Goal: Task Accomplishment & Management: Complete application form

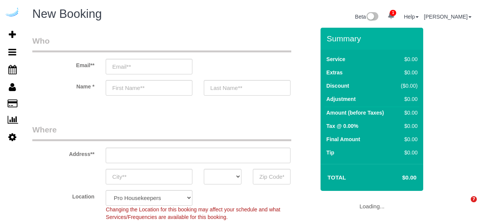
select select "4"
select select "number:9"
click at [185, 67] on input "email" at bounding box center [149, 67] width 87 height 16
click at [162, 66] on input "spruce" at bounding box center [149, 67] width 87 height 16
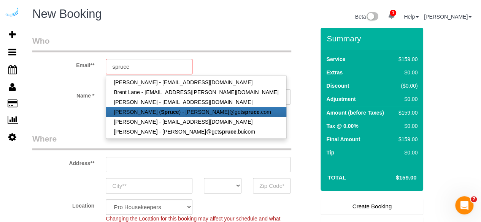
click at [149, 115] on link "[PERSON_NAME] ( Spruce ) - [PERSON_NAME]@get spruce .com" at bounding box center [196, 112] width 180 height 10
type input "[PERSON_NAME][EMAIL_ADDRESS][DOMAIN_NAME]"
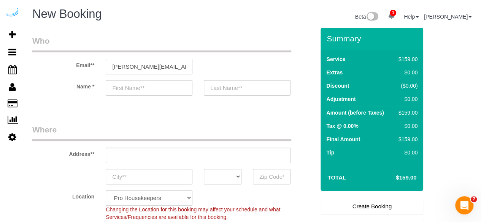
type input "[PERSON_NAME]"
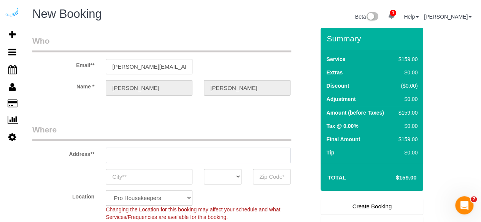
click at [179, 156] on input "text" at bounding box center [198, 156] width 185 height 16
type input "[STREET_ADDRESS][PERSON_NAME]"
type input "Austin"
select select "[GEOGRAPHIC_DATA]"
type input "78704"
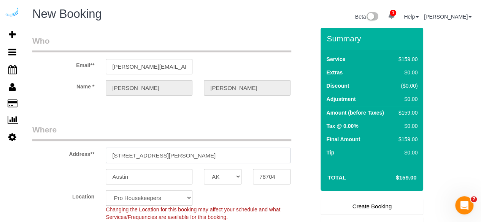
click at [179, 156] on input "[STREET_ADDRESS][PERSON_NAME]" at bounding box center [198, 156] width 185 height 16
select select "9"
paste input "[STREET_ADDRESS]"
type input "[STREET_ADDRESS]"
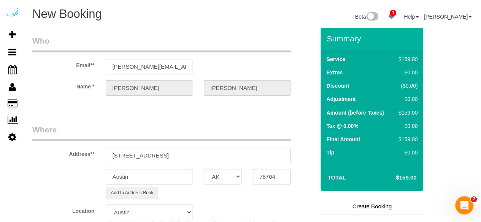
select select "object:24345"
drag, startPoint x: 190, startPoint y: 153, endPoint x: 208, endPoint y: 152, distance: 17.9
click at [208, 152] on input "[STREET_ADDRESS]" at bounding box center [198, 156] width 185 height 16
type input "[STREET_ADDRESS]"
click at [274, 172] on input "78704" at bounding box center [272, 177] width 38 height 16
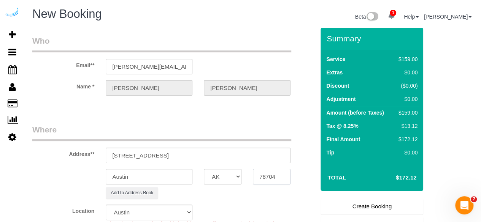
paste input "34243"
type input "34243"
click at [236, 174] on select "AK AL AR AZ CA CO CT DC DE [GEOGRAPHIC_DATA] [GEOGRAPHIC_DATA] HI IA ID IL IN K…" at bounding box center [223, 177] width 38 height 16
select select "22"
select select "object:24387"
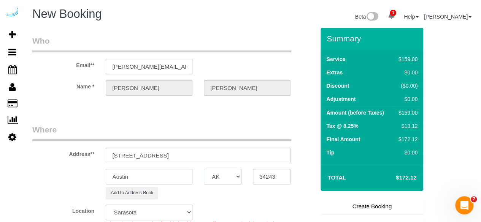
select select "FL"
click at [204, 169] on select "AK AL AR AZ CA CO CT DC DE [GEOGRAPHIC_DATA] [GEOGRAPHIC_DATA] HI IA ID IL IN K…" at bounding box center [223, 177] width 38 height 16
click at [165, 180] on input "Austin" at bounding box center [149, 177] width 87 height 16
click at [116, 177] on input "[GEOGRAPHIC_DATA]" at bounding box center [149, 177] width 87 height 16
type input "[GEOGRAPHIC_DATA]"
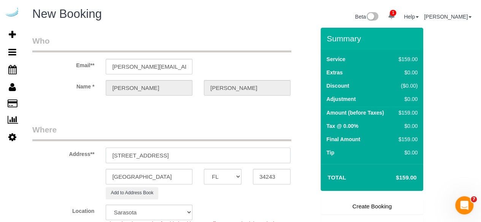
drag, startPoint x: 160, startPoint y: 154, endPoint x: 329, endPoint y: 113, distance: 174.4
click at [329, 28] on form "Who Email** [PERSON_NAME][EMAIL_ADDRESS][DOMAIN_NAME] Name * [PERSON_NAME][GEOG…" at bounding box center [252, 28] width 441 height 0
click at [174, 156] on input "[STREET_ADDRESS]" at bounding box center [198, 156] width 185 height 16
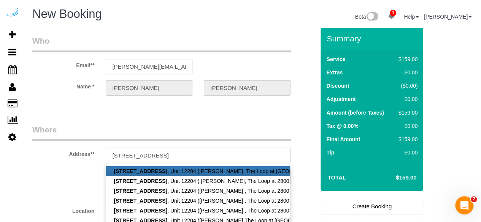
click at [194, 155] on input "[STREET_ADDRESS]" at bounding box center [198, 156] width 185 height 16
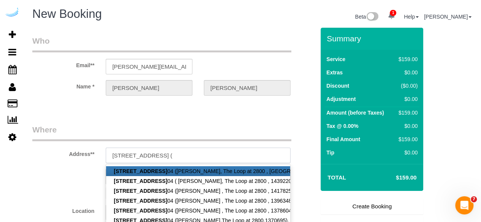
paste input "[PERSON_NAME]"
paste input "The Loop at 2800"
paste input "1505556"
type input "[STREET_ADDRESS] ([PERSON_NAME], The Loop at 2800 , 1505556)"
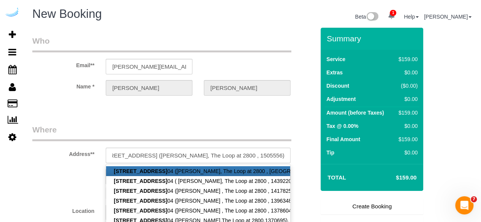
scroll to position [0, 0]
click at [217, 126] on legend "Where" at bounding box center [161, 132] width 259 height 17
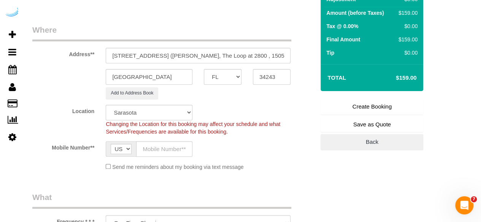
scroll to position [101, 0]
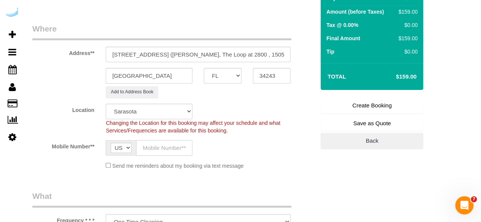
click at [171, 147] on input "text" at bounding box center [164, 148] width 56 height 16
type input "[PHONE_NUMBER]"
type input "[PERSON_NAME]"
type input "[PHONE_NUMBER]"
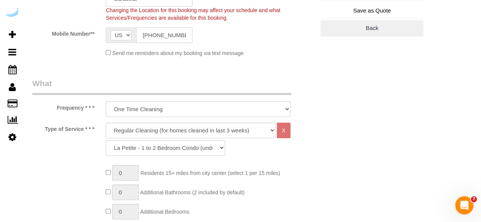
scroll to position [214, 0]
click at [177, 122] on select "Deep Cleaning (for homes that have not been cleaned in 3+ weeks) Spruce Regular…" at bounding box center [191, 130] width 170 height 16
select select "282"
click at [106, 122] on select "Deep Cleaning (for homes that have not been cleaned in 3+ weeks) Spruce Regular…" at bounding box center [191, 130] width 170 height 16
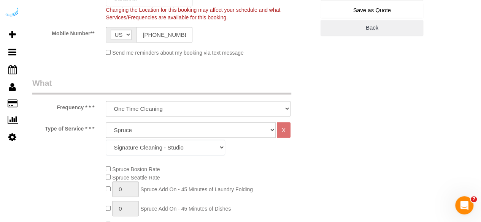
click at [174, 149] on select "Signature Cleaning - Studio Signature Cleaning - 1 Bed 1 Bath Signature Cleanin…" at bounding box center [165, 148] width 119 height 16
select select "304"
click at [106, 140] on select "Signature Cleaning - Studio Signature Cleaning - 1 Bed 1 Bath Signature Cleanin…" at bounding box center [165, 148] width 119 height 16
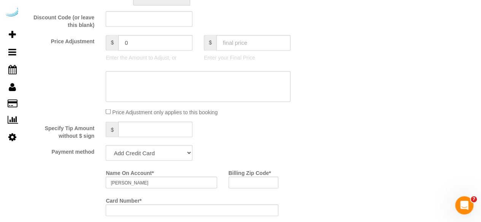
scroll to position [632, 0]
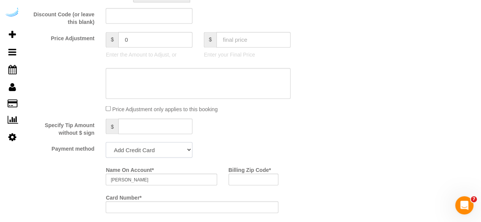
click at [144, 157] on select "Add Credit Card Cash Check Paypal" at bounding box center [149, 150] width 87 height 16
select select "string:check"
click at [106, 143] on select "Add Credit Card Cash Check Paypal" at bounding box center [149, 150] width 87 height 16
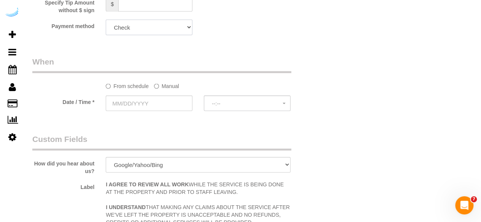
scroll to position [757, 0]
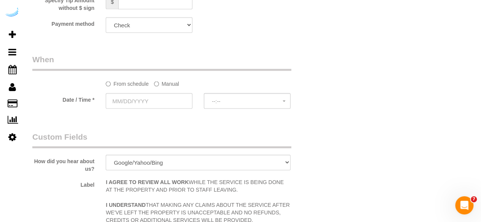
click at [167, 85] on label "Manual" at bounding box center [166, 83] width 25 height 10
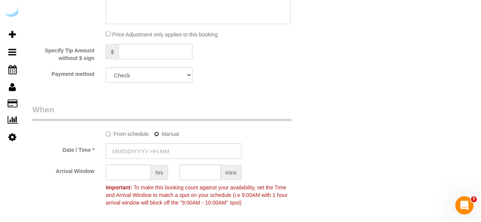
scroll to position [701, 0]
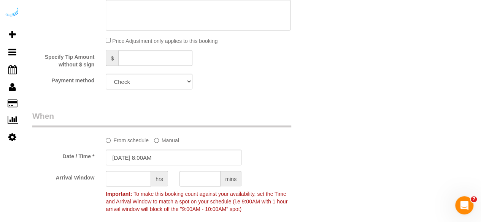
click at [139, 167] on sui-booking-spot "From schedule Manual Date / Time * [DATE] 8:00AM Arrival Window hrs mins Import…" at bounding box center [173, 163] width 282 height 106
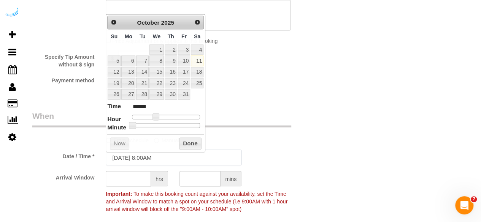
click at [150, 160] on input "[DATE] 8:00AM" at bounding box center [174, 158] width 136 height 16
click at [130, 68] on link "13" at bounding box center [128, 72] width 14 height 10
type input "[DATE] 9:00AM"
type input "******"
type input "[DATE] 10:00AM"
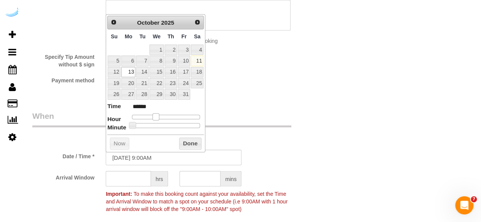
type input "*******"
type input "[DATE] 11:00AM"
type input "*******"
type input "[DATE] 12:00PM"
type input "*******"
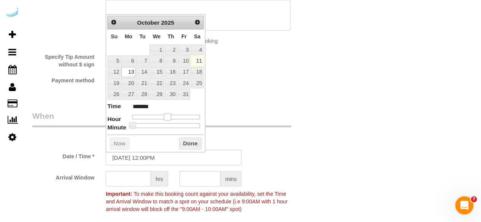
type input "[DATE] 1:00PM"
type input "******"
type input "[DATE] 12:00PM"
type input "*******"
type input "[DATE] 10:00AM"
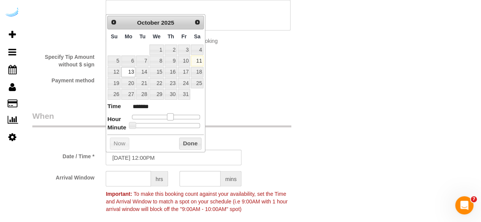
type input "*******"
type input "[DATE] 8:00AM"
type input "******"
type input "[DATE] 6:00AM"
type input "******"
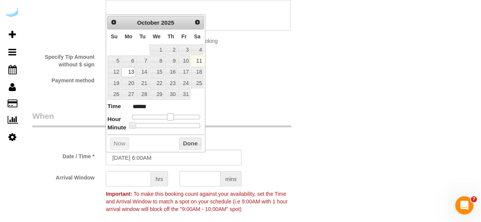
type input "[DATE] 4:00AM"
type input "******"
type input "[DATE] 3:00AM"
type input "******"
type input "[DATE] 2:00AM"
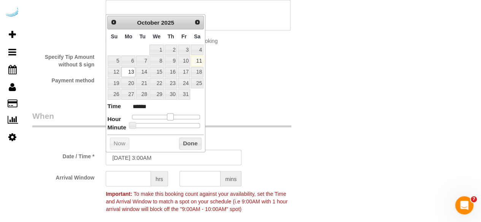
type input "******"
type input "[DATE] 12:00AM"
type input "*******"
type input "[DATE] 1:00AM"
type input "******"
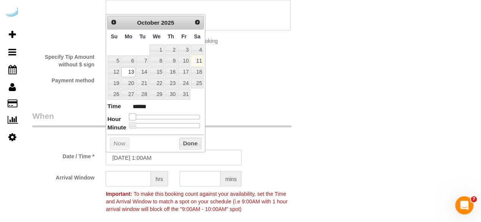
type input "[DATE] 3:00AM"
type input "******"
type input "[DATE] 8:00AM"
type input "******"
type input "[DATE] 11:00AM"
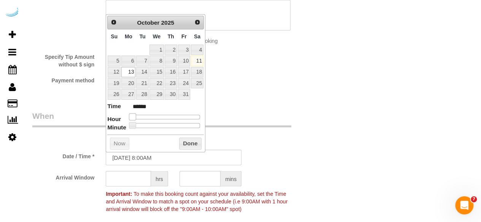
type input "*******"
type input "[DATE] 12:00PM"
type input "*******"
type input "[DATE] 1:00PM"
type input "******"
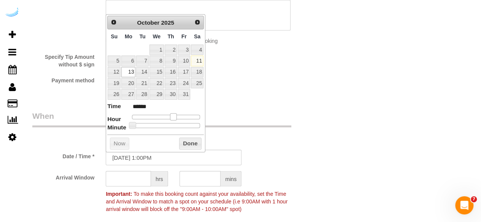
type input "[DATE] 2:00PM"
type input "******"
type input "[DATE] 1:00PM"
type input "******"
drag, startPoint x: 153, startPoint y: 114, endPoint x: 169, endPoint y: 117, distance: 16.2
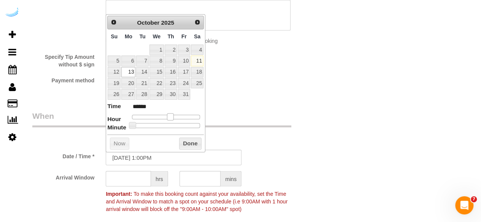
click at [169, 117] on span at bounding box center [170, 116] width 7 height 7
click at [118, 178] on input "text" at bounding box center [128, 179] width 45 height 16
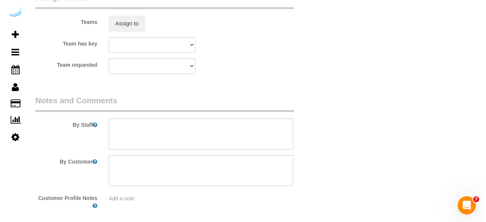
scroll to position [1172, 0]
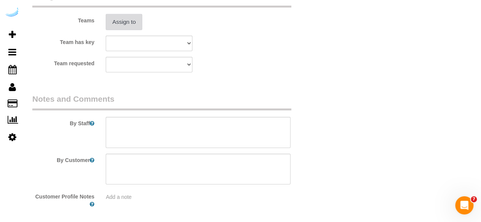
type input "4"
click at [128, 25] on button "Assign to" at bounding box center [124, 22] width 36 height 16
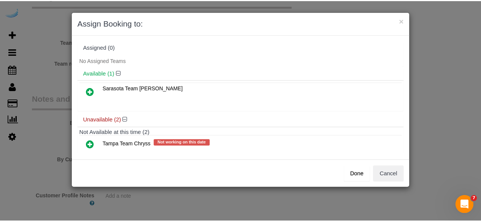
scroll to position [34, 0]
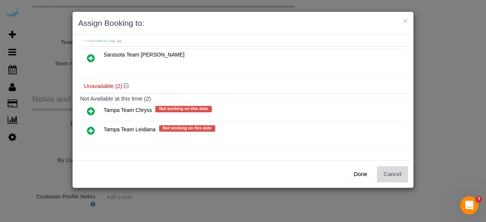
click at [388, 180] on button "Cancel" at bounding box center [392, 174] width 31 height 16
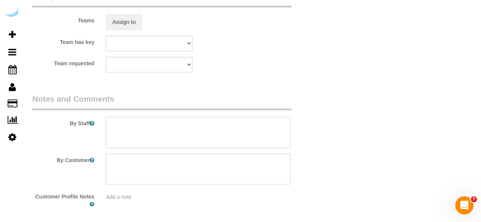
click at [202, 136] on textarea at bounding box center [198, 132] width 185 height 31
click at [186, 123] on textarea at bounding box center [198, 132] width 185 height 31
paste textarea "Permanent Notes:No notes from this [DOMAIN_NAME][DATE] Notes:Please come betwee…"
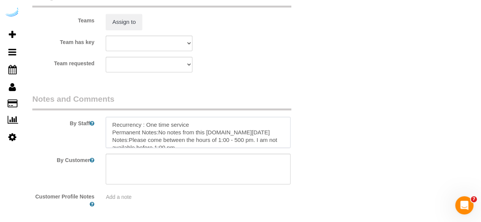
type textarea "Recurrency : One time service Permanent Notes:No notes from this [DOMAIN_NAME][…"
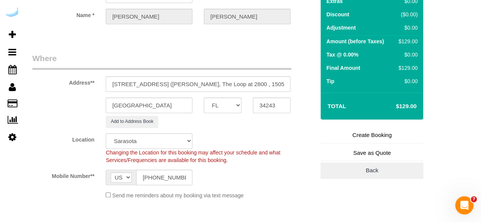
scroll to position [72, 0]
click at [365, 134] on link "Create Booking" at bounding box center [371, 135] width 103 height 16
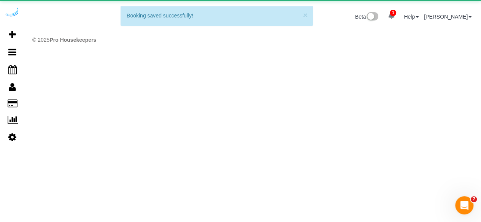
scroll to position [0, 0]
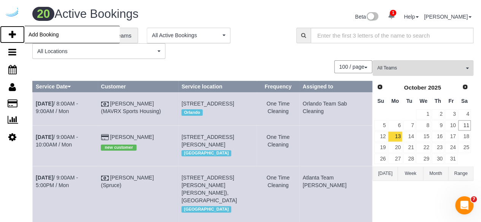
click at [11, 34] on icon at bounding box center [12, 34] width 7 height 9
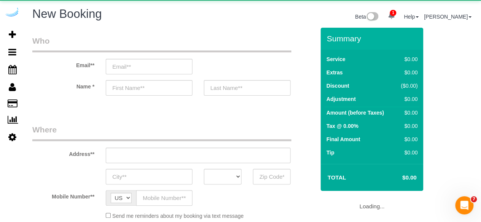
select select "number:9"
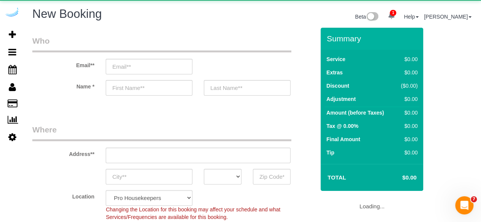
select select "object:25994"
select select "4"
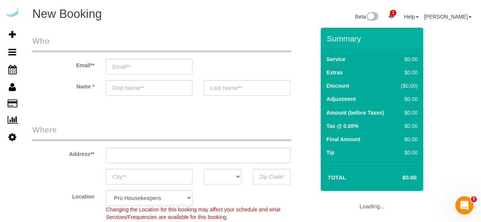
select select "object:26130"
click at [126, 61] on input "email" at bounding box center [149, 67] width 87 height 16
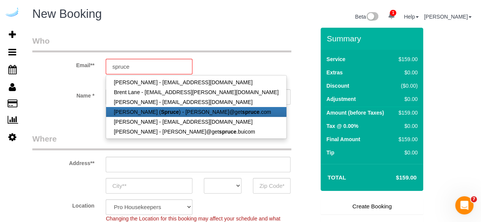
click at [150, 111] on link "[PERSON_NAME] ( Spruce ) - [PERSON_NAME]@get spruce .com" at bounding box center [196, 112] width 180 height 10
type input "[PERSON_NAME][EMAIL_ADDRESS][DOMAIN_NAME]"
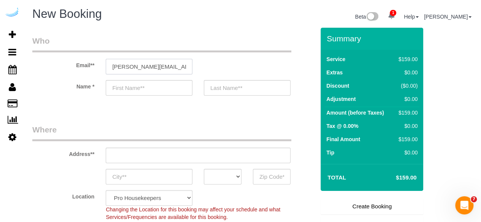
type input "[PERSON_NAME]"
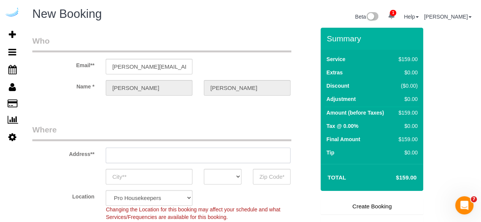
click at [181, 154] on input "text" at bounding box center [198, 156] width 185 height 16
type input "[STREET_ADDRESS][PERSON_NAME]"
type input "Austin"
select select "[GEOGRAPHIC_DATA]"
type input "78704"
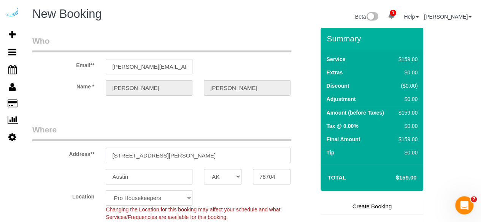
select select "9"
select select "object:26169"
paste input "[STREET_ADDRESS]"
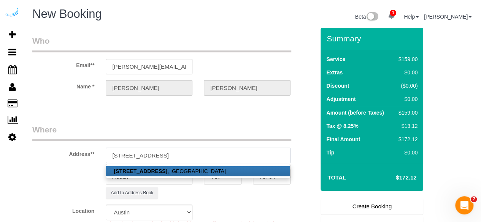
drag, startPoint x: 193, startPoint y: 155, endPoint x: 227, endPoint y: 154, distance: 33.8
click at [227, 154] on input "[STREET_ADDRESS]" at bounding box center [198, 156] width 185 height 16
type input "[STREET_ADDRESS]"
click at [283, 196] on div "Add to Address Book" at bounding box center [198, 193] width 196 height 12
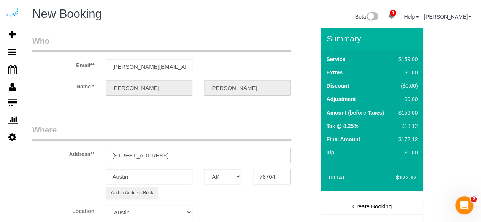
click at [278, 174] on input "78704" at bounding box center [272, 177] width 38 height 16
paste input "34238"
type input "34238"
click at [220, 180] on select "AK AL AR AZ CA CO CT DC DE [GEOGRAPHIC_DATA] [GEOGRAPHIC_DATA] HI IA ID IL IN K…" at bounding box center [223, 177] width 38 height 16
select select "FL"
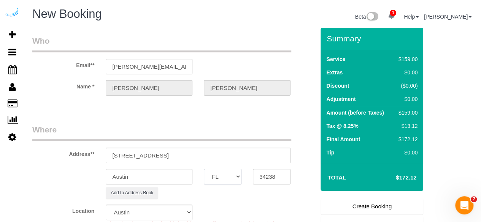
click at [204, 169] on select "AK AL AR AZ CA CO CT DC DE [GEOGRAPHIC_DATA] [GEOGRAPHIC_DATA] HI IA ID IL IN K…" at bounding box center [223, 177] width 38 height 16
select select "22"
select select "object:26219"
click at [154, 179] on input "Austin" at bounding box center [149, 177] width 87 height 16
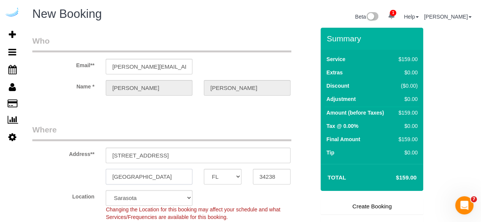
type input "[GEOGRAPHIC_DATA]"
drag, startPoint x: 161, startPoint y: 156, endPoint x: 334, endPoint y: 135, distance: 174.5
click at [334, 28] on form "Who Email** [PERSON_NAME][EMAIL_ADDRESS][DOMAIN_NAME] Name * [PERSON_NAME][GEOG…" at bounding box center [252, 28] width 441 height 0
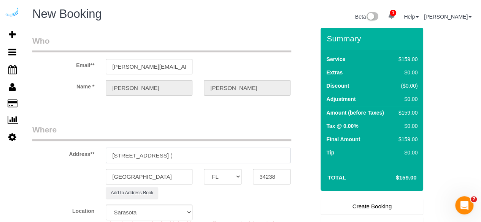
paste input "[PERSON_NAME]"
paste input "The Reserve at [PERSON_NAME][GEOGRAPHIC_DATA]"
paste input "1492692"
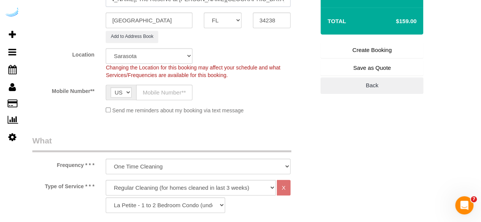
scroll to position [157, 0]
type input "[STREET_ADDRESS] ([PERSON_NAME], The Reserve at [PERSON_NAME][GEOGRAPHIC_DATA] …"
click at [171, 93] on input "text" at bounding box center [164, 92] width 56 height 16
type input "[PHONE_NUMBER]"
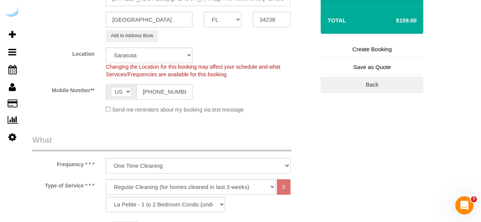
type input "[PERSON_NAME]"
type input "[PHONE_NUMBER]"
click at [189, 184] on select "Deep Cleaning (for homes that have not been cleaned in 3+ weeks) Spruce Regular…" at bounding box center [191, 187] width 170 height 16
select select "282"
click at [106, 179] on select "Deep Cleaning (for homes that have not been cleaned in 3+ weeks) Spruce Regular…" at bounding box center [191, 187] width 170 height 16
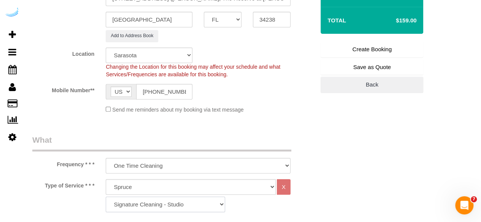
click at [167, 203] on select "Signature Cleaning - Studio Signature Cleaning - 1 Bed 1 Bath Signature Cleanin…" at bounding box center [165, 205] width 119 height 16
select select "325"
click at [106, 197] on select "Signature Cleaning - Studio Signature Cleaning - 1 Bed 1 Bath Signature Cleanin…" at bounding box center [165, 205] width 119 height 16
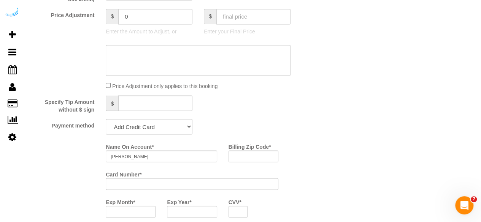
scroll to position [656, 0]
click at [143, 127] on select "Add Credit Card Cash Check Paypal" at bounding box center [149, 127] width 87 height 16
select select "string:check"
click at [106, 119] on select "Add Credit Card Cash Check Paypal" at bounding box center [149, 127] width 87 height 16
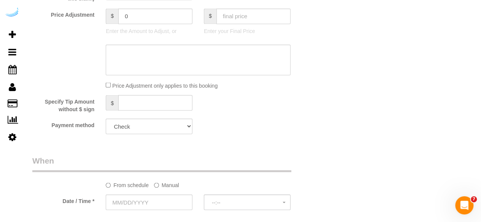
click at [161, 189] on label "Manual" at bounding box center [166, 184] width 25 height 10
click at [152, 197] on input "text" at bounding box center [174, 203] width 136 height 16
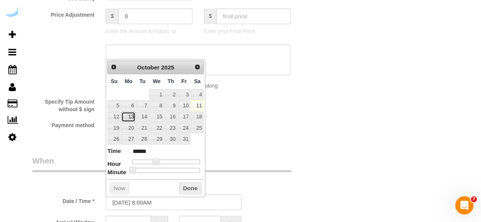
click at [128, 113] on link "13" at bounding box center [128, 117] width 14 height 10
type input "[DATE] 9:00AM"
type input "******"
type input "[DATE] 10:00AM"
type input "*******"
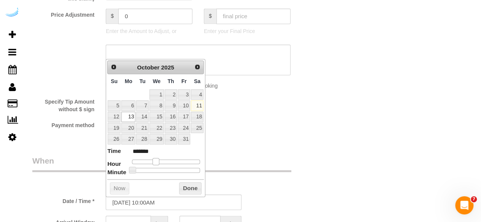
type input "[DATE] 11:00AM"
type input "*******"
type input "[DATE] 12:00PM"
type input "*******"
type input "[DATE] 1:00PM"
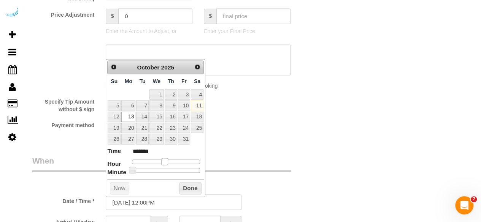
type input "******"
drag, startPoint x: 155, startPoint y: 161, endPoint x: 171, endPoint y: 163, distance: 16.0
click at [171, 163] on span at bounding box center [170, 161] width 7 height 7
click at [129, 217] on input "text" at bounding box center [128, 224] width 45 height 16
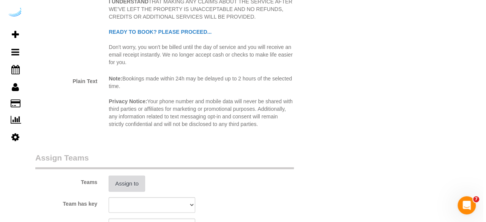
scroll to position [1010, 0]
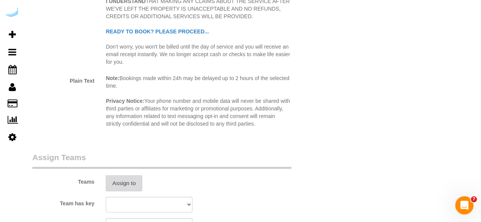
type input "4"
click at [119, 182] on button "Assign to" at bounding box center [124, 184] width 36 height 16
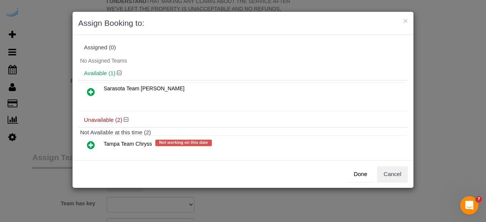
scroll to position [34, 0]
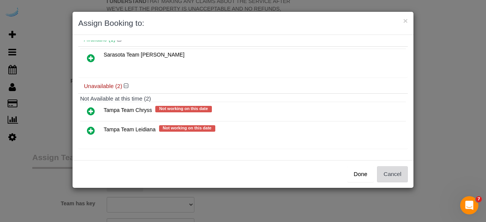
click at [384, 174] on button "Cancel" at bounding box center [392, 174] width 31 height 16
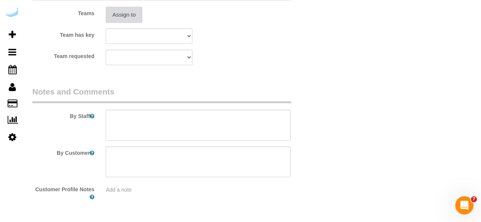
scroll to position [1185, 0]
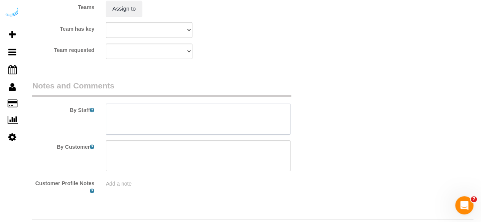
click at [252, 114] on textarea at bounding box center [198, 119] width 185 height 31
click at [175, 117] on textarea at bounding box center [198, 119] width 185 height 31
paste textarea "Permanent Notes:No notes from this [DOMAIN_NAME][DATE] Notes:No notes from this…"
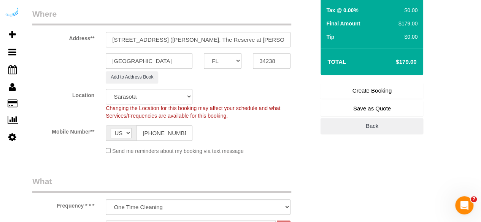
scroll to position [97, 0]
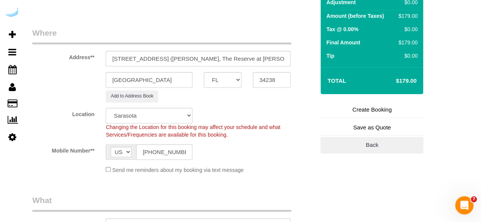
type textarea "Recurrency: One time service Permanent Notes:No notes from this [DOMAIN_NAME][D…"
click at [356, 114] on link "Create Booking" at bounding box center [371, 110] width 103 height 16
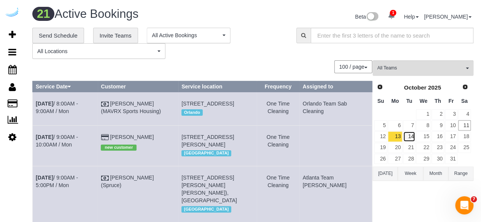
click at [408, 136] on link "14" at bounding box center [409, 136] width 13 height 10
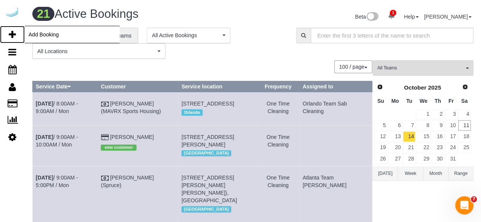
click at [13, 30] on icon at bounding box center [12, 34] width 7 height 9
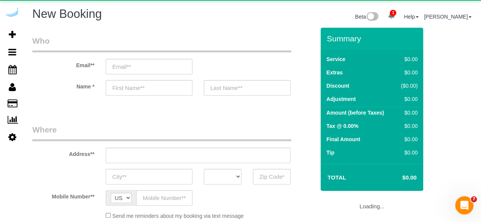
select select "number:9"
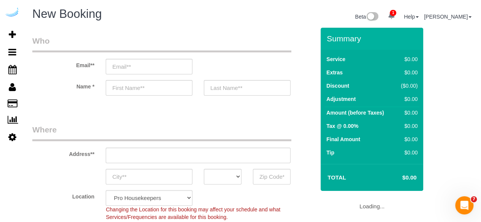
select select "object:28082"
select select "4"
click at [160, 68] on input "email" at bounding box center [149, 67] width 87 height 16
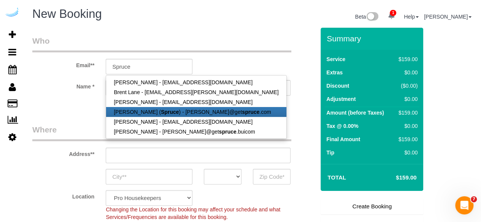
click at [161, 111] on strong "Spruce" at bounding box center [170, 112] width 18 height 6
type input "[PERSON_NAME][EMAIL_ADDRESS][DOMAIN_NAME]"
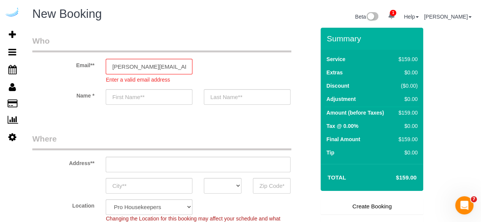
type input "[PERSON_NAME]"
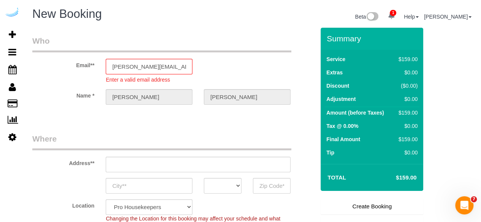
type input "[STREET_ADDRESS][PERSON_NAME]"
type input "Austin"
select select "[GEOGRAPHIC_DATA]"
type input "78704"
select select "9"
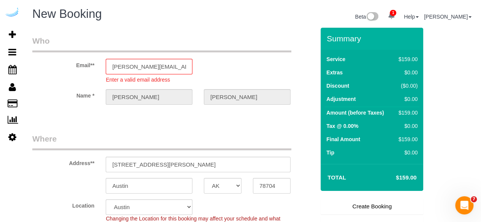
select select "object:28123"
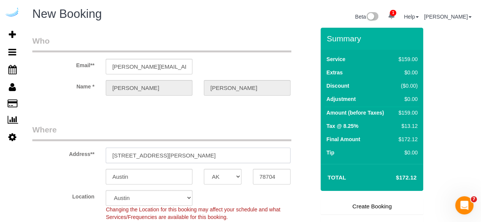
click at [160, 168] on sui-booking-address "Address** [STREET_ADDRESS][PERSON_NAME] [GEOGRAPHIC_DATA] AK AL AR AZ CA CO CT …" at bounding box center [173, 154] width 282 height 60
type input "S"
paste input "[STREET_ADDRESS]"
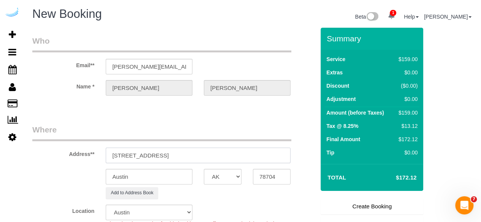
drag, startPoint x: 185, startPoint y: 158, endPoint x: 223, endPoint y: 158, distance: 37.2
click at [223, 158] on input "[STREET_ADDRESS]" at bounding box center [198, 156] width 185 height 16
type input "[STREET_ADDRESS]"
click at [267, 175] on input "78704" at bounding box center [272, 177] width 38 height 16
paste input "34240"
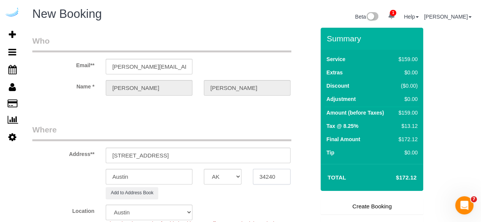
type input "34240"
click at [225, 181] on select "AK AL AR AZ CA CO CT DC DE [GEOGRAPHIC_DATA] [GEOGRAPHIC_DATA] HI IA ID IL IN K…" at bounding box center [223, 177] width 38 height 16
select select "FL"
click at [204, 169] on select "AK AL AR AZ CA CO CT DC DE [GEOGRAPHIC_DATA] [GEOGRAPHIC_DATA] HI IA ID IL IN K…" at bounding box center [223, 177] width 38 height 16
select select "22"
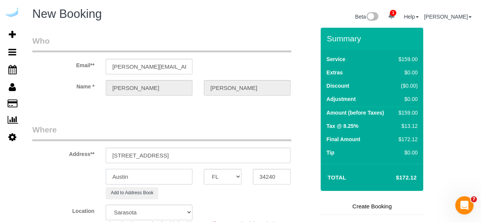
click at [172, 179] on input "Austin" at bounding box center [149, 177] width 87 height 16
type input "A"
type input "Sa"
select select "object:28180"
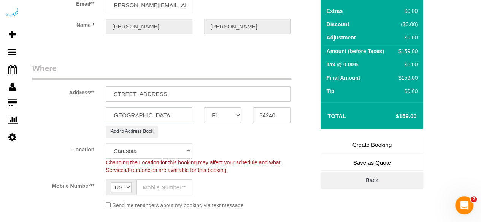
scroll to position [62, 0]
type input "[GEOGRAPHIC_DATA]"
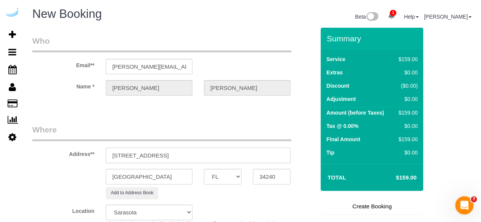
drag, startPoint x: 151, startPoint y: 155, endPoint x: 290, endPoint y: 145, distance: 139.5
click at [290, 145] on div "Address** [STREET_ADDRESS]" at bounding box center [174, 143] width 294 height 39
paste input "[PERSON_NAME]"
paste input "SchedulerView Checklists Tides at [GEOGRAPHIC_DATA]"
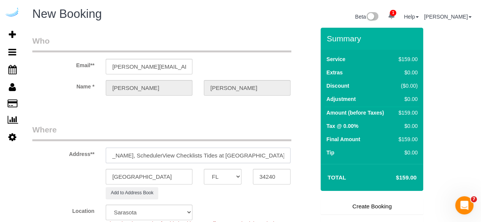
drag, startPoint x: 231, startPoint y: 155, endPoint x: 165, endPoint y: 154, distance: 65.7
click at [165, 154] on input "[STREET_ADDRESS][PERSON_NAME], SchedulerView Checklists Tides at [GEOGRAPHIC_DA…" at bounding box center [198, 156] width 185 height 16
paste input "1505868"
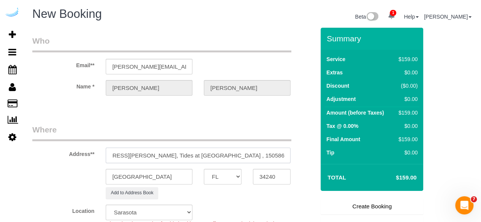
type input "[STREET_ADDRESS][PERSON_NAME], Tides at [GEOGRAPHIC_DATA] , 1505868)"
click at [187, 128] on legend "Where" at bounding box center [161, 132] width 259 height 17
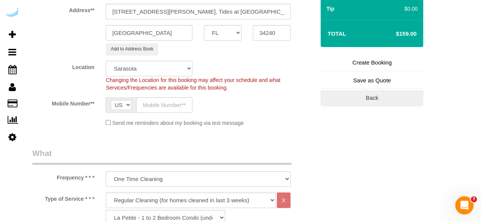
scroll to position [147, 0]
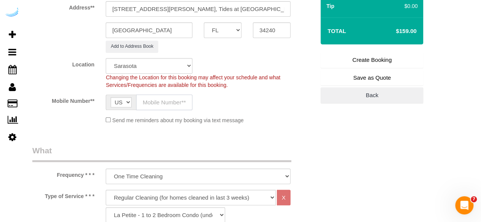
click at [168, 103] on input "text" at bounding box center [164, 103] width 56 height 16
type input "[PHONE_NUMBER]"
type input "[PERSON_NAME]"
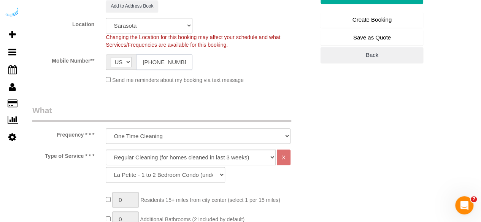
type input "[PHONE_NUMBER]"
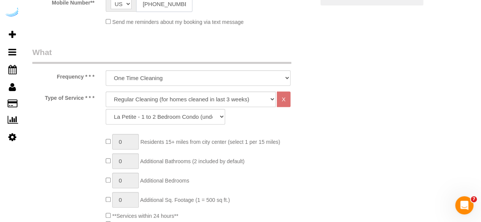
scroll to position [245, 0]
click at [191, 99] on select "Deep Cleaning (for homes that have not been cleaned in 3+ weeks) Spruce Regular…" at bounding box center [191, 99] width 170 height 16
select select "282"
click at [106, 91] on select "Deep Cleaning (for homes that have not been cleaned in 3+ weeks) Spruce Regular…" at bounding box center [191, 99] width 170 height 16
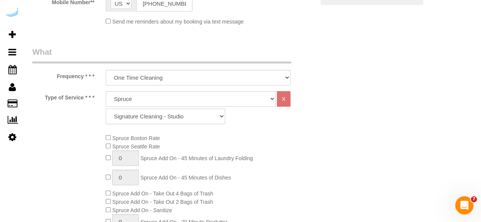
click at [152, 120] on select "Signature Cleaning - Studio Signature Cleaning - 1 Bed 1 Bath Signature Cleanin…" at bounding box center [165, 117] width 119 height 16
select select "320"
click at [106, 109] on select "Signature Cleaning - Studio Signature Cleaning - 1 Bed 1 Bath Signature Cleanin…" at bounding box center [165, 117] width 119 height 16
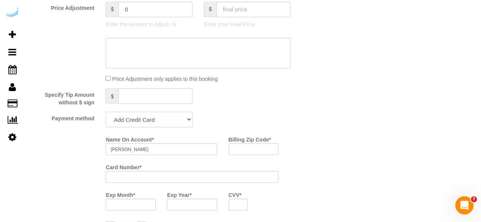
scroll to position [662, 0]
click at [174, 115] on select "Add Credit Card Cash Check Paypal" at bounding box center [149, 120] width 87 height 16
drag, startPoint x: 169, startPoint y: 121, endPoint x: 157, endPoint y: 156, distance: 36.8
select select "string:check"
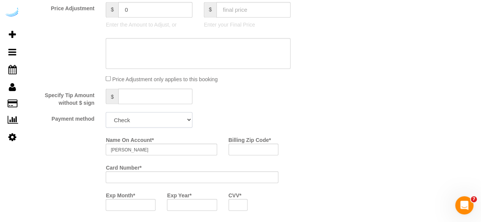
click at [106, 112] on select "Add Credit Card Cash Check Paypal" at bounding box center [149, 120] width 87 height 16
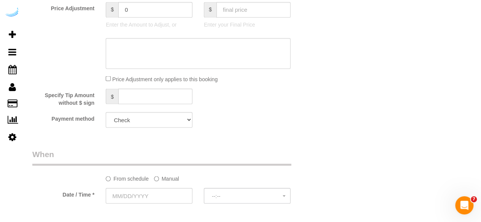
click at [164, 178] on label "Manual" at bounding box center [166, 177] width 25 height 10
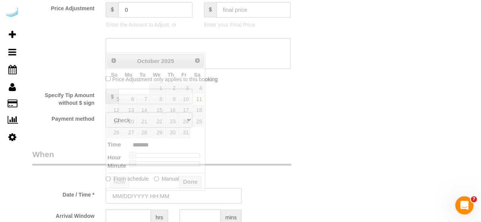
click at [150, 195] on input "text" at bounding box center [174, 196] width 136 height 16
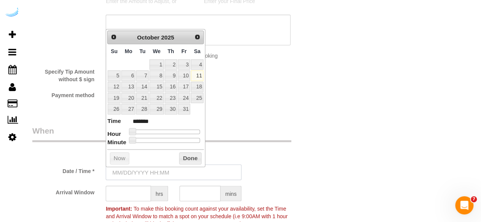
scroll to position [686, 0]
click at [141, 85] on link "14" at bounding box center [142, 86] width 12 height 10
type input "[DATE] 9:00AM"
type input "******"
type input "[DATE] 10:00AM"
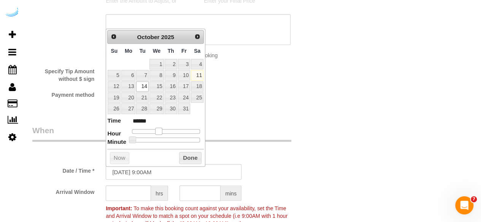
type input "*******"
type input "[DATE] 11:00AM"
type input "*******"
type input "[DATE] 12:00PM"
type input "*******"
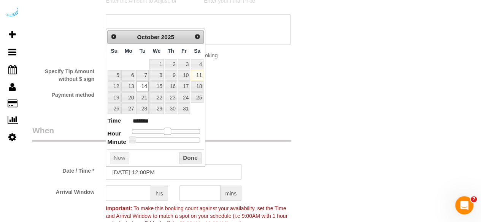
type input "[DATE] 1:00PM"
type input "******"
drag, startPoint x: 155, startPoint y: 132, endPoint x: 170, endPoint y: 133, distance: 14.5
click at [170, 133] on span at bounding box center [170, 131] width 7 height 7
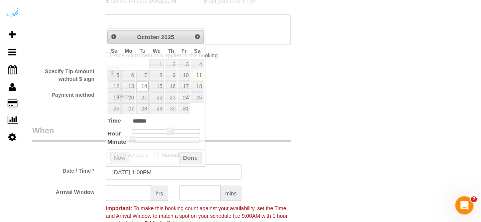
click at [122, 191] on input "text" at bounding box center [128, 193] width 45 height 16
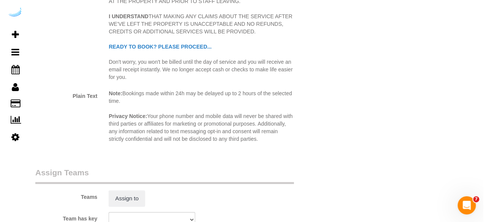
scroll to position [997, 0]
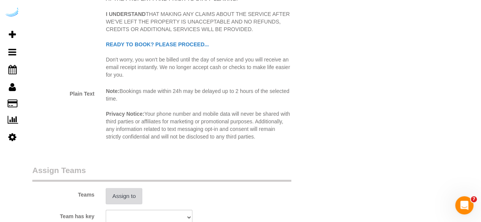
type input "4"
click at [120, 193] on button "Assign to" at bounding box center [124, 196] width 36 height 16
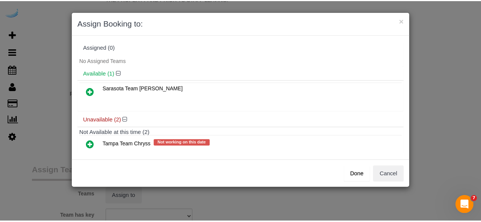
scroll to position [34, 0]
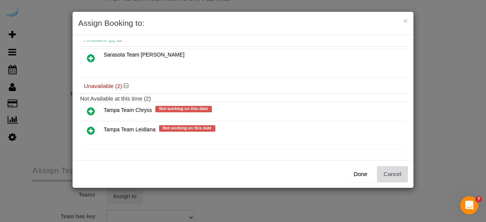
click at [396, 174] on button "Cancel" at bounding box center [392, 174] width 31 height 16
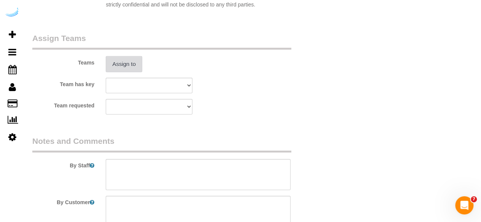
scroll to position [1130, 0]
click at [191, 181] on textarea at bounding box center [198, 174] width 185 height 31
paste textarea "Permanent Notes:No notes from this [DOMAIN_NAME][DATE] Notes:The apartment is a…"
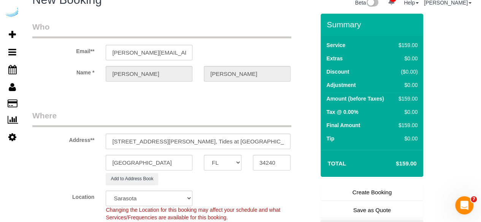
scroll to position [0, 0]
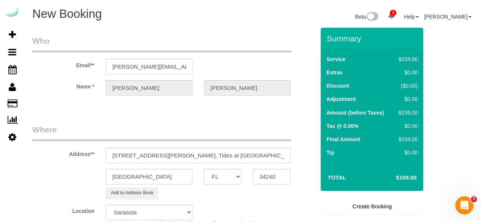
type textarea "Recurrency: One time service Permanent Notes:No notes from this [DOMAIN_NAME][D…"
click at [378, 212] on link "Create Booking" at bounding box center [371, 207] width 103 height 16
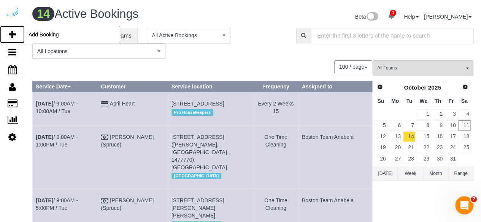
click at [13, 33] on icon at bounding box center [12, 34] width 7 height 9
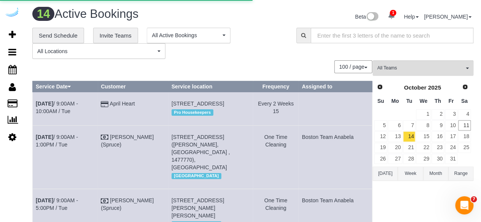
select select "number:9"
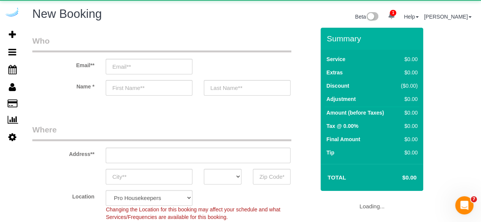
select select "object:29751"
select select "4"
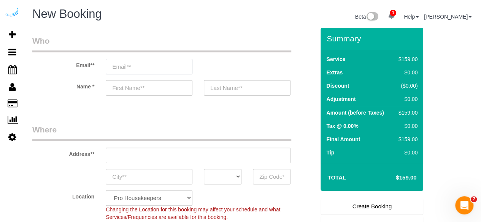
click at [165, 67] on input "email" at bounding box center [149, 67] width 87 height 16
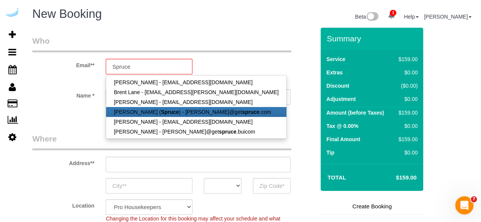
click at [162, 108] on link "[PERSON_NAME] ( Spruce ) - [PERSON_NAME]@get spruce .com" at bounding box center [196, 112] width 180 height 10
type input "[PERSON_NAME][EMAIL_ADDRESS][DOMAIN_NAME]"
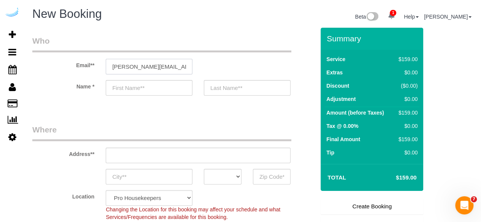
type input "[PERSON_NAME]"
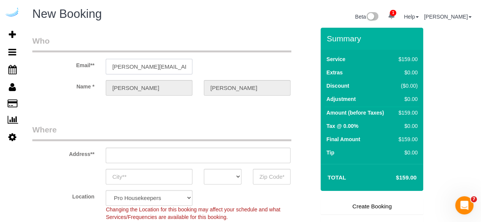
type input "[STREET_ADDRESS][PERSON_NAME]"
type input "Austin"
select select "[GEOGRAPHIC_DATA]"
type input "78704"
select select "9"
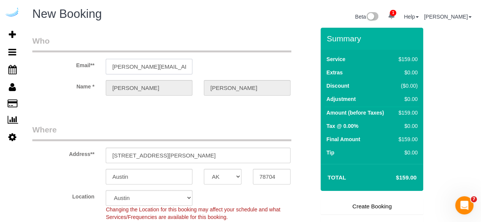
select select "object:29919"
click at [177, 153] on input "[STREET_ADDRESS][PERSON_NAME]" at bounding box center [198, 156] width 185 height 16
paste input "[STREET_ADDRESS]"
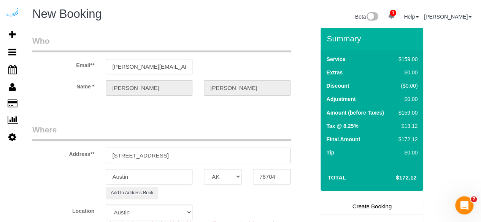
drag, startPoint x: 185, startPoint y: 155, endPoint x: 258, endPoint y: 152, distance: 72.2
click at [258, 152] on input "[STREET_ADDRESS]" at bounding box center [198, 156] width 185 height 16
type input "[STREET_ADDRESS]"
click at [269, 178] on input "78704" at bounding box center [272, 177] width 38 height 16
paste input "34222"
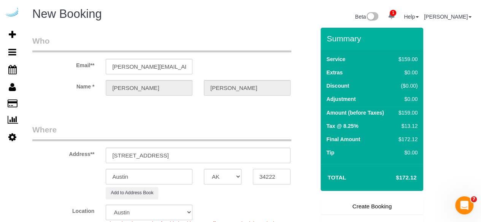
type input "34222"
click at [215, 178] on select "AK AL AR AZ CA CO CT DC DE [GEOGRAPHIC_DATA] [GEOGRAPHIC_DATA] HI IA ID IL IN K…" at bounding box center [223, 177] width 38 height 16
select select "FL"
click at [204, 169] on select "AK AL AR AZ CA CO CT DC DE [GEOGRAPHIC_DATA] [GEOGRAPHIC_DATA] HI IA ID IL IN K…" at bounding box center [223, 177] width 38 height 16
select select "22"
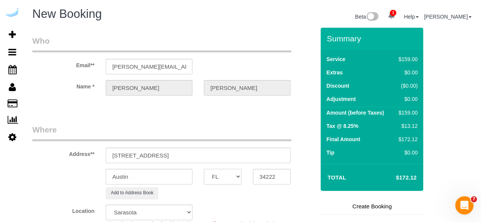
select select "object:29966"
click at [180, 181] on input "Austin" at bounding box center [149, 177] width 87 height 16
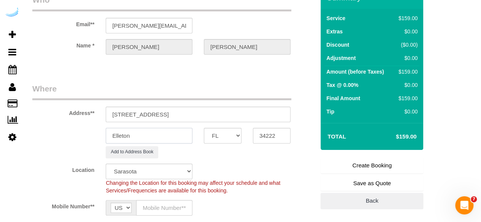
scroll to position [50, 0]
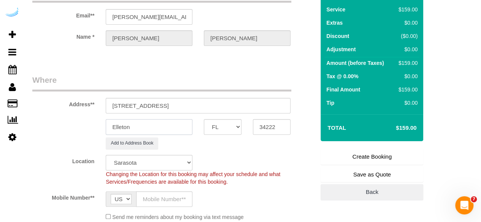
type input "Elleton"
drag, startPoint x: 153, startPoint y: 104, endPoint x: 353, endPoint y: 94, distance: 200.4
paste input "[PERSON_NAME]"
paste input "SchedulerView Checklists [GEOGRAPHIC_DATA]"
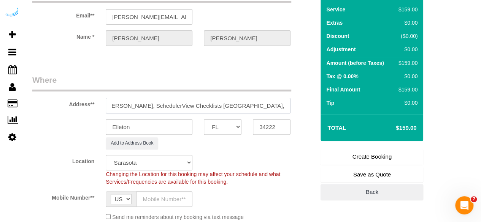
scroll to position [0, 75]
drag, startPoint x: 248, startPoint y: 107, endPoint x: 183, endPoint y: 107, distance: 65.3
click at [183, 107] on input "[STREET_ADDRESS] ( [PERSON_NAME], SchedulerView Checklists [GEOGRAPHIC_DATA]," at bounding box center [198, 106] width 185 height 16
paste input "1505903"
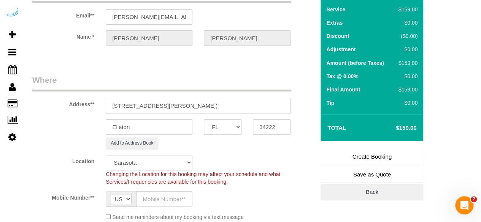
scroll to position [0, 35]
type input "[STREET_ADDRESS][PERSON_NAME])"
click at [157, 194] on input "text" at bounding box center [164, 199] width 56 height 16
type input "[PHONE_NUMBER]"
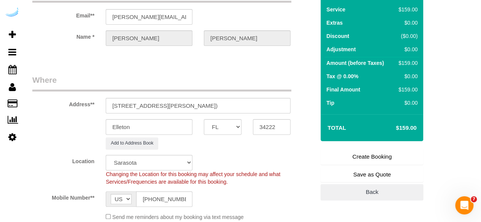
type input "[PERSON_NAME]"
type input "[PHONE_NUMBER]"
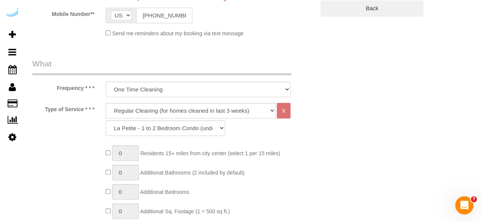
scroll to position [240, 0]
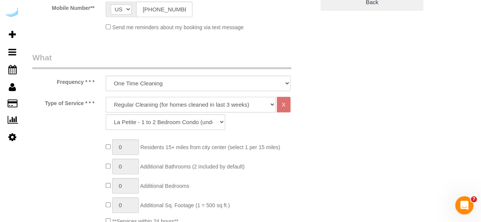
click at [177, 103] on select "Deep Cleaning (for homes that have not been cleaned in 3+ weeks) Spruce Regular…" at bounding box center [191, 105] width 170 height 16
select select "282"
click at [106, 97] on select "Deep Cleaning (for homes that have not been cleaned in 3+ weeks) Spruce Regular…" at bounding box center [191, 105] width 170 height 16
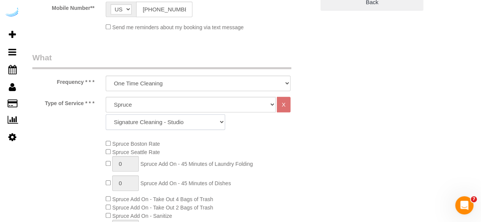
click at [180, 124] on select "Signature Cleaning - Studio Signature Cleaning - 1 Bed 1 Bath Signature Cleanin…" at bounding box center [165, 122] width 119 height 16
select select "309"
click at [106, 114] on select "Signature Cleaning - Studio Signature Cleaning - 1 Bed 1 Bath Signature Cleanin…" at bounding box center [165, 122] width 119 height 16
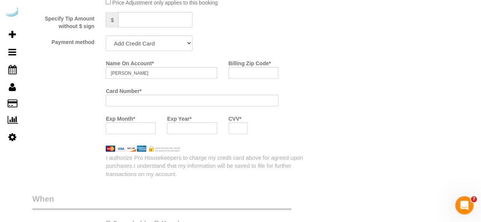
scroll to position [744, 0]
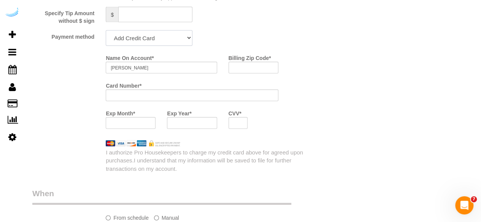
drag, startPoint x: 169, startPoint y: 41, endPoint x: 157, endPoint y: 73, distance: 34.3
select select "string:check"
click at [106, 31] on select "Add Credit Card Cash Check Paypal" at bounding box center [149, 38] width 87 height 16
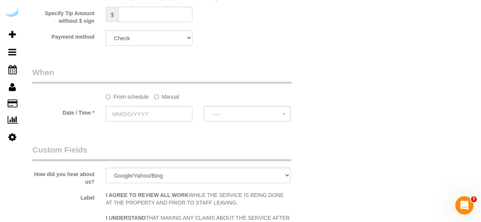
click at [167, 97] on label "Manual" at bounding box center [166, 95] width 25 height 10
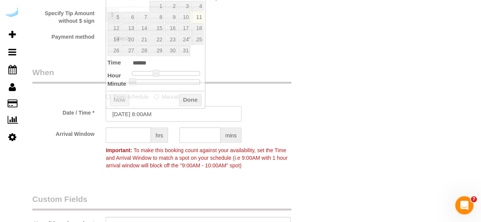
click at [153, 117] on input "[DATE] 8:00AM" at bounding box center [174, 114] width 136 height 16
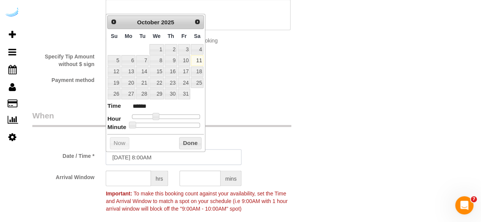
scroll to position [692, 0]
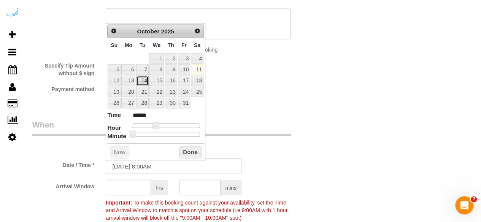
click at [144, 78] on link "14" at bounding box center [142, 81] width 12 height 10
type input "[DATE] 9:00AM"
type input "******"
type input "[DATE] 10:00AM"
type input "*******"
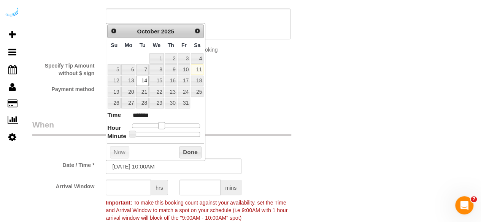
drag, startPoint x: 154, startPoint y: 123, endPoint x: 162, endPoint y: 124, distance: 7.6
click at [162, 124] on span at bounding box center [161, 125] width 7 height 7
click at [126, 192] on input "text" at bounding box center [128, 188] width 45 height 16
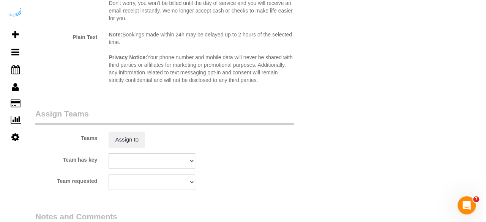
scroll to position [1054, 0]
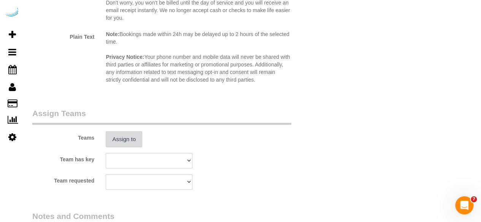
type input "7"
click at [127, 139] on button "Assign to" at bounding box center [124, 139] width 36 height 16
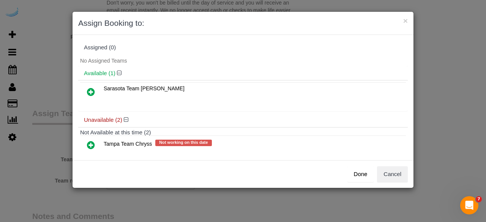
scroll to position [34, 0]
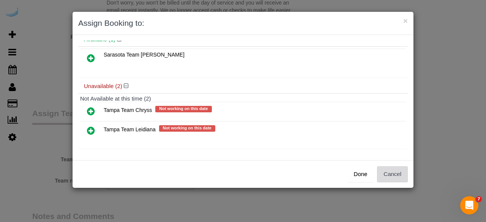
click at [389, 177] on button "Cancel" at bounding box center [392, 174] width 31 height 16
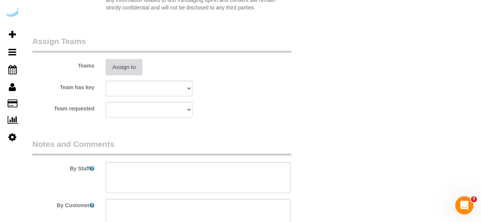
scroll to position [1204, 0]
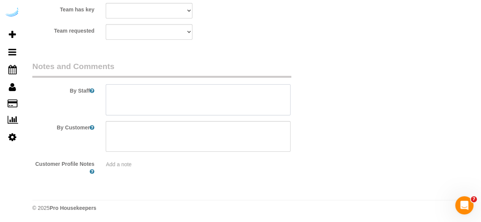
click at [258, 96] on textarea at bounding box center [198, 99] width 185 height 31
click at [221, 106] on textarea at bounding box center [198, 99] width 185 height 31
paste textarea "Permanent Notes:No notes from this [DOMAIN_NAME][DATE] Notes:No notes from this…"
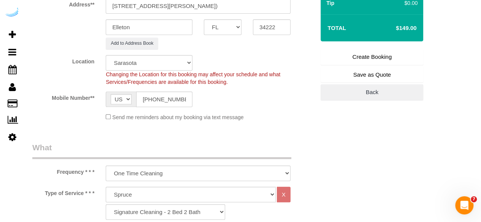
scroll to position [131, 0]
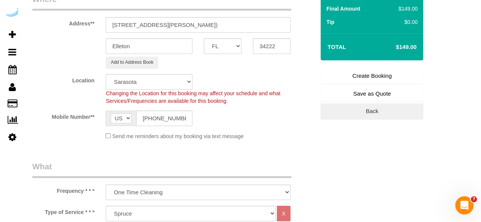
type textarea "Recurrency: One time service Permanent Notes:No notes from this [DOMAIN_NAME][D…"
click at [365, 79] on link "Create Booking" at bounding box center [371, 76] width 103 height 16
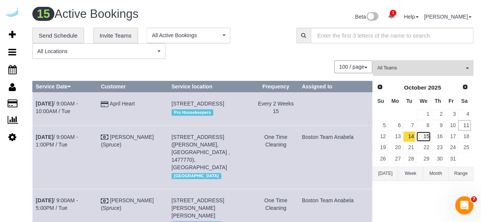
click at [422, 139] on link "15" at bounding box center [423, 136] width 14 height 10
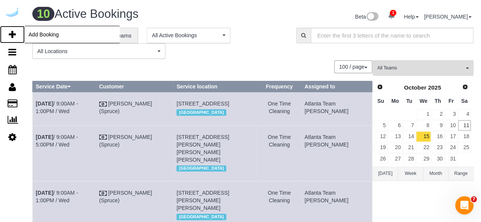
click at [12, 31] on icon at bounding box center [12, 34] width 7 height 9
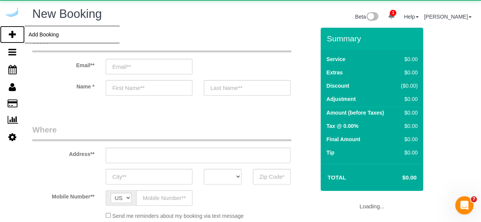
select select "number:9"
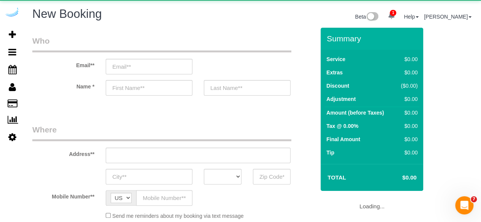
select select "4"
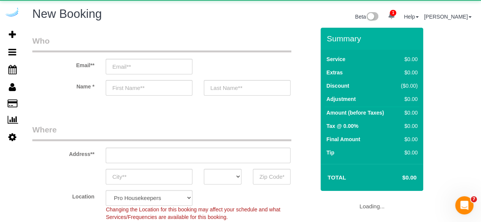
select select "object:31718"
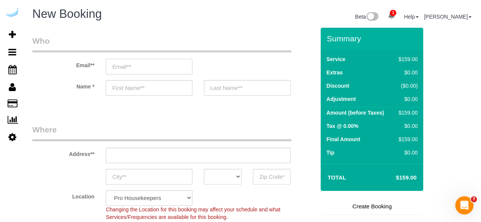
click at [178, 66] on input "email" at bounding box center [149, 67] width 87 height 16
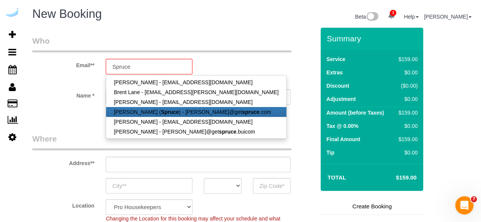
click at [163, 112] on strong "Spruce" at bounding box center [170, 112] width 18 height 6
type input "[PERSON_NAME][EMAIL_ADDRESS][DOMAIN_NAME]"
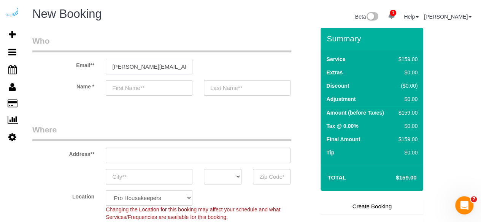
type input "[PERSON_NAME]"
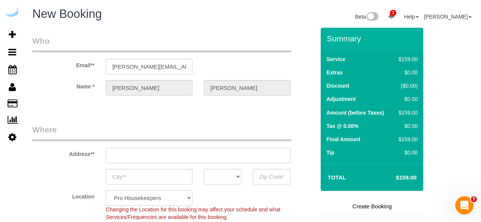
click at [201, 157] on input "text" at bounding box center [198, 156] width 185 height 16
type input "[STREET_ADDRESS][PERSON_NAME]"
type input "Austin"
select select "[GEOGRAPHIC_DATA]"
type input "78704"
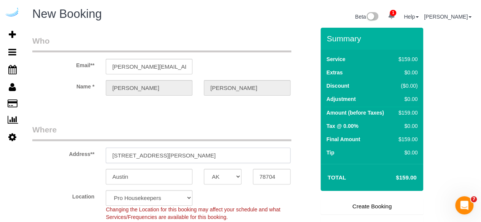
paste input "[STREET_ADDRESS]"
type input "[STREET_ADDRESS][PERSON_NAME]"
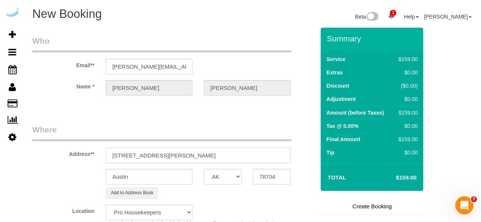
select select "9"
paste input "text"
type input "[STREET_ADDRESS]"
select select "object:31762"
click at [207, 156] on input "[STREET_ADDRESS]" at bounding box center [198, 156] width 185 height 16
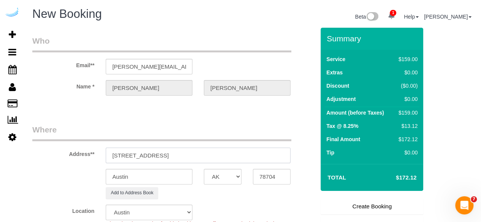
drag, startPoint x: 185, startPoint y: 154, endPoint x: 244, endPoint y: 157, distance: 59.3
click at [244, 157] on input "[STREET_ADDRESS]" at bounding box center [198, 156] width 185 height 16
type input "[STREET_ADDRESS]"
click at [266, 182] on input "78704" at bounding box center [272, 177] width 38 height 16
paste input "34240"
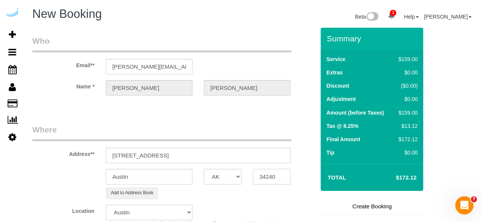
type input "34240"
click at [222, 183] on select "AK AL AR AZ CA CO CT DC DE [GEOGRAPHIC_DATA] [GEOGRAPHIC_DATA] HI IA ID IL IN K…" at bounding box center [223, 177] width 38 height 16
select select "FL"
click at [204, 169] on select "AK AL AR AZ CA CO CT DC DE [GEOGRAPHIC_DATA] [GEOGRAPHIC_DATA] HI IA ID IL IN K…" at bounding box center [223, 177] width 38 height 16
select select "22"
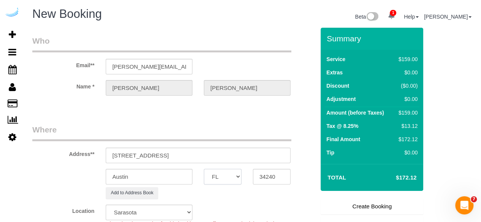
select select "object:31804"
click at [173, 176] on input "Austin" at bounding box center [149, 177] width 87 height 16
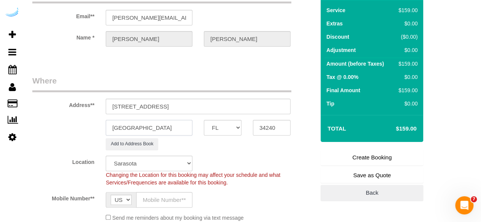
scroll to position [49, 0]
type input "[GEOGRAPHIC_DATA]"
drag, startPoint x: 153, startPoint y: 105, endPoint x: 366, endPoint y: 143, distance: 216.8
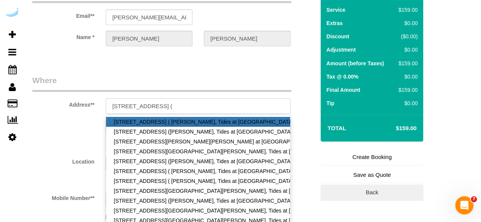
paste input "[PERSON_NAME]"
paste input "Tides at [GEOGRAPHIC_DATA]"
paste input "1505637"
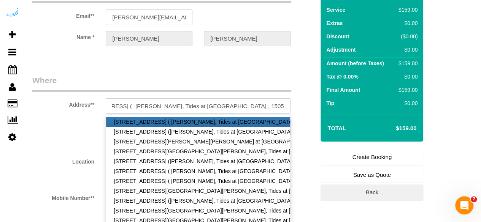
type input "[STREET_ADDRESS] ( [PERSON_NAME], Tides at [GEOGRAPHIC_DATA] , 1505637)"
click at [233, 52] on div at bounding box center [198, 53] width 185 height 2
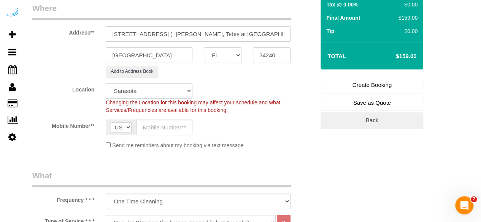
scroll to position [122, 0]
click at [164, 127] on input "text" at bounding box center [164, 127] width 56 height 16
type input "[PHONE_NUMBER]"
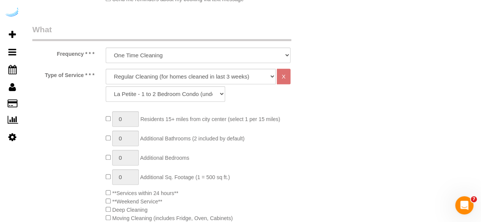
scroll to position [269, 0]
click at [188, 77] on select "Deep Cleaning (for homes that have not been cleaned in 3+ weeks) Spruce Regular…" at bounding box center [191, 76] width 170 height 16
click at [106, 68] on select "Deep Cleaning (for homes that have not been cleaned in 3+ weeks) Spruce Regular…" at bounding box center [191, 76] width 170 height 16
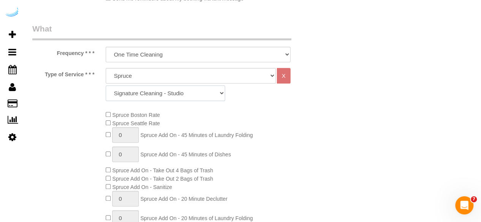
click at [181, 93] on select "Signature Cleaning - Studio Signature Cleaning - 1 Bed 1 Bath Signature Cleanin…" at bounding box center [165, 93] width 119 height 16
click at [106, 85] on select "Signature Cleaning - Studio Signature Cleaning - 1 Bed 1 Bath Signature Cleanin…" at bounding box center [165, 93] width 119 height 16
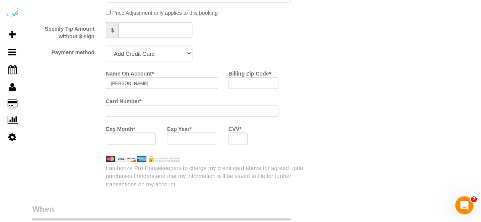
scroll to position [729, 0]
click at [160, 54] on select "Add Credit Card Cash Check Paypal" at bounding box center [149, 53] width 87 height 16
click at [106, 46] on select "Add Credit Card Cash Check Paypal" at bounding box center [149, 53] width 87 height 16
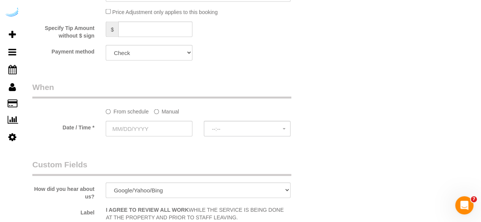
click at [166, 111] on label "Manual" at bounding box center [166, 110] width 25 height 10
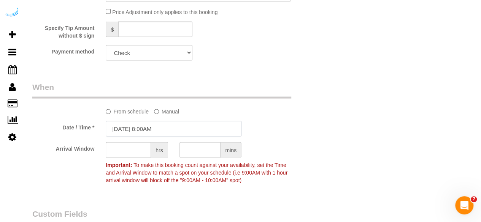
click at [151, 127] on input "[DATE] 8:00AM" at bounding box center [174, 129] width 136 height 16
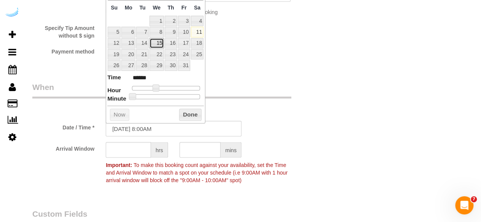
click at [156, 41] on link "15" at bounding box center [156, 43] width 14 height 10
click at [157, 86] on span at bounding box center [158, 88] width 7 height 7
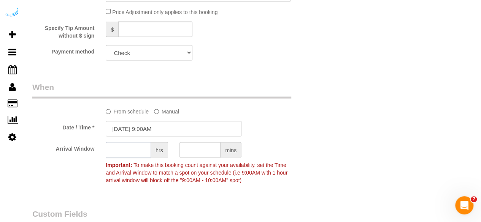
click at [126, 154] on input "text" at bounding box center [128, 150] width 45 height 16
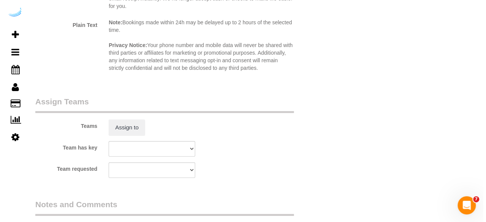
scroll to position [1068, 0]
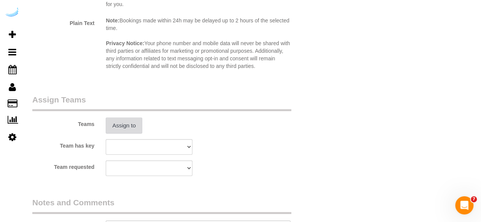
click at [129, 130] on button "Assign to" at bounding box center [124, 126] width 36 height 16
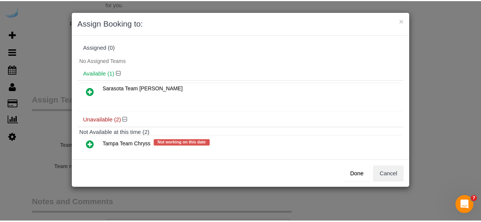
scroll to position [34, 0]
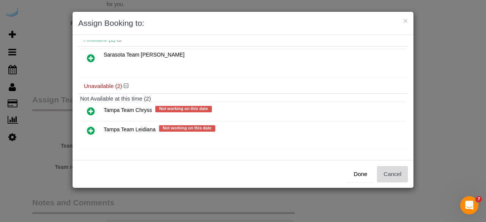
click at [392, 173] on button "Cancel" at bounding box center [392, 174] width 31 height 16
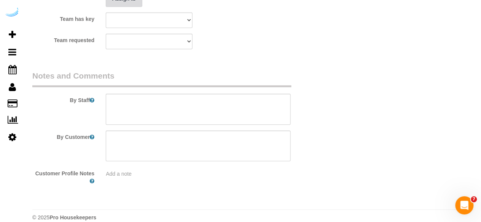
scroll to position [1196, 0]
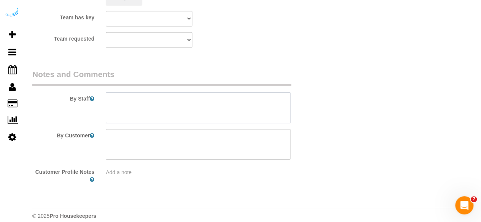
click at [196, 98] on textarea at bounding box center [198, 107] width 185 height 31
paste textarea "Permanent Notes:No notes from this [DOMAIN_NAME][DATE] Notes:Shower area, want …"
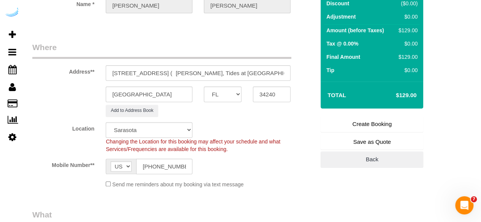
scroll to position [82, 0]
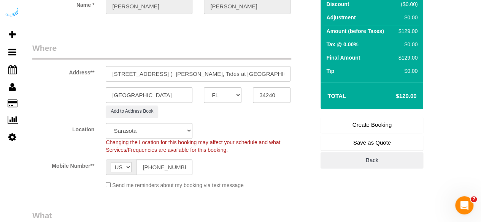
click at [381, 125] on link "Create Booking" at bounding box center [371, 125] width 103 height 16
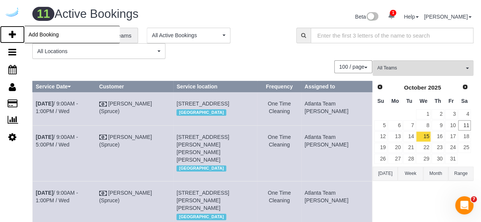
click at [14, 33] on icon at bounding box center [12, 34] width 7 height 9
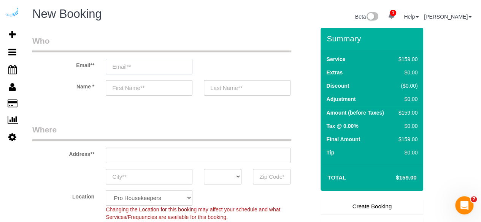
click at [169, 66] on input "email" at bounding box center [149, 67] width 87 height 16
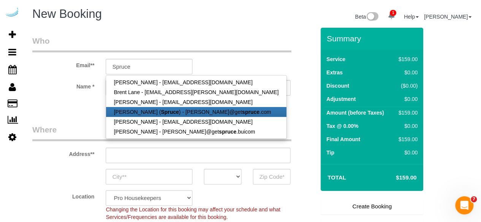
click at [160, 108] on link "[PERSON_NAME] ( Spruce ) - [PERSON_NAME]@get spruce .com" at bounding box center [196, 112] width 180 height 10
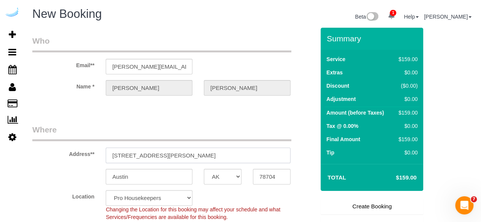
click at [214, 162] on input "[STREET_ADDRESS][PERSON_NAME]" at bounding box center [198, 156] width 185 height 16
paste input "[STREET_ADDRESS]"
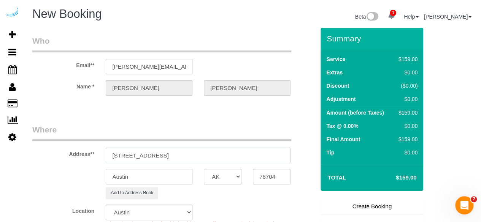
drag, startPoint x: 196, startPoint y: 157, endPoint x: 259, endPoint y: 149, distance: 63.5
click at [259, 149] on input "[STREET_ADDRESS]" at bounding box center [198, 156] width 185 height 16
click at [268, 182] on input "78704" at bounding box center [272, 177] width 38 height 16
paste input "34232"
click at [228, 177] on select "AK AL AR AZ CA CO CT DC DE [GEOGRAPHIC_DATA] [GEOGRAPHIC_DATA] HI IA ID IL IN K…" at bounding box center [223, 177] width 38 height 16
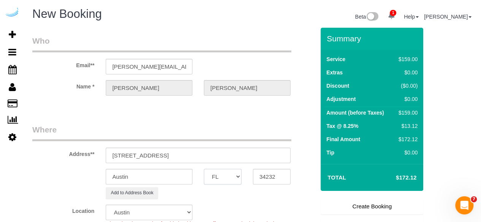
click at [204, 169] on select "AK AL AR AZ CA CO CT DC DE [GEOGRAPHIC_DATA] [GEOGRAPHIC_DATA] HI IA ID IL IN K…" at bounding box center [223, 177] width 38 height 16
click at [178, 172] on input "Austin" at bounding box center [149, 177] width 87 height 16
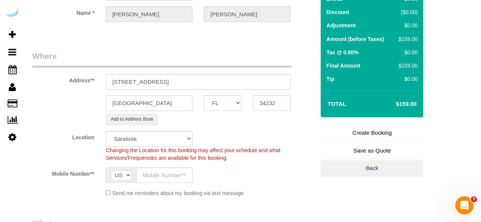
scroll to position [74, 0]
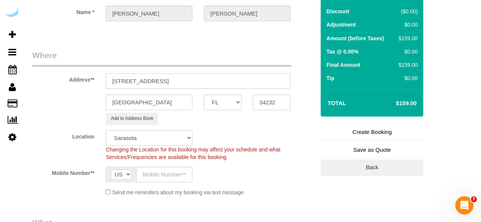
drag, startPoint x: 165, startPoint y: 80, endPoint x: 362, endPoint y: 78, distance: 197.6
paste input "[PERSON_NAME]"
paste input "Venue Live Oak"
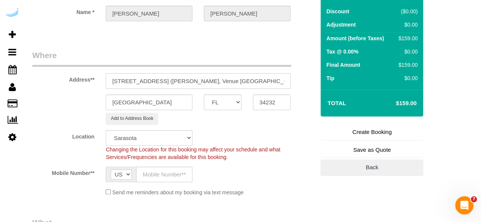
paste input "1505616"
click at [153, 177] on input "text" at bounding box center [164, 175] width 56 height 16
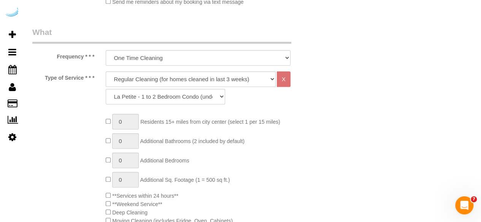
scroll to position [266, 0]
click at [205, 79] on select "Deep Cleaning (for homes that have not been cleaned in 3+ weeks) Spruce Regular…" at bounding box center [191, 79] width 170 height 16
click at [106, 71] on select "Deep Cleaning (for homes that have not been cleaned in 3+ weeks) Spruce Regular…" at bounding box center [191, 79] width 170 height 16
click at [201, 85] on div "Deep Cleaning (for homes that have not been cleaned in 3+ weeks) Spruce Regular…" at bounding box center [198, 87] width 185 height 33
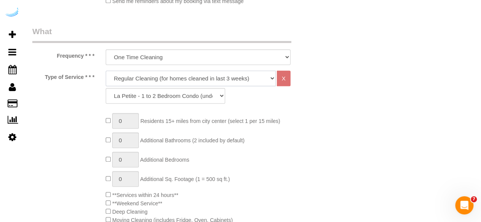
click at [203, 82] on select "Deep Cleaning (for homes that have not been cleaned in 3+ weeks) Spruce Regular…" at bounding box center [191, 79] width 170 height 16
click at [106, 71] on select "Deep Cleaning (for homes that have not been cleaned in 3+ weeks) Spruce Regular…" at bounding box center [191, 79] width 170 height 16
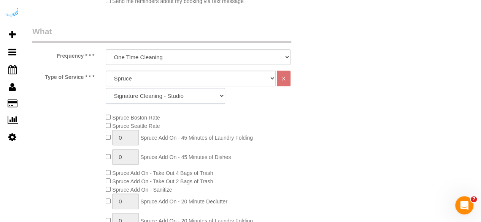
click at [187, 94] on select "Signature Cleaning - Studio Signature Cleaning - 1 Bed 1 Bath Signature Cleanin…" at bounding box center [165, 96] width 119 height 16
click at [106, 88] on select "Signature Cleaning - Studio Signature Cleaning - 1 Bed 1 Bath Signature Cleanin…" at bounding box center [165, 96] width 119 height 16
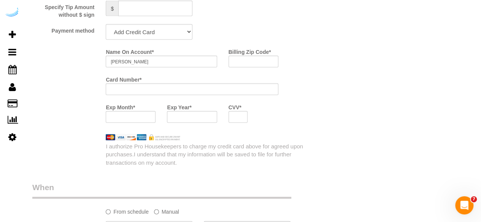
scroll to position [749, 0]
drag, startPoint x: 163, startPoint y: 32, endPoint x: 155, endPoint y: 63, distance: 31.7
click at [106, 26] on select "Add Credit Card Cash Check Paypal" at bounding box center [149, 33] width 87 height 16
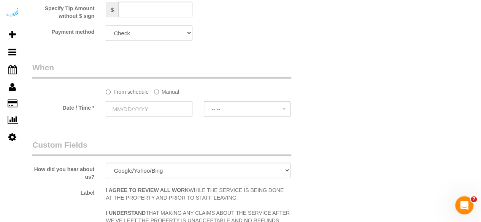
click at [161, 91] on label "Manual" at bounding box center [166, 90] width 25 height 10
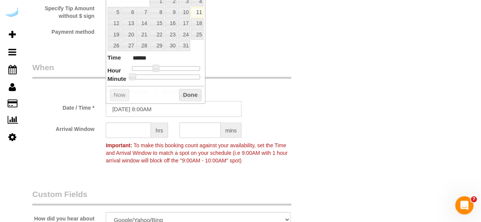
click at [147, 106] on input "[DATE] 8:00AM" at bounding box center [174, 109] width 136 height 16
click at [158, 19] on link "15" at bounding box center [156, 24] width 14 height 10
drag, startPoint x: 155, startPoint y: 67, endPoint x: 160, endPoint y: 67, distance: 4.9
click at [160, 67] on span at bounding box center [161, 68] width 7 height 7
click at [157, 67] on span at bounding box center [158, 68] width 7 height 7
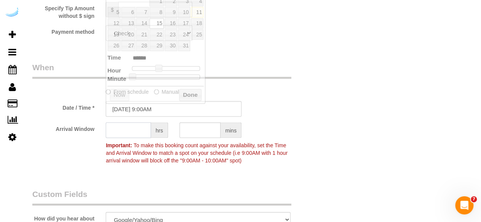
click at [132, 129] on input "text" at bounding box center [128, 131] width 45 height 16
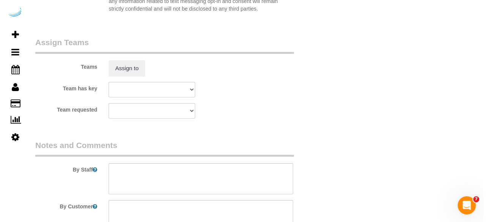
scroll to position [1122, 0]
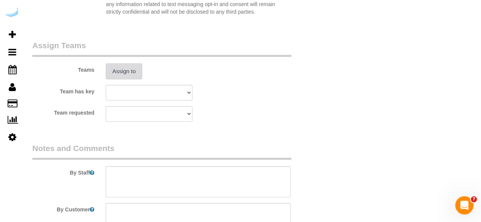
click at [128, 71] on button "Assign to" at bounding box center [124, 71] width 36 height 16
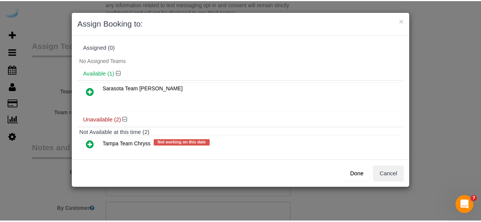
scroll to position [34, 0]
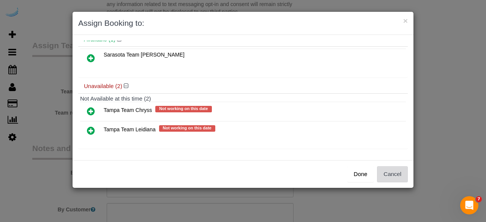
click at [394, 173] on button "Cancel" at bounding box center [392, 174] width 31 height 16
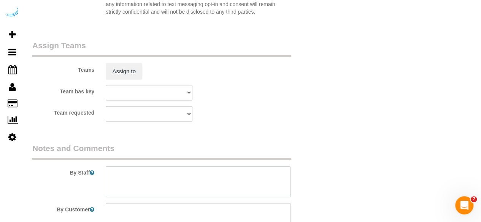
click at [249, 185] on textarea at bounding box center [198, 181] width 185 height 31
paste textarea "Permanent Notes:No notes from this [DOMAIN_NAME][DATE] Notes:No notes from this…"
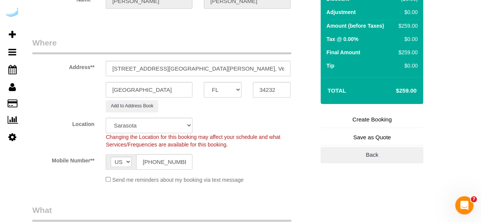
scroll to position [87, 0]
click at [361, 118] on link "Create Booking" at bounding box center [371, 120] width 103 height 16
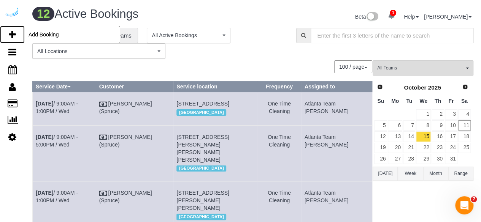
click at [11, 35] on icon at bounding box center [12, 34] width 7 height 9
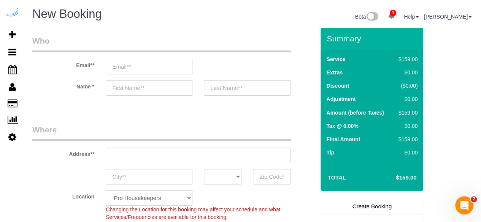
click at [147, 63] on input "email" at bounding box center [149, 67] width 87 height 16
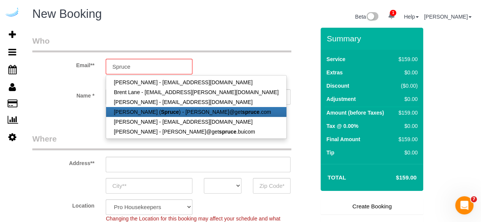
click at [161, 114] on strong "Spruce" at bounding box center [170, 112] width 18 height 6
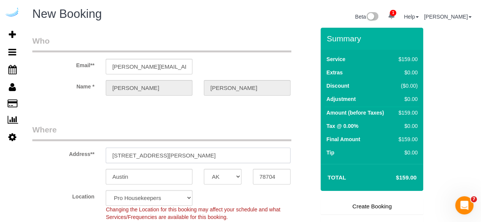
click at [190, 152] on input "[STREET_ADDRESS][PERSON_NAME]" at bounding box center [198, 156] width 185 height 16
paste input "[STREET_ADDRESS]"
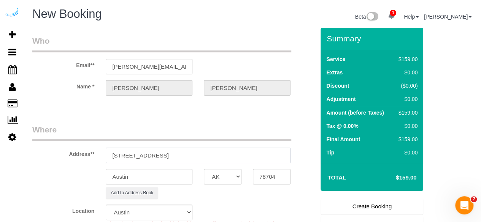
drag, startPoint x: 196, startPoint y: 153, endPoint x: 239, endPoint y: 155, distance: 43.4
click at [239, 155] on input "[STREET_ADDRESS]" at bounding box center [198, 156] width 185 height 16
click at [273, 179] on input "78704" at bounding box center [272, 177] width 38 height 16
paste input "34240"
click at [230, 180] on select "AK AL AR AZ CA CO CT DC DE [GEOGRAPHIC_DATA] [GEOGRAPHIC_DATA] HI IA ID IL IN K…" at bounding box center [223, 177] width 38 height 16
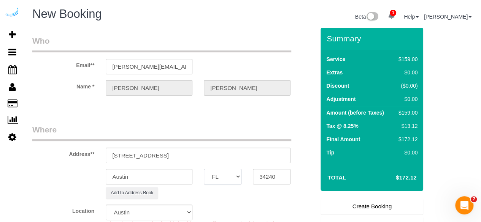
click at [204, 169] on select "AK AL AR AZ CA CO CT DC DE [GEOGRAPHIC_DATA] [GEOGRAPHIC_DATA] HI IA ID IL IN K…" at bounding box center [223, 177] width 38 height 16
click at [172, 175] on input "Austin" at bounding box center [149, 177] width 87 height 16
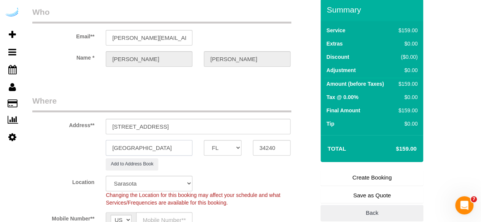
scroll to position [36, 0]
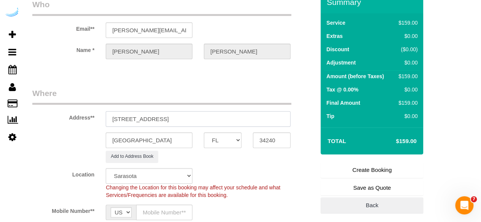
drag, startPoint x: 162, startPoint y: 117, endPoint x: 320, endPoint y: 97, distance: 158.6
paste input "[PERSON_NAME]"
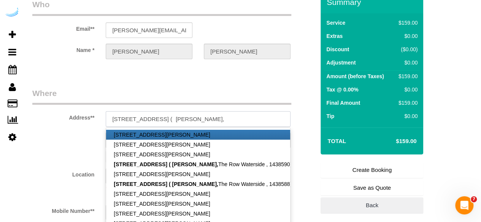
paste input "The Row Waterside"
paste input "1490514"
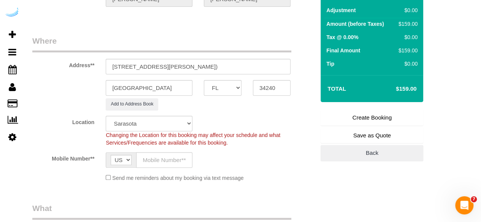
scroll to position [95, 0]
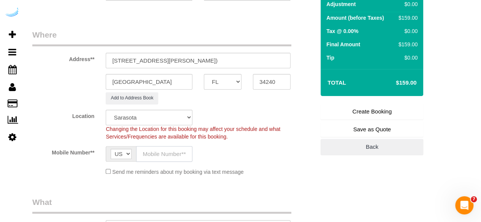
click at [153, 156] on input "text" at bounding box center [164, 154] width 56 height 16
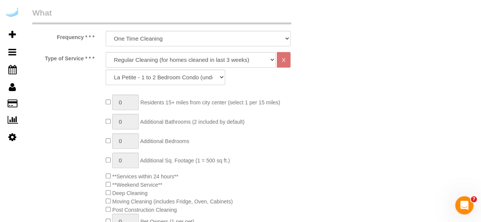
scroll to position [285, 0]
click at [188, 64] on select "Deep Cleaning (for homes that have not been cleaned in 3+ weeks) Spruce Regular…" at bounding box center [191, 60] width 170 height 16
click at [106, 52] on select "Deep Cleaning (for homes that have not been cleaned in 3+ weeks) Spruce Regular…" at bounding box center [191, 60] width 170 height 16
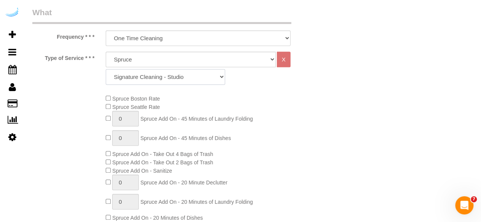
click at [191, 74] on select "Signature Cleaning - Studio Signature Cleaning - 1 Bed 1 Bath Signature Cleanin…" at bounding box center [165, 77] width 119 height 16
click at [106, 69] on select "Signature Cleaning - Studio Signature Cleaning - 1 Bed 1 Bath Signature Cleanin…" at bounding box center [165, 77] width 119 height 16
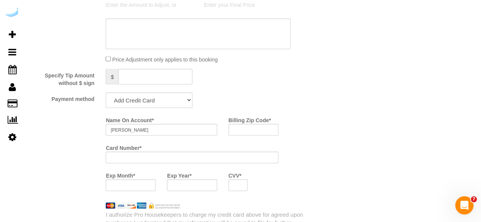
scroll to position [680, 0]
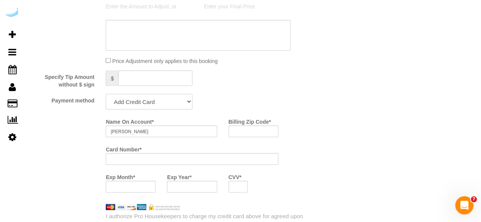
click at [169, 103] on select "Add Credit Card Cash Check Paypal" at bounding box center [149, 102] width 87 height 16
click at [106, 94] on select "Add Credit Card Cash Check Paypal" at bounding box center [149, 102] width 87 height 16
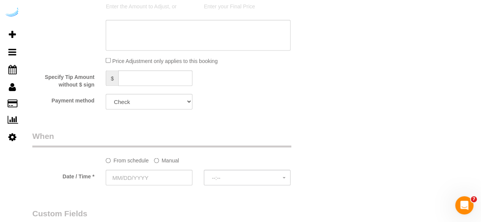
click at [172, 158] on label "Manual" at bounding box center [166, 159] width 25 height 10
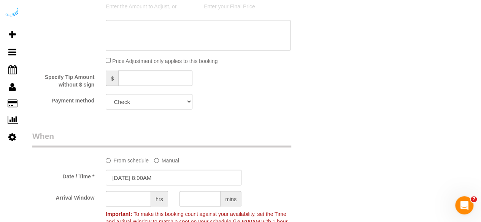
click at [158, 170] on sui-booking-spot "From schedule Manual Date / Time * [DATE] 8:00AM Arrival Window hrs mins Import…" at bounding box center [173, 183] width 282 height 106
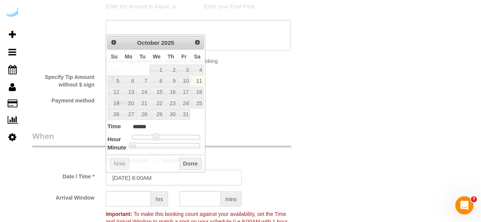
click at [149, 177] on input "[DATE] 8:00AM" at bounding box center [174, 178] width 136 height 16
click at [158, 91] on link "15" at bounding box center [156, 92] width 14 height 10
click at [157, 134] on span at bounding box center [158, 136] width 7 height 7
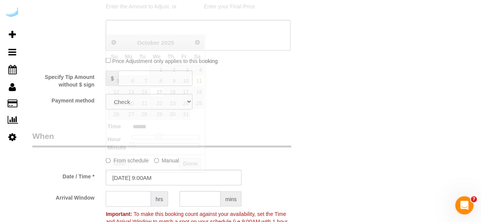
click at [131, 197] on input "text" at bounding box center [128, 199] width 45 height 16
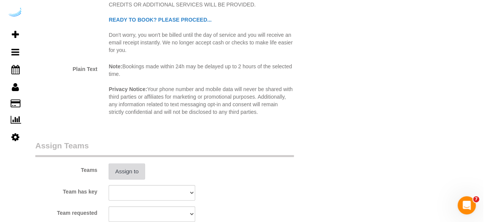
scroll to position [1022, 0]
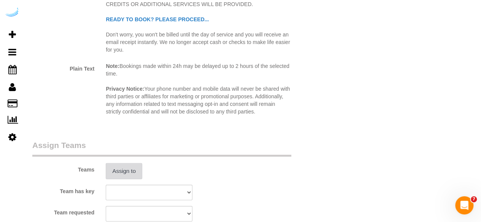
click at [125, 172] on button "Assign to" at bounding box center [124, 171] width 36 height 16
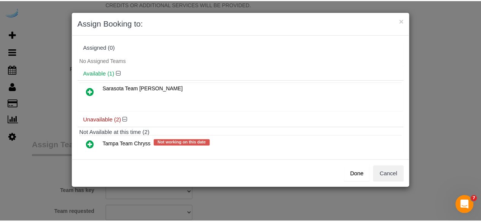
scroll to position [34, 0]
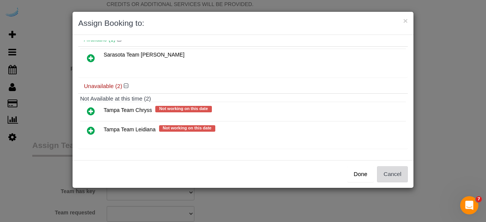
click at [396, 178] on button "Cancel" at bounding box center [392, 174] width 31 height 16
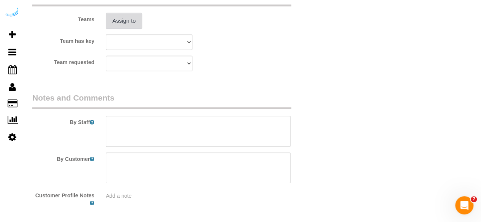
scroll to position [1174, 0]
click at [245, 140] on textarea at bounding box center [198, 130] width 185 height 31
click at [236, 124] on textarea at bounding box center [198, 130] width 185 height 31
paste textarea "Permanent Notes:No notes from this [DOMAIN_NAME][DATE] Notes:No notes from this…"
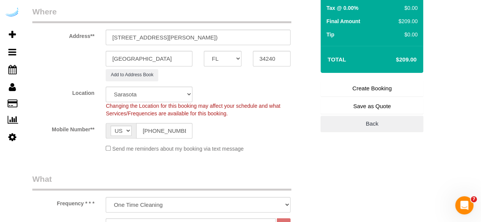
scroll to position [118, 0]
click at [364, 91] on link "Create Booking" at bounding box center [371, 89] width 103 height 16
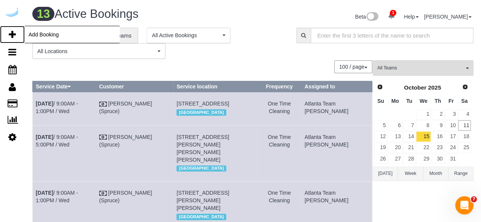
click at [6, 33] on link "Add Booking" at bounding box center [12, 34] width 25 height 17
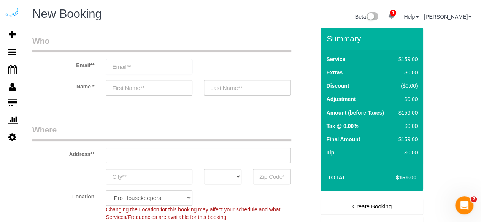
click at [165, 65] on input "email" at bounding box center [149, 67] width 87 height 16
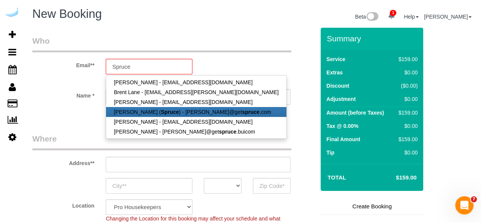
click at [161, 112] on strong "Spruce" at bounding box center [170, 112] width 18 height 6
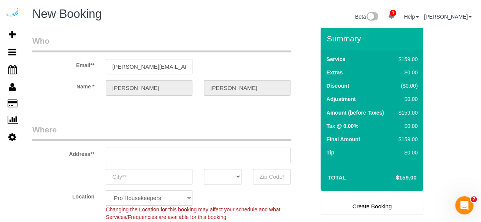
click at [201, 156] on input "text" at bounding box center [198, 156] width 185 height 16
paste input "[STREET_ADDRESS]"
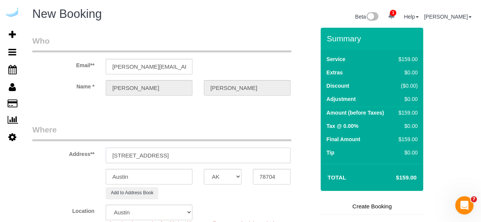
drag, startPoint x: 194, startPoint y: 156, endPoint x: 240, endPoint y: 160, distance: 46.1
click at [240, 160] on input "[STREET_ADDRESS]" at bounding box center [198, 156] width 185 height 16
click at [269, 177] on input "78704" at bounding box center [272, 177] width 38 height 16
paste input "34275"
click at [226, 179] on select "AK AL AR AZ CA CO CT DC DE [GEOGRAPHIC_DATA] [GEOGRAPHIC_DATA] HI IA ID IL IN K…" at bounding box center [223, 177] width 38 height 16
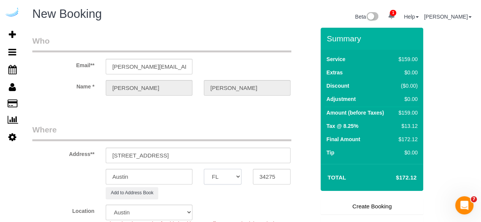
click at [204, 169] on select "AK AL AR AZ CA CO CT DC DE [GEOGRAPHIC_DATA] [GEOGRAPHIC_DATA] HI IA ID IL IN K…" at bounding box center [223, 177] width 38 height 16
click at [172, 178] on input "Austin" at bounding box center [149, 177] width 87 height 16
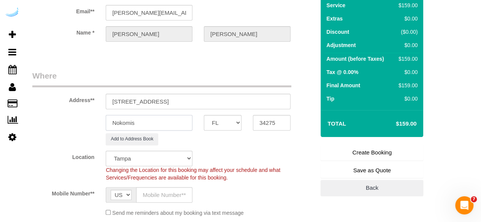
scroll to position [54, 0]
drag, startPoint x: 160, startPoint y: 102, endPoint x: 386, endPoint y: 84, distance: 227.1
paste input "[PERSON_NAME]"
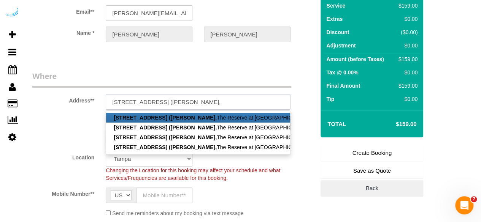
paste input "SchedulerView Checklists The Reserve at [GEOGRAPHIC_DATA]"
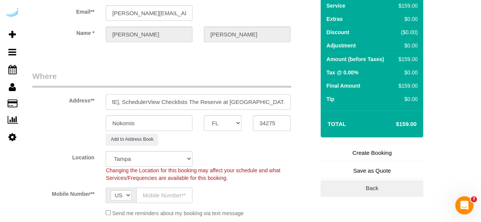
drag, startPoint x: 219, startPoint y: 102, endPoint x: 155, endPoint y: 99, distance: 64.3
click at [155, 99] on input "[STREET_ADDRESS] ([PERSON_NAME], SchedulerView Checklists The Reserve at [GEOGR…" at bounding box center [198, 102] width 185 height 16
paste input "1455274"
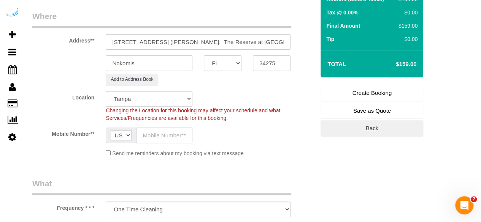
click at [167, 131] on input "text" at bounding box center [164, 136] width 56 height 16
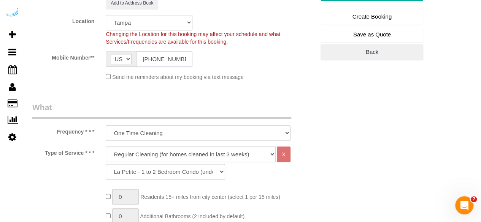
scroll to position [190, 0]
click at [188, 155] on select "Deep Cleaning (for homes that have not been cleaned in 3+ weeks) Spruce Regular…" at bounding box center [191, 154] width 170 height 16
click at [106, 146] on select "Deep Cleaning (for homes that have not been cleaned in 3+ weeks) Spruce Regular…" at bounding box center [191, 154] width 170 height 16
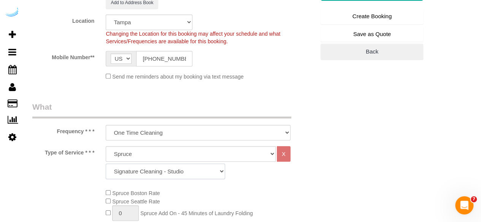
click at [152, 172] on select "Signature Cleaning - Studio Signature Cleaning - 1 Bed 1 Bath Signature Cleanin…" at bounding box center [165, 172] width 119 height 16
click at [106, 164] on select "Signature Cleaning - Studio Signature Cleaning - 1 Bed 1 Bath Signature Cleanin…" at bounding box center [165, 172] width 119 height 16
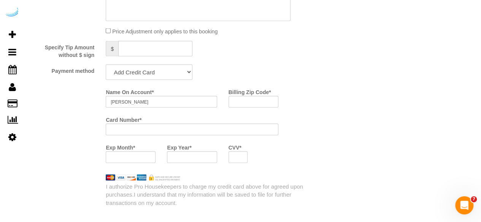
scroll to position [711, 0]
click at [164, 76] on select "Add Credit Card Cash Check Paypal" at bounding box center [149, 71] width 87 height 16
click at [106, 64] on select "Add Credit Card Cash Check Paypal" at bounding box center [149, 71] width 87 height 16
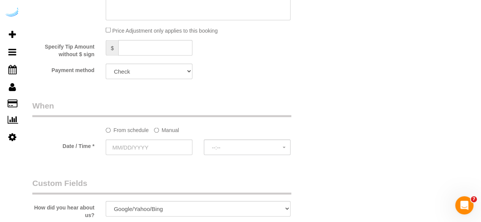
click at [161, 127] on label "Manual" at bounding box center [166, 128] width 25 height 10
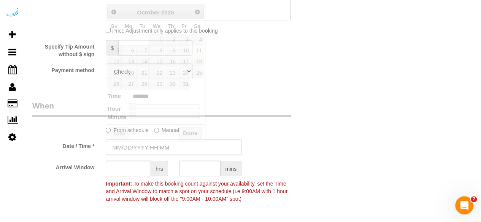
click at [148, 148] on input "text" at bounding box center [174, 147] width 136 height 16
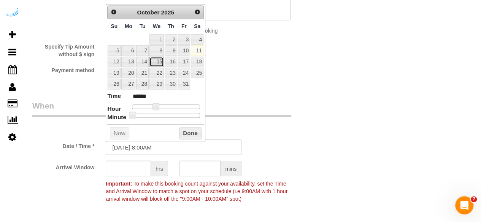
click at [155, 59] on link "15" at bounding box center [156, 62] width 14 height 10
click at [159, 104] on span at bounding box center [158, 106] width 7 height 7
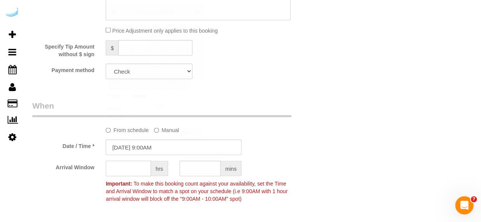
click at [132, 174] on input "text" at bounding box center [128, 169] width 45 height 16
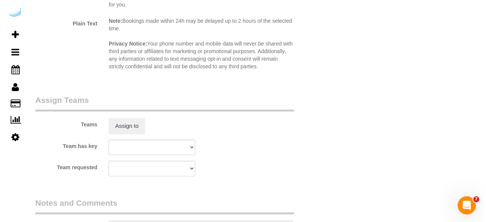
scroll to position [1075, 0]
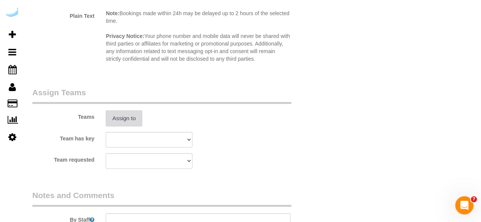
click at [133, 117] on button "Assign to" at bounding box center [124, 119] width 36 height 16
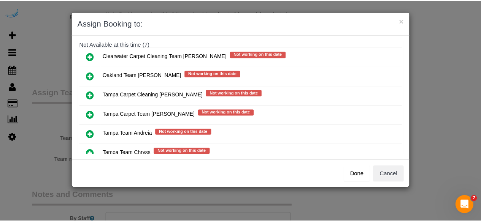
scroll to position [89, 0]
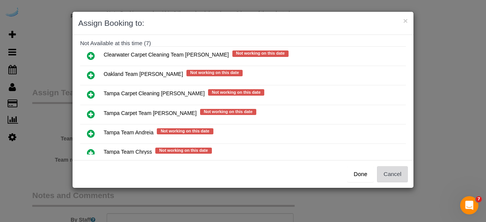
click at [401, 166] on button "Cancel" at bounding box center [392, 174] width 31 height 16
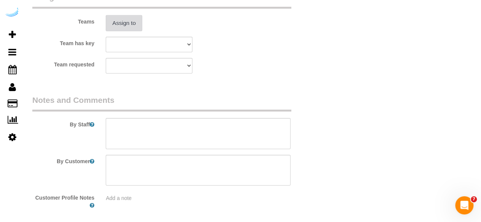
scroll to position [1171, 0]
click at [211, 126] on textarea at bounding box center [198, 133] width 185 height 31
click at [192, 133] on textarea at bounding box center [198, 133] width 185 height 31
paste textarea "Permanent Notes:No notes from this [DOMAIN_NAME][DATE] Notes:No notes from this…"
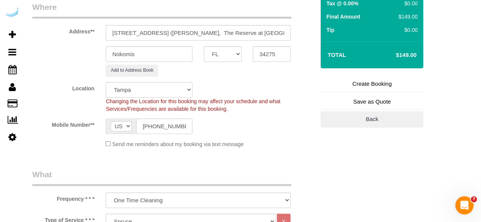
scroll to position [122, 0]
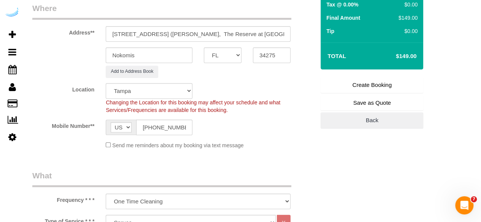
click at [377, 84] on link "Create Booking" at bounding box center [371, 85] width 103 height 16
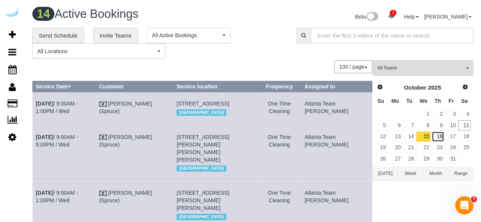
click at [437, 136] on link "16" at bounding box center [437, 136] width 13 height 10
drag, startPoint x: 437, startPoint y: 136, endPoint x: 102, endPoint y: -29, distance: 373.6
click at [102, 0] on html "1 Beta Your Notifications You have 0 alerts × You have 21 to charge for [DATE] …" at bounding box center [240, 111] width 481 height 222
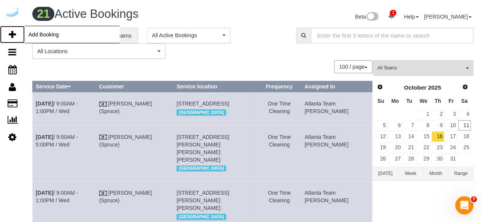
click at [13, 38] on icon at bounding box center [12, 34] width 7 height 9
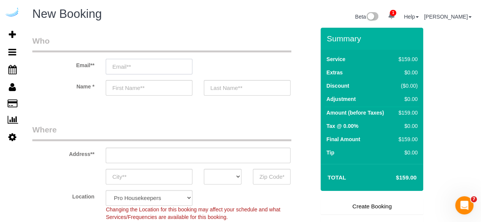
click at [168, 71] on input "email" at bounding box center [149, 67] width 87 height 16
click at [168, 69] on input "Spruce" at bounding box center [149, 67] width 87 height 16
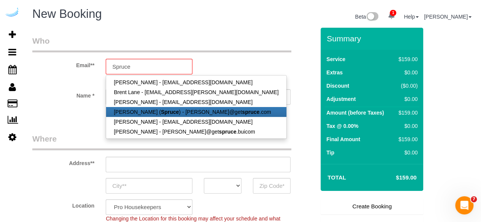
click at [138, 111] on link "[PERSON_NAME] ( Spruce ) - [PERSON_NAME]@get spruce .com" at bounding box center [196, 112] width 180 height 10
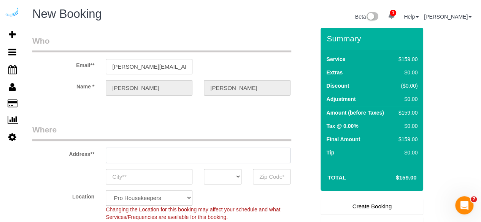
click at [191, 157] on input "text" at bounding box center [198, 156] width 185 height 16
paste input "[STREET_ADDRESS]"
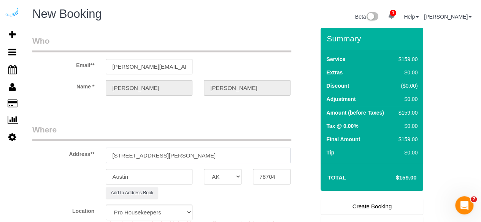
paste input "text"
click at [190, 156] on input "[STREET_ADDRESS]" at bounding box center [198, 156] width 185 height 16
drag, startPoint x: 190, startPoint y: 156, endPoint x: 216, endPoint y: 158, distance: 26.6
click at [216, 158] on input "[STREET_ADDRESS]" at bounding box center [198, 156] width 185 height 16
paste input "34292"
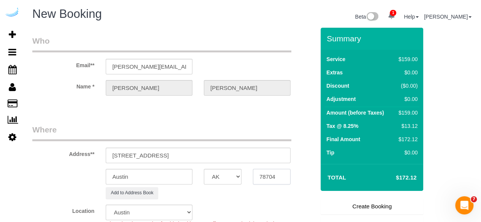
click at [259, 174] on input "78704" at bounding box center [272, 177] width 38 height 16
click at [225, 174] on select "AK AL AR AZ CA CO CT DC DE [GEOGRAPHIC_DATA] [GEOGRAPHIC_DATA] HI IA ID IL IN K…" at bounding box center [223, 177] width 38 height 16
click at [204, 169] on select "AK AL AR AZ CA CO CT DC DE [GEOGRAPHIC_DATA] [GEOGRAPHIC_DATA] HI IA ID IL IN K…" at bounding box center [223, 177] width 38 height 16
click at [186, 180] on input "Austin" at bounding box center [149, 177] width 87 height 16
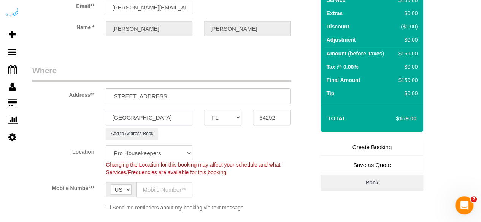
scroll to position [61, 0]
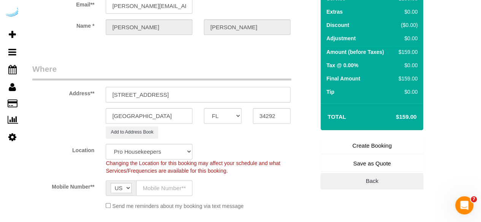
drag, startPoint x: 160, startPoint y: 92, endPoint x: 356, endPoint y: 93, distance: 195.3
paste input "[PERSON_NAME]"
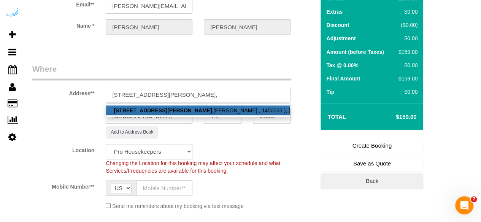
paste input "[PERSON_NAME] Jacaranda"
paste input "1458841"
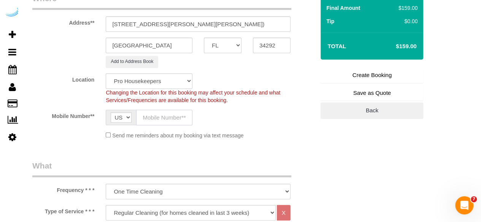
scroll to position [0, 0]
click at [180, 114] on input "text" at bounding box center [164, 118] width 56 height 16
paste input "1 (458) 841"
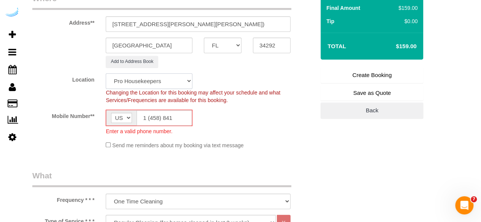
click at [166, 77] on select "Pro Housekeepers [GEOGRAPHIC_DATA] [GEOGRAPHIC_DATA] [GEOGRAPHIC_DATA] [GEOGRAP…" at bounding box center [149, 81] width 87 height 16
click at [106, 73] on select "Pro Housekeepers [GEOGRAPHIC_DATA] [GEOGRAPHIC_DATA] [GEOGRAPHIC_DATA] [GEOGRAP…" at bounding box center [149, 81] width 87 height 16
click at [164, 112] on input "1 (458) 841" at bounding box center [163, 118] width 55 height 16
drag, startPoint x: 175, startPoint y: 115, endPoint x: 123, endPoint y: 121, distance: 51.6
click at [123, 121] on div "AF AL DZ AD AO AI AQ AG AR AM AW AU AT AZ BS BH BD BB BY BE BZ BJ BM BT BO BA B…" at bounding box center [149, 118] width 87 height 16
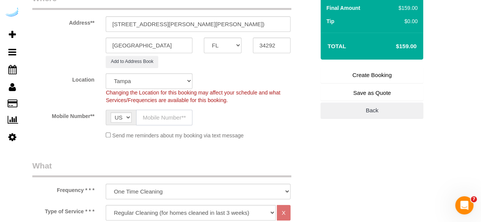
click at [158, 117] on input "text" at bounding box center [164, 118] width 56 height 16
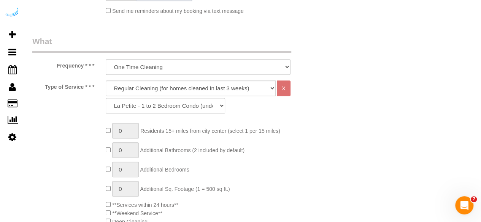
scroll to position [257, 0]
click at [204, 91] on select "Deep Cleaning (for homes that have not been cleaned in 3+ weeks) Spruce Regular…" at bounding box center [191, 88] width 170 height 16
click at [106, 80] on select "Deep Cleaning (for homes that have not been cleaned in 3+ weeks) Spruce Regular…" at bounding box center [191, 88] width 170 height 16
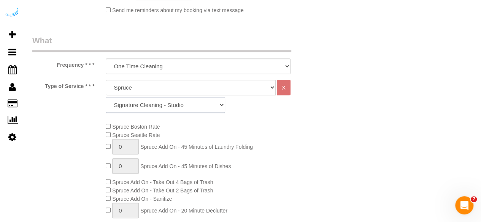
click at [192, 106] on select "Signature Cleaning - Studio Signature Cleaning - 1 Bed 1 Bath Signature Cleanin…" at bounding box center [165, 105] width 119 height 16
click at [106, 97] on select "Signature Cleaning - Studio Signature Cleaning - 1 Bed 1 Bath Signature Cleanin…" at bounding box center [165, 105] width 119 height 16
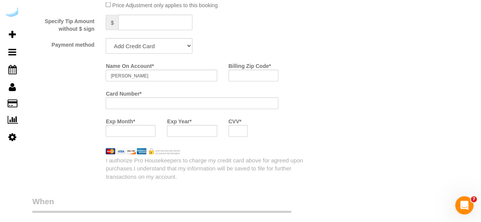
scroll to position [735, 0]
click at [160, 45] on select "Add Credit Card Cash Check Paypal" at bounding box center [149, 47] width 87 height 16
click at [106, 40] on select "Add Credit Card Cash Check Paypal" at bounding box center [149, 47] width 87 height 16
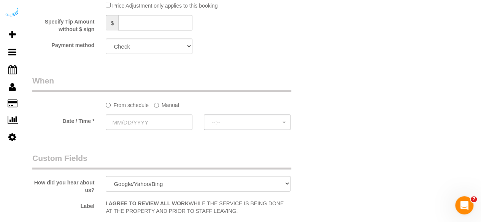
click at [165, 105] on label "Manual" at bounding box center [166, 104] width 25 height 10
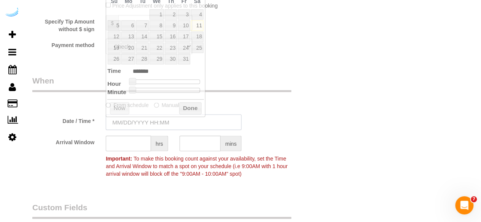
click at [149, 123] on input "text" at bounding box center [174, 123] width 136 height 16
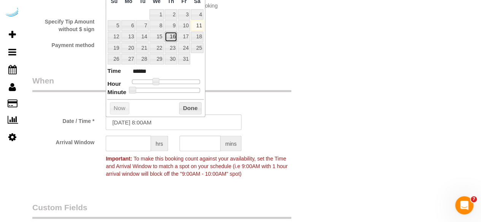
click at [170, 36] on link "16" at bounding box center [170, 37] width 13 height 10
click at [157, 82] on span at bounding box center [158, 81] width 7 height 7
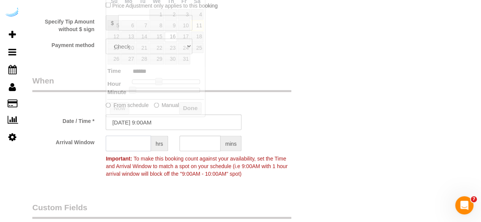
click at [123, 148] on input "text" at bounding box center [128, 144] width 45 height 16
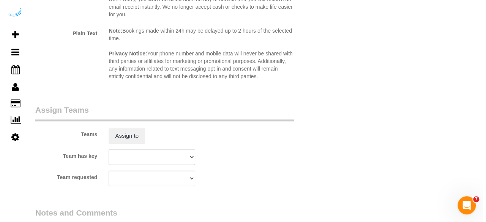
scroll to position [1060, 0]
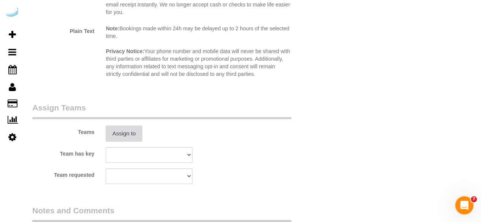
click at [127, 131] on button "Assign to" at bounding box center [124, 134] width 36 height 16
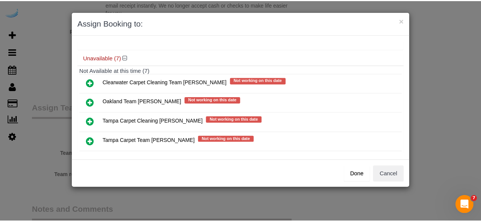
scroll to position [69, 0]
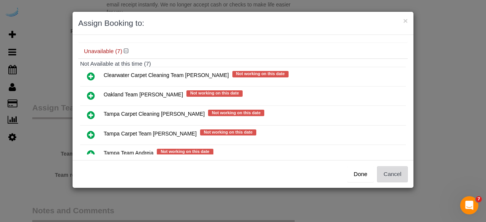
click at [399, 174] on button "Cancel" at bounding box center [392, 174] width 31 height 16
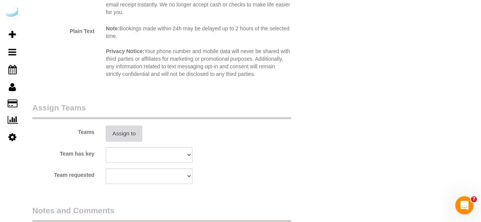
scroll to position [1204, 0]
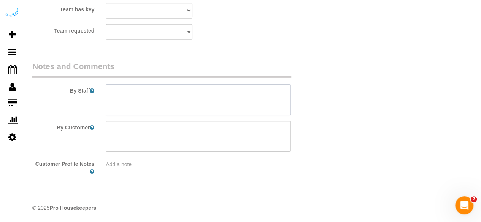
click at [222, 96] on textarea at bounding box center [198, 99] width 185 height 31
click at [238, 100] on textarea at bounding box center [198, 99] width 185 height 31
paste textarea "Permanent Notes:No notes from this [DOMAIN_NAME][DATE] Notes:No notes from this…"
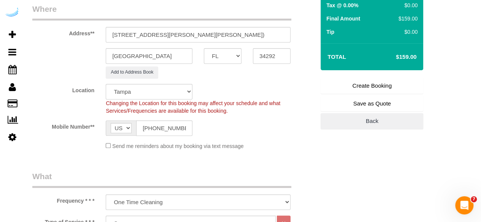
scroll to position [108, 0]
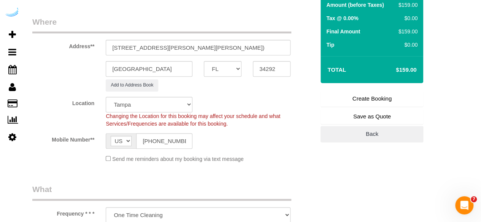
click at [357, 98] on link "Create Booking" at bounding box center [371, 99] width 103 height 16
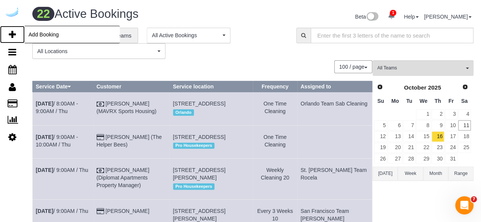
click at [15, 34] on icon at bounding box center [12, 34] width 7 height 9
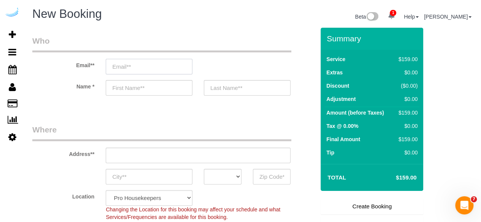
click at [154, 64] on input "email" at bounding box center [149, 67] width 87 height 16
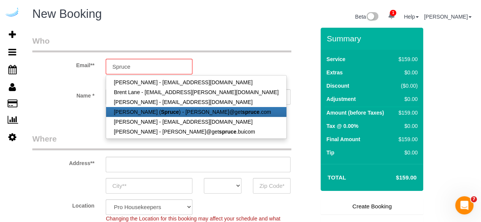
click at [161, 109] on strong "Spruce" at bounding box center [170, 112] width 18 height 6
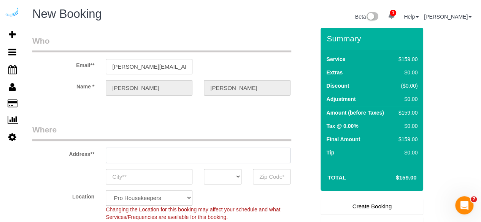
click at [198, 156] on input "text" at bounding box center [198, 156] width 185 height 16
paste input "[STREET_ADDRESS]"
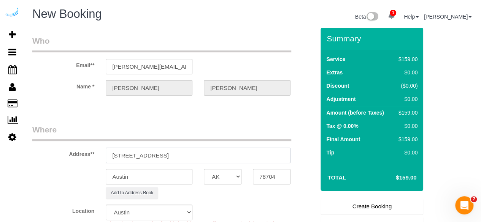
drag, startPoint x: 185, startPoint y: 156, endPoint x: 255, endPoint y: 164, distance: 69.9
click at [255, 164] on sui-booking-address "Address** [STREET_ADDRESS] [GEOGRAPHIC_DATA] AK AL AR AZ CA CO CT DC DE [GEOGRA…" at bounding box center [173, 161] width 282 height 75
click at [270, 177] on input "78704" at bounding box center [272, 177] width 38 height 16
paste input "34240"
click at [218, 177] on select "AK AL AR AZ CA CO CT DC DE [GEOGRAPHIC_DATA] [GEOGRAPHIC_DATA] HI IA ID IL IN K…" at bounding box center [223, 177] width 38 height 16
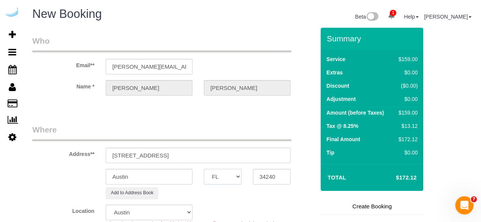
click at [204, 169] on select "AK AL AR AZ CA CO CT DC DE [GEOGRAPHIC_DATA] [GEOGRAPHIC_DATA] HI IA ID IL IN K…" at bounding box center [223, 177] width 38 height 16
click at [169, 177] on input "Austin" at bounding box center [149, 177] width 87 height 16
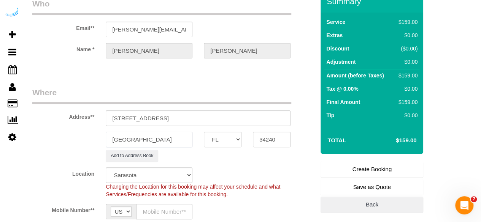
scroll to position [38, 0]
drag, startPoint x: 151, startPoint y: 119, endPoint x: 359, endPoint y: 116, distance: 207.5
paste input "[PERSON_NAME]"
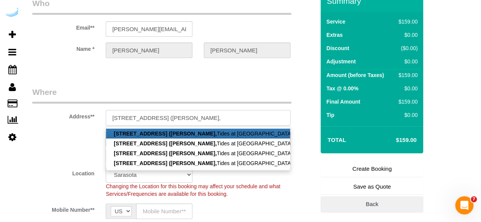
paste input "SchedulerView Checklists Tides at [GEOGRAPHIC_DATA]"
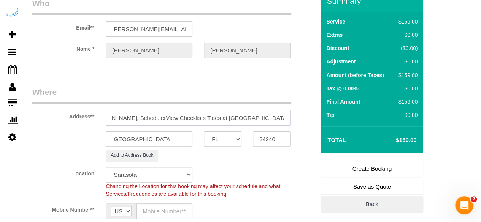
drag, startPoint x: 231, startPoint y: 119, endPoint x: 166, endPoint y: 116, distance: 64.6
click at [166, 116] on input "[STREET_ADDRESS] ([PERSON_NAME], SchedulerView Checklists Tides at [GEOGRAPHIC_…" at bounding box center [198, 118] width 185 height 16
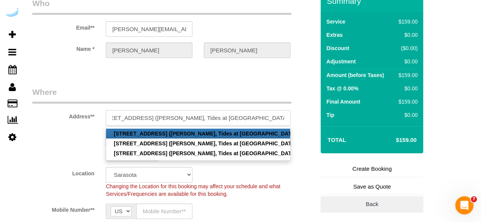
scroll to position [0, 0]
paste input "1458571"
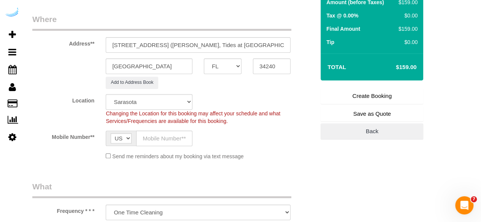
scroll to position [122, 0]
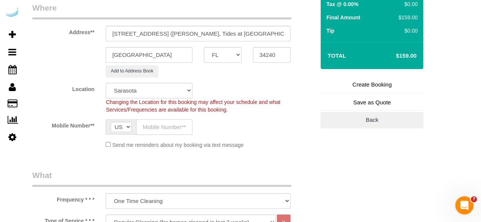
click at [161, 127] on input "text" at bounding box center [164, 127] width 56 height 16
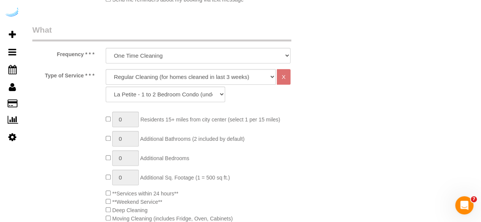
scroll to position [268, 0]
click at [189, 77] on select "Deep Cleaning (for homes that have not been cleaned in 3+ weeks) Spruce Regular…" at bounding box center [191, 77] width 170 height 16
click at [106, 69] on select "Deep Cleaning (for homes that have not been cleaned in 3+ weeks) Spruce Regular…" at bounding box center [191, 77] width 170 height 16
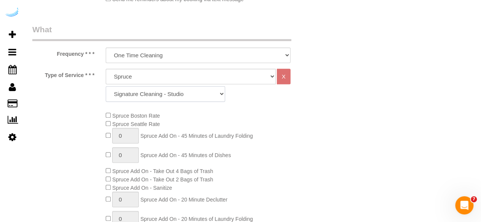
click at [181, 94] on select "Signature Cleaning - Studio Signature Cleaning - 1 Bed 1 Bath Signature Cleanin…" at bounding box center [165, 94] width 119 height 16
click at [106, 86] on select "Signature Cleaning - Studio Signature Cleaning - 1 Bed 1 Bath Signature Cleanin…" at bounding box center [165, 94] width 119 height 16
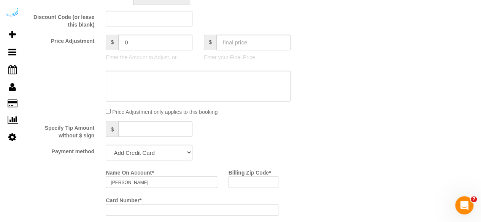
scroll to position [630, 0]
click at [160, 155] on select "Add Credit Card Cash Check Paypal" at bounding box center [149, 152] width 87 height 16
click at [106, 144] on select "Add Credit Card Cash Check Paypal" at bounding box center [149, 152] width 87 height 16
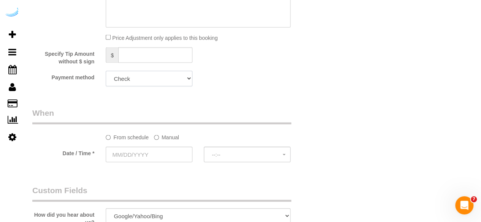
scroll to position [705, 0]
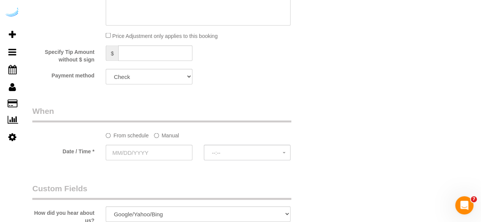
click at [172, 131] on label "Manual" at bounding box center [166, 134] width 25 height 10
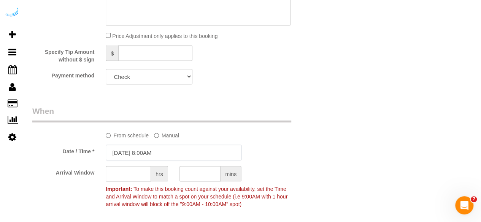
click at [151, 154] on input "[DATE] 8:00AM" at bounding box center [174, 153] width 136 height 16
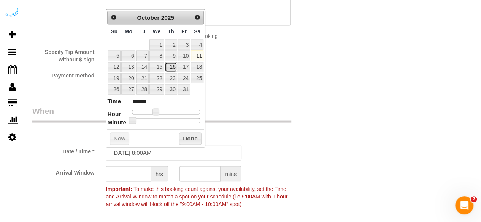
click at [172, 65] on link "16" at bounding box center [170, 67] width 13 height 10
drag, startPoint x: 157, startPoint y: 111, endPoint x: 161, endPoint y: 111, distance: 4.2
click at [161, 111] on span at bounding box center [158, 111] width 7 height 7
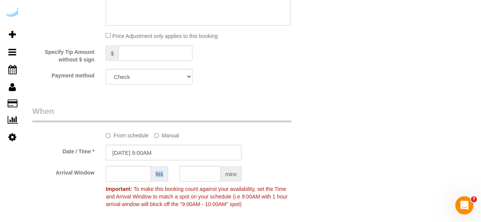
drag, startPoint x: 134, startPoint y: 183, endPoint x: 137, endPoint y: 178, distance: 5.8
click at [137, 178] on div "hrs" at bounding box center [136, 174] width 73 height 17
click at [137, 178] on input "text" at bounding box center [128, 174] width 45 height 16
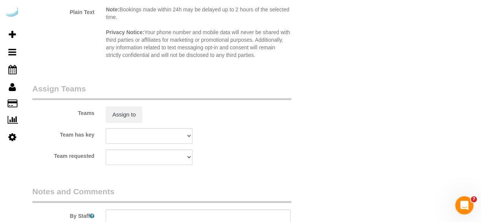
scroll to position [1081, 0]
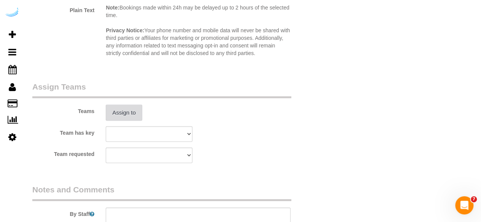
click at [129, 110] on button "Assign to" at bounding box center [124, 113] width 36 height 16
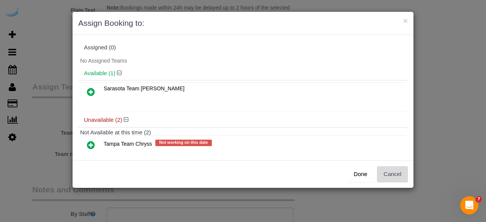
click at [398, 177] on button "Cancel" at bounding box center [392, 174] width 31 height 16
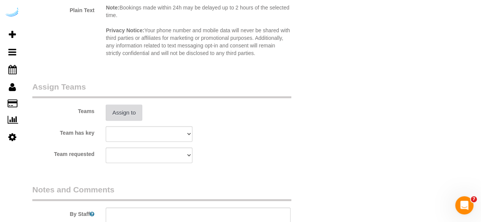
scroll to position [1204, 0]
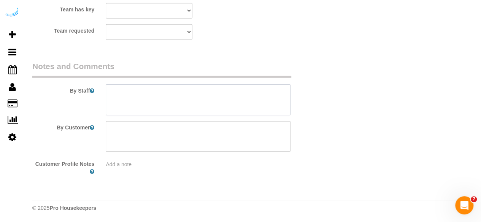
click at [202, 99] on textarea at bounding box center [198, 99] width 185 height 31
paste textarea "Permanent Notes:No notes from this [DOMAIN_NAME][DATE] Notes:No notes from this…"
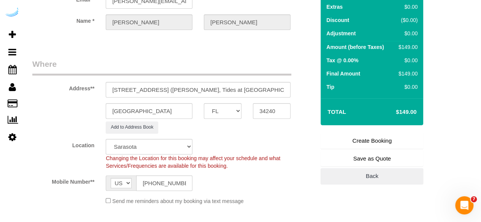
scroll to position [67, 0]
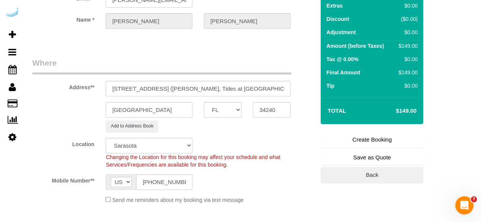
click at [371, 136] on link "Create Booking" at bounding box center [371, 140] width 103 height 16
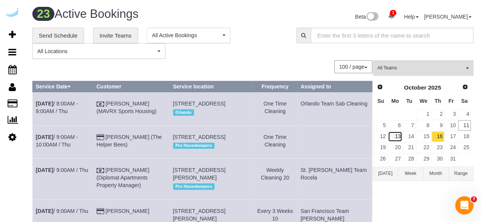
click at [397, 134] on link "13" at bounding box center [395, 136] width 14 height 10
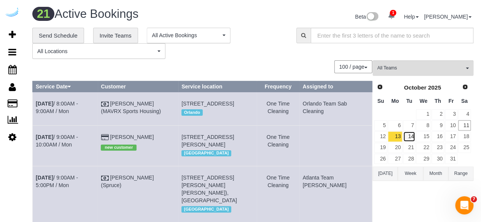
click at [406, 137] on link "14" at bounding box center [409, 136] width 13 height 10
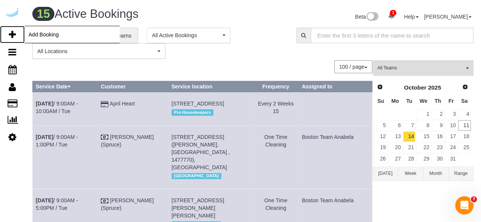
click at [9, 35] on icon at bounding box center [12, 34] width 7 height 9
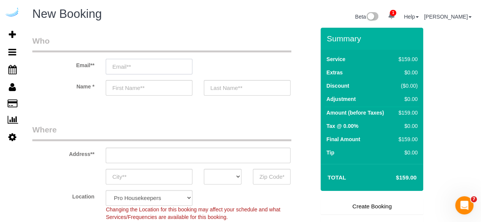
click at [179, 67] on input "email" at bounding box center [149, 67] width 87 height 16
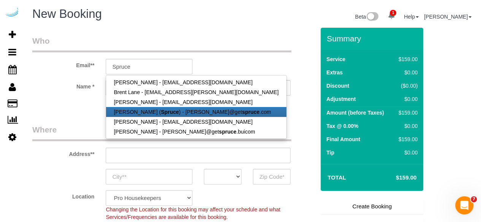
click at [166, 110] on strong "Spruce" at bounding box center [170, 112] width 18 height 6
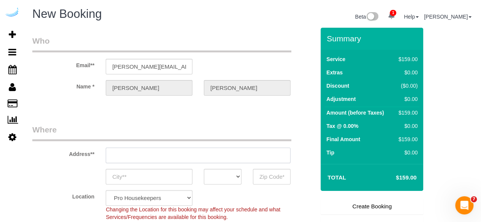
click at [204, 159] on input "text" at bounding box center [198, 156] width 185 height 16
paste input "[STREET_ADDRESS]"
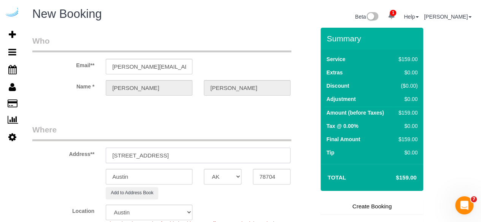
drag, startPoint x: 186, startPoint y: 156, endPoint x: 214, endPoint y: 158, distance: 28.2
click at [214, 158] on input "[STREET_ADDRESS]" at bounding box center [198, 156] width 185 height 16
click at [254, 176] on input "78704" at bounding box center [272, 177] width 38 height 16
paste input "98103"
click at [222, 176] on select "AK AL AR AZ CA CO CT DC DE [GEOGRAPHIC_DATA] [GEOGRAPHIC_DATA] HI IA ID IL IN K…" at bounding box center [223, 177] width 38 height 16
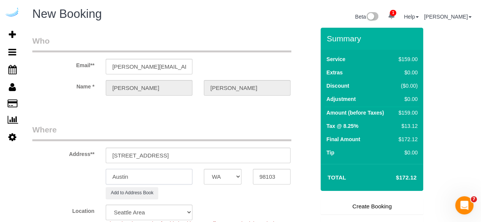
click at [187, 175] on input "Austin" at bounding box center [149, 177] width 87 height 16
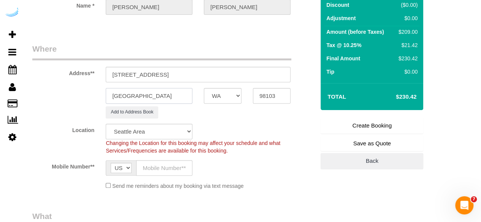
scroll to position [81, 0]
drag, startPoint x: 153, startPoint y: 72, endPoint x: 384, endPoint y: 63, distance: 230.4
paste input "[PERSON_NAME]"
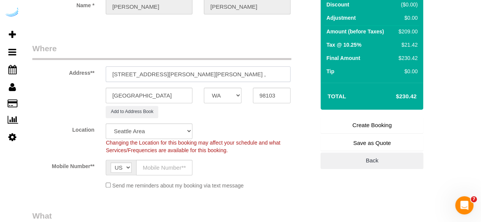
scroll to position [0, 0]
paste input "1456012"
click at [167, 171] on input "text" at bounding box center [164, 168] width 56 height 16
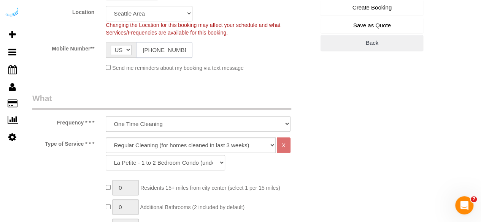
scroll to position [200, 0]
click at [193, 145] on select "Deep Cleaning (for homes that have not been cleaned in 3+ weeks) Spruce Regular…" at bounding box center [191, 145] width 170 height 16
click at [106, 137] on select "Deep Cleaning (for homes that have not been cleaned in 3+ weeks) Spruce Regular…" at bounding box center [191, 145] width 170 height 16
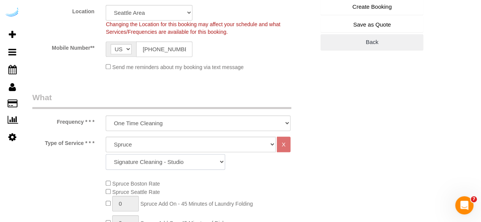
click at [168, 163] on select "Signature Cleaning - Studio Signature Cleaning - 1 Bed 1 Bath Signature Cleanin…" at bounding box center [165, 162] width 119 height 16
click at [106, 154] on select "Signature Cleaning - Studio Signature Cleaning - 1 Bed 1 Bath Signature Cleanin…" at bounding box center [165, 162] width 119 height 16
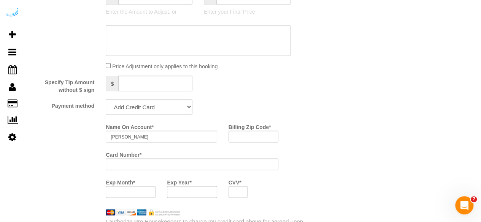
scroll to position [679, 0]
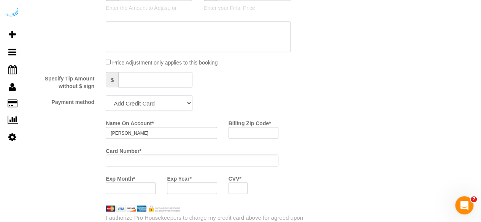
click at [171, 105] on select "Add Credit Card Cash Check Paypal" at bounding box center [149, 103] width 87 height 16
click at [106, 96] on select "Add Credit Card Cash Check Paypal" at bounding box center [149, 103] width 87 height 16
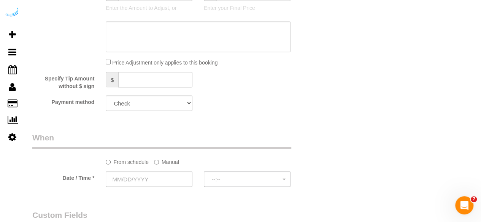
click at [176, 163] on label "Manual" at bounding box center [166, 160] width 25 height 10
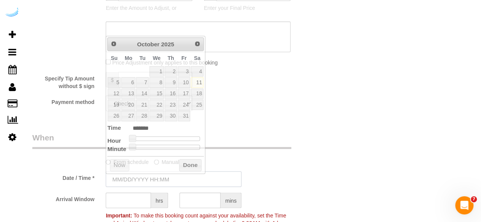
click at [154, 177] on input "text" at bounding box center [174, 179] width 136 height 16
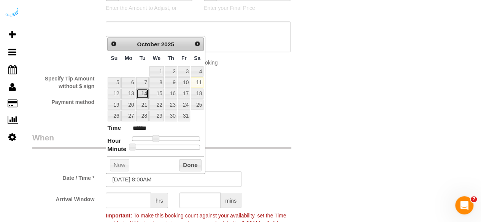
click at [144, 90] on link "14" at bounding box center [142, 94] width 12 height 10
drag, startPoint x: 155, startPoint y: 136, endPoint x: 163, endPoint y: 137, distance: 7.7
click at [163, 137] on span at bounding box center [161, 138] width 7 height 7
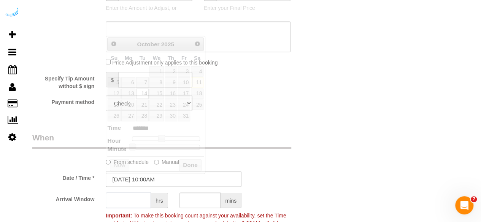
click at [132, 197] on input "text" at bounding box center [128, 201] width 45 height 16
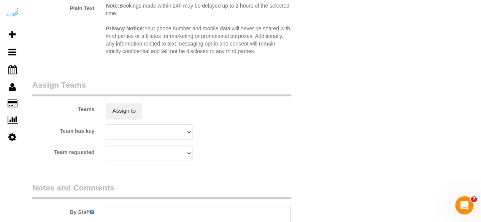
scroll to position [1083, 0]
click at [131, 108] on button "Assign to" at bounding box center [124, 111] width 36 height 16
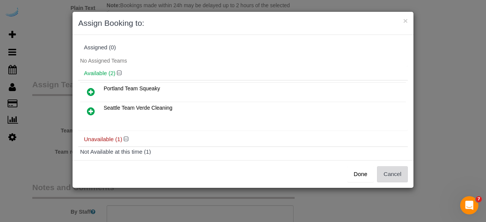
click at [395, 174] on button "Cancel" at bounding box center [392, 174] width 31 height 16
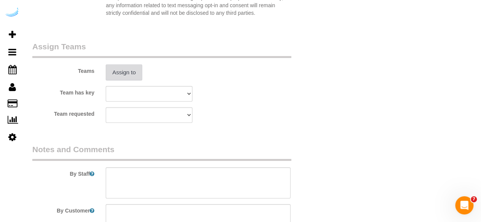
scroll to position [1145, 0]
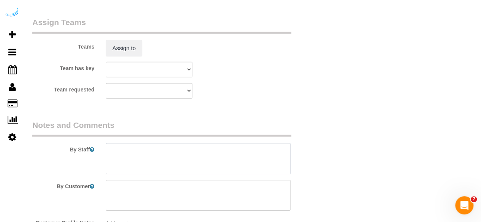
click at [213, 143] on textarea at bounding box center [198, 158] width 185 height 31
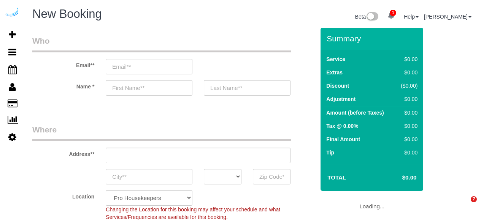
select select "4"
select select "number:9"
click at [149, 65] on input "email" at bounding box center [149, 67] width 87 height 16
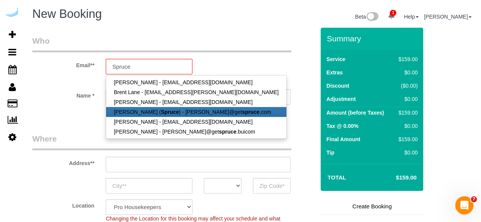
click at [149, 112] on link "[PERSON_NAME] ( Spruce ) - [PERSON_NAME]@get spruce .com" at bounding box center [196, 112] width 180 height 10
type input "[PERSON_NAME][EMAIL_ADDRESS][DOMAIN_NAME]"
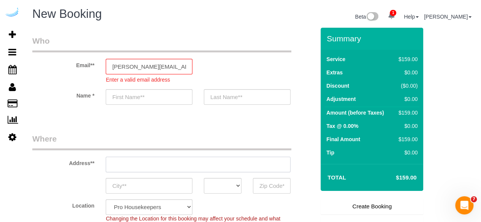
click at [185, 155] on div "Address**" at bounding box center [174, 152] width 294 height 39
type input "[PERSON_NAME]"
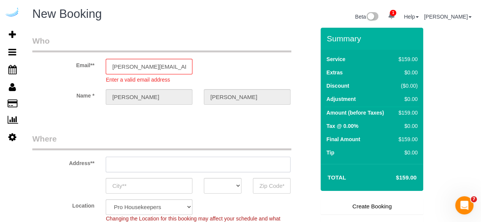
click at [185, 164] on input "text" at bounding box center [198, 165] width 185 height 16
type input "[STREET_ADDRESS][PERSON_NAME]"
type input "Austin"
select select "[GEOGRAPHIC_DATA]"
type input "78704"
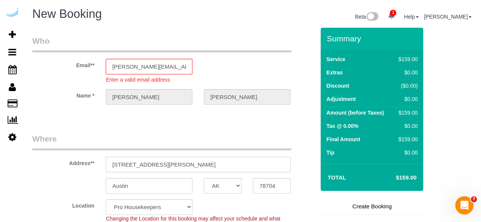
paste input "1942 Westlake Ave, Seattle, WA 98101"
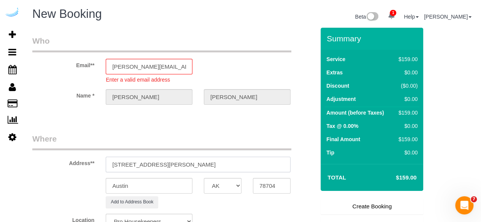
click at [185, 164] on input "3816 S Lamar Blvd1942 Westlake Ave, Seattle, WA 98101" at bounding box center [198, 165] width 185 height 16
paste input "text"
type input "1942 Westlake Ave, Seattle, WA 98101"
select select "9"
select select "object:45715"
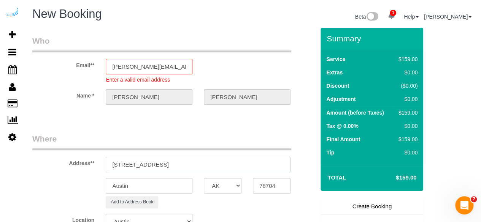
drag, startPoint x: 194, startPoint y: 164, endPoint x: 236, endPoint y: 165, distance: 41.8
click at [236, 165] on input "1942 Westlake Ave, Seattle, WA 98101" at bounding box center [198, 165] width 185 height 16
type input "1942 Westlake Ave, Seattle, WA 98101"
paste input "98101"
click at [271, 185] on input "78704" at bounding box center [272, 186] width 38 height 16
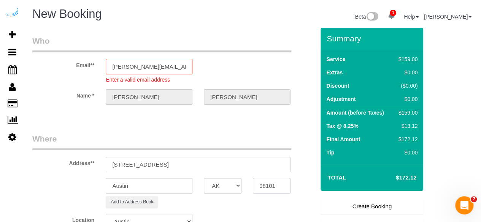
type input "98101"
click at [224, 184] on select "AK AL AR AZ CA CO CT DC DE [GEOGRAPHIC_DATA] [GEOGRAPHIC_DATA] HI IA ID IL IN K…" at bounding box center [223, 186] width 38 height 16
select select "11"
select select "object:45757"
select select "WA"
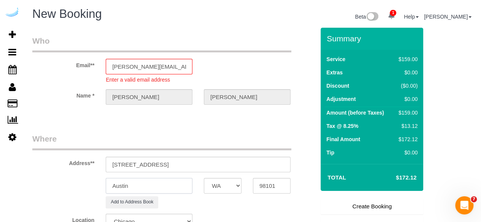
click at [176, 183] on input "Austin" at bounding box center [149, 186] width 87 height 16
type input "s"
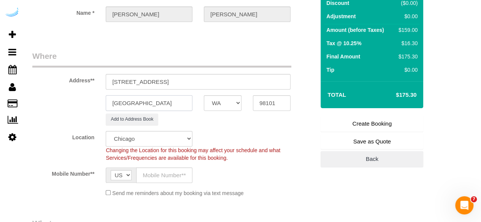
scroll to position [93, 0]
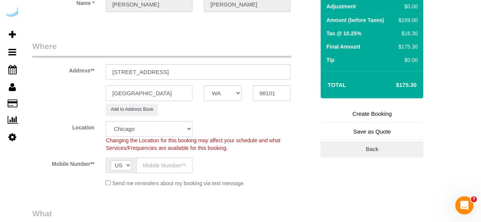
type input "[GEOGRAPHIC_DATA]"
drag, startPoint x: 165, startPoint y: 73, endPoint x: 263, endPoint y: 77, distance: 98.5
click at [263, 77] on input "1942 Westlake Ave, Seattle, WA 98101" at bounding box center [198, 72] width 185 height 16
paste input "Michael Dudley"
click at [227, 71] on input "1942 Westlake Ave, Building 12204, Unit 12204 (Michael Dudley," at bounding box center [198, 72] width 185 height 16
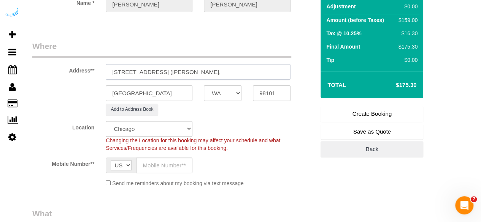
click at [193, 73] on input "1942 Westlake Ave, Building 12204, Unit 1204 (Michael Dudley," at bounding box center [198, 72] width 185 height 16
click at [278, 76] on input "1942 Westlake Ave, Building 1204, Unit 1204 (Michael Dudley," at bounding box center [198, 72] width 185 height 16
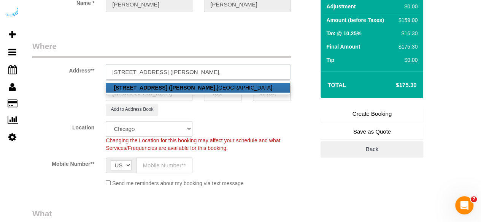
paste input "Met Tower"
paste input "1465031"
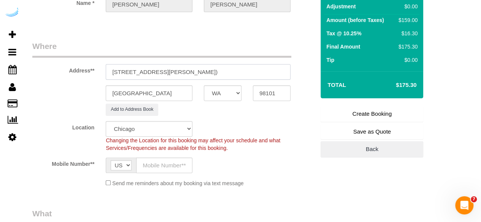
type input "1942 Westlake Ave, Building 1204, Unit 1204 (Michael Dudley, Met Tower , 146503…"
click at [179, 127] on select "Pro Housekeepers [GEOGRAPHIC_DATA] [GEOGRAPHIC_DATA] [GEOGRAPHIC_DATA] [GEOGRAP…" at bounding box center [149, 129] width 87 height 16
click at [106, 121] on select "Pro Housekeepers [GEOGRAPHIC_DATA] [GEOGRAPHIC_DATA] [GEOGRAPHIC_DATA] [GEOGRAP…" at bounding box center [149, 129] width 87 height 16
select select "11"
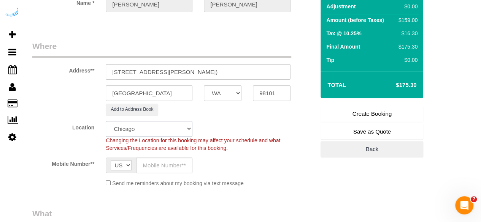
select select "object:45789"
select select "228"
select select "object:45906"
select select "87"
click at [182, 121] on select "Pro Housekeepers [GEOGRAPHIC_DATA] [GEOGRAPHIC_DATA] [GEOGRAPHIC_DATA] [GEOGRAP…" at bounding box center [149, 129] width 87 height 16
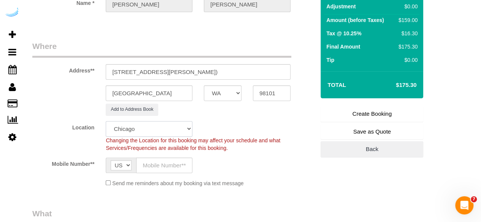
select select "4"
click at [106, 121] on select "Pro Housekeepers [GEOGRAPHIC_DATA] [GEOGRAPHIC_DATA] [GEOGRAPHIC_DATA] [GEOGRAP…" at bounding box center [149, 129] width 87 height 16
select select "object:46038"
select select "228"
click at [169, 167] on input "text" at bounding box center [164, 166] width 56 height 16
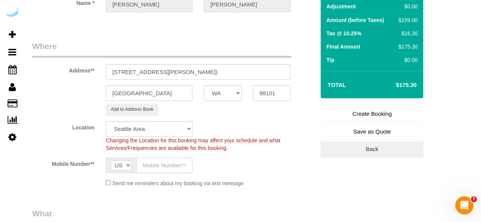
type input "[PHONE_NUMBER]"
type input "[PERSON_NAME]"
type input "[PHONE_NUMBER]"
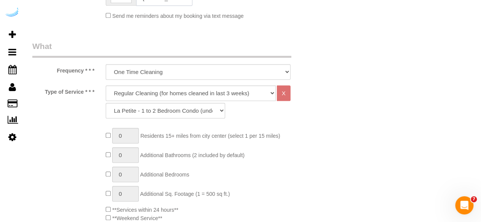
scroll to position [261, 0]
click at [195, 92] on select "Deep Cleaning (for homes that have not been cleaned in 3+ weeks) Spruce Regular…" at bounding box center [191, 93] width 170 height 16
select select "282"
click at [106, 85] on select "Deep Cleaning (for homes that have not been cleaned in 3+ weeks) Spruce Regular…" at bounding box center [191, 93] width 170 height 16
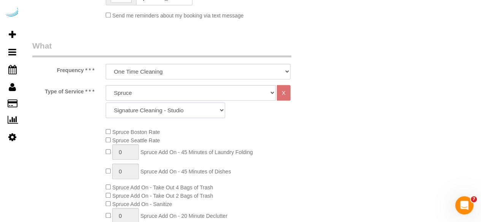
click at [180, 107] on select "Signature Cleaning - Studio Signature Cleaning - 1 Bed 1 Bath Signature Cleanin…" at bounding box center [165, 111] width 119 height 16
select select "325"
click at [106, 103] on select "Signature Cleaning - Studio Signature Cleaning - 1 Bed 1 Bath Signature Cleanin…" at bounding box center [165, 111] width 119 height 16
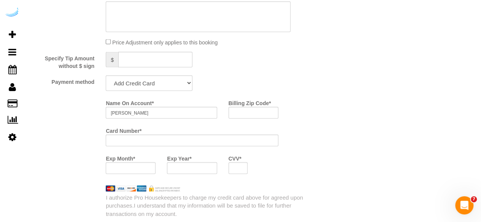
scroll to position [709, 0]
click at [176, 81] on select "Add Credit Card Cash Check Paypal" at bounding box center [149, 83] width 87 height 16
select select "string:check"
click at [106, 75] on select "Add Credit Card Cash Check Paypal" at bounding box center [149, 83] width 87 height 16
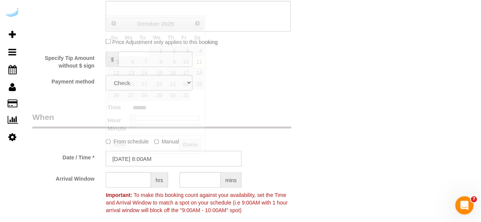
click at [149, 162] on input "[DATE] 8:00AM" at bounding box center [174, 159] width 136 height 16
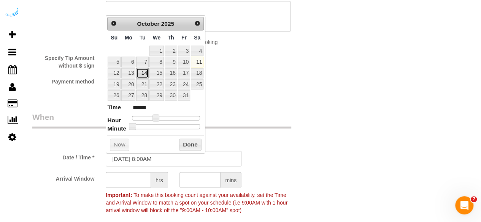
click at [139, 72] on link "14" at bounding box center [142, 73] width 12 height 10
type input "[DATE] 9:00AM"
type input "******"
click at [159, 116] on span at bounding box center [158, 117] width 7 height 7
click at [135, 177] on input "text" at bounding box center [128, 180] width 45 height 16
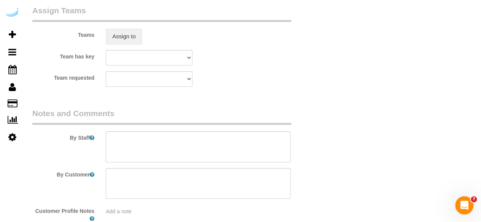
scroll to position [1177, 0]
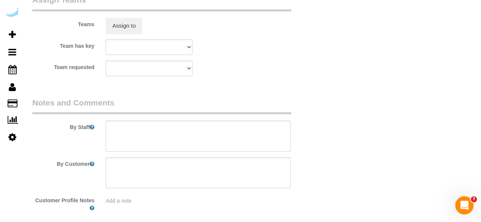
type input "4"
click at [196, 145] on textarea at bounding box center [198, 136] width 185 height 31
click at [178, 140] on textarea at bounding box center [198, 136] width 185 height 31
paste textarea "Permanent Notes:No notes from this customer.Today's Notes:No notes from this se…"
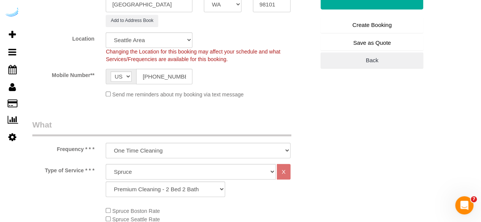
scroll to position [179, 0]
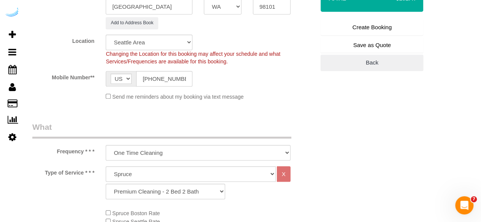
type textarea "Recurrency: Every 4 weeks Permanent Notes:No notes from this customer.Today's N…"
click at [368, 28] on link "Create Booking" at bounding box center [371, 27] width 103 height 16
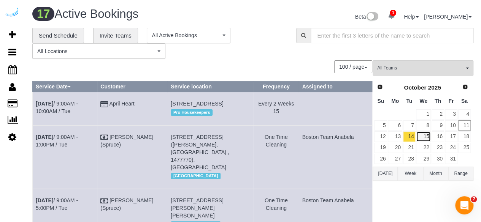
click at [429, 137] on link "15" at bounding box center [423, 136] width 14 height 10
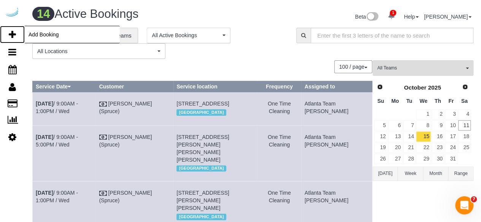
click at [16, 33] on link "Add Booking" at bounding box center [12, 34] width 25 height 17
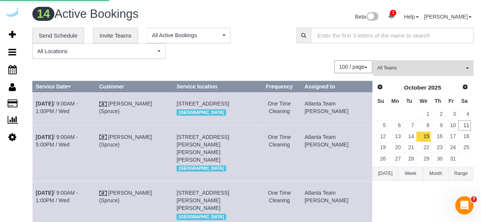
select select "number:9"
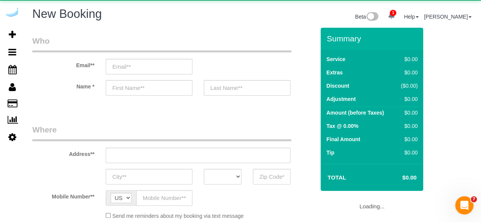
select select "object:47751"
select select "4"
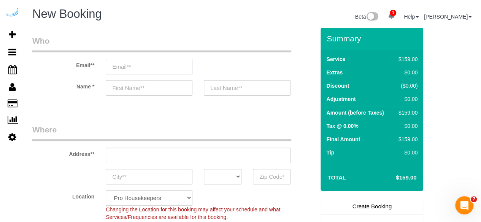
click at [171, 67] on input "email" at bounding box center [149, 67] width 87 height 16
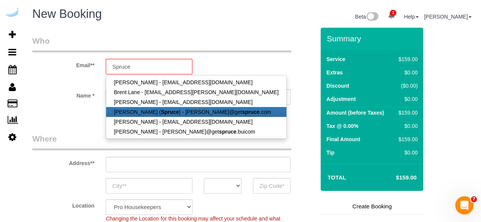
click at [165, 109] on strong "Spruce" at bounding box center [170, 112] width 18 height 6
type input "[PERSON_NAME][EMAIL_ADDRESS][DOMAIN_NAME]"
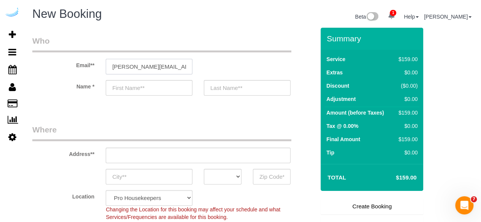
type input "[PERSON_NAME]"
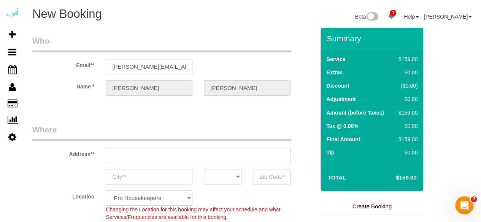
click at [218, 155] on input "text" at bounding box center [198, 156] width 185 height 16
type input "[STREET_ADDRESS][PERSON_NAME]"
type input "Austin"
select select "[GEOGRAPHIC_DATA]"
type input "78704"
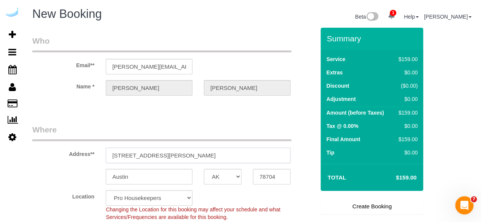
paste input "1823 Minor Ave, Seattle, WA 98101"
type input "1823 Minor Ave, Seattle, WA 98101"
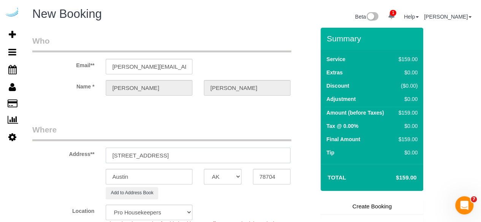
drag, startPoint x: 185, startPoint y: 155, endPoint x: 245, endPoint y: 165, distance: 60.1
click at [245, 165] on sui-booking-address "Address** 1823 Minor Ave, Seattle, WA 98101 Austin AK AL AR AZ CA CO CT DC DE F…" at bounding box center [173, 161] width 282 height 75
select select "9"
select select "object:47924"
type input "1823 Minor Ave, Seattle, WA 98101"
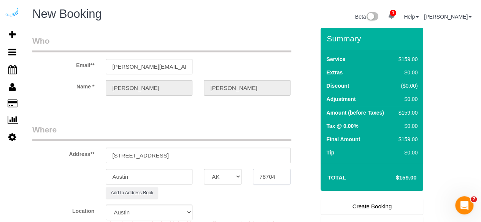
drag, startPoint x: 288, startPoint y: 184, endPoint x: 278, endPoint y: 178, distance: 11.9
click at [278, 178] on sui-booking-address "Address** 1823 Minor Ave, Seattle, WA 98101 Austin AK AL AR AZ CA CO CT DC DE F…" at bounding box center [173, 161] width 282 height 75
click at [278, 178] on input "78704" at bounding box center [272, 177] width 38 height 16
paste input "98101"
type input "98101"
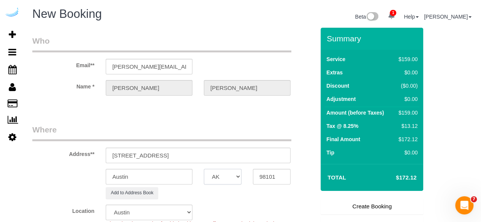
click at [229, 179] on select "AK AL AR AZ CA CO CT DC DE [GEOGRAPHIC_DATA] [GEOGRAPHIC_DATA] HI IA ID IL IN K…" at bounding box center [223, 177] width 38 height 16
select select "11"
select select "object:47966"
select select "WA"
click at [172, 174] on input "Austin" at bounding box center [149, 177] width 87 height 16
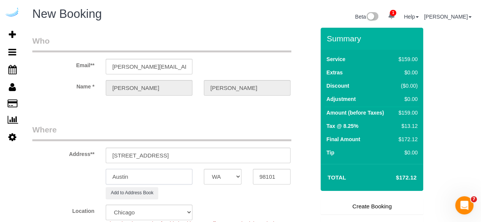
type input "s"
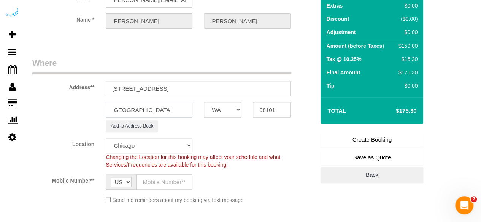
scroll to position [67, 0]
type input "[GEOGRAPHIC_DATA]"
click at [171, 146] on select "Pro Housekeepers [GEOGRAPHIC_DATA] [GEOGRAPHIC_DATA] [GEOGRAPHIC_DATA] [GEOGRAP…" at bounding box center [149, 146] width 87 height 16
select select "4"
click at [106, 138] on select "Pro Housekeepers [GEOGRAPHIC_DATA] [GEOGRAPHIC_DATA] [GEOGRAPHIC_DATA] [GEOGRAP…" at bounding box center [149, 146] width 87 height 16
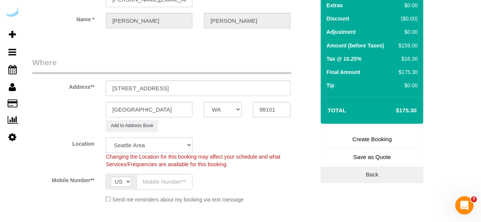
select select "object:47995"
select select "228"
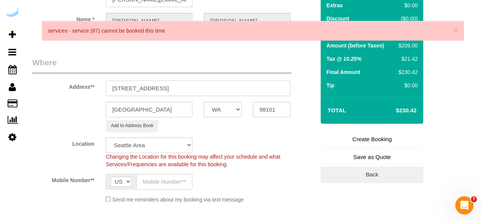
drag, startPoint x: 157, startPoint y: 88, endPoint x: 248, endPoint y: 82, distance: 91.3
click at [248, 82] on input "1823 Minor Ave, Seattle, WA 98101" at bounding box center [198, 89] width 185 height 16
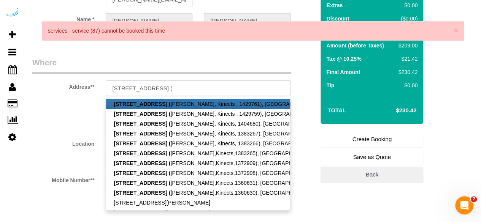
paste input "Kate Chon"
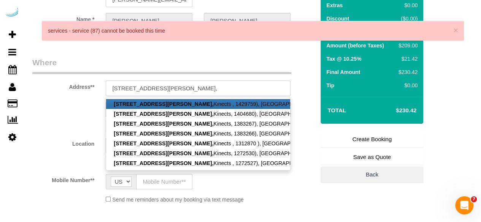
type input "1823 Minor Ave, Building 1105, Unit 1105 ( Kate Chon,"
select select "11"
select select "object:48199"
select select "87"
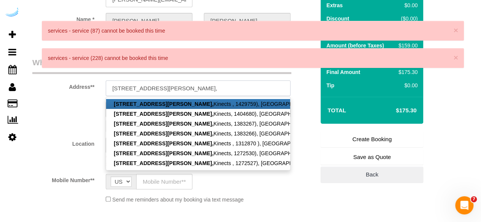
paste input "1450645"
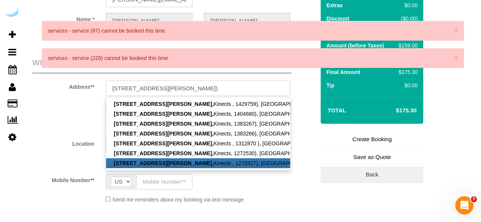
type input "1823 Minor Ave, Building 1105, Unit 1105 ( Kate Chon, Kinects, 1450645)"
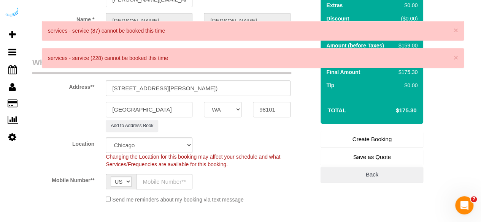
scroll to position [0, 0]
click at [298, 180] on div "Mobile Number** AF AL DZ AD AO AI AQ AG AR AM AW AU AT AZ BS BH BD BB BY BE BZ …" at bounding box center [174, 182] width 294 height 16
click at [176, 147] on select "Pro Housekeepers [GEOGRAPHIC_DATA] [GEOGRAPHIC_DATA] [GEOGRAPHIC_DATA] [GEOGRAP…" at bounding box center [149, 146] width 87 height 16
select select "4"
click at [106, 138] on select "Pro Housekeepers [GEOGRAPHIC_DATA] [GEOGRAPHIC_DATA] [GEOGRAPHIC_DATA] [GEOGRAP…" at bounding box center [149, 146] width 87 height 16
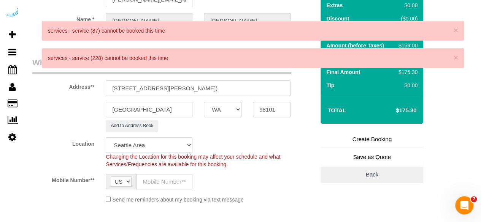
select select "object:48331"
click at [173, 185] on input "text" at bounding box center [164, 182] width 56 height 16
select select "228"
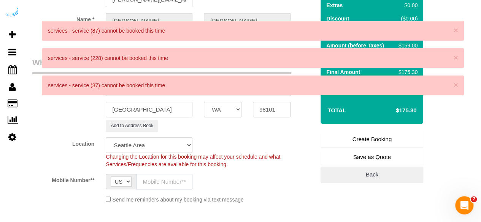
type input "[PHONE_NUMBER]"
type input "[PERSON_NAME]"
type input "[PHONE_NUMBER]"
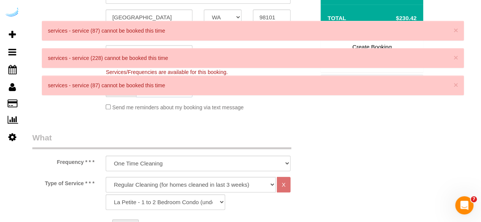
scroll to position [162, 0]
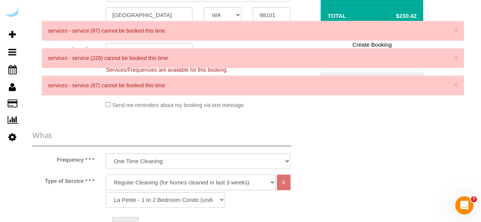
click at [185, 179] on select "Deep Cleaning (for homes that have not been cleaned in 3+ weeks) Spruce Regular…" at bounding box center [191, 183] width 170 height 16
select select "282"
click at [106, 175] on select "Deep Cleaning (for homes that have not been cleaned in 3+ weeks) Spruce Regular…" at bounding box center [191, 183] width 170 height 16
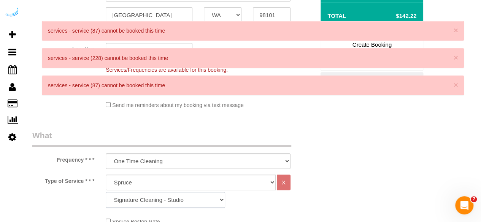
drag, startPoint x: 145, startPoint y: 196, endPoint x: 164, endPoint y: 7, distance: 190.1
select select "304"
click at [106, 192] on select "Signature Cleaning - Studio Signature Cleaning - 1 Bed 1 Bath Signature Cleanin…" at bounding box center [165, 200] width 119 height 16
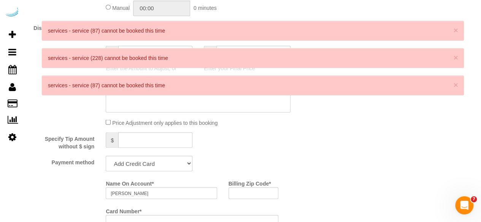
scroll to position [622, 0]
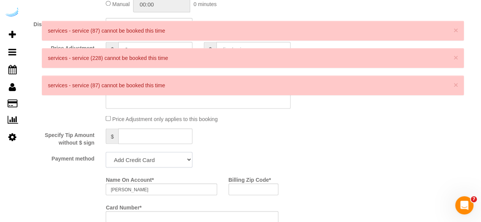
click at [174, 152] on select "Add Credit Card Cash Check Paypal" at bounding box center [149, 160] width 87 height 16
select select "string:check"
click at [106, 153] on select "Add Credit Card Cash Check Paypal" at bounding box center [149, 160] width 87 height 16
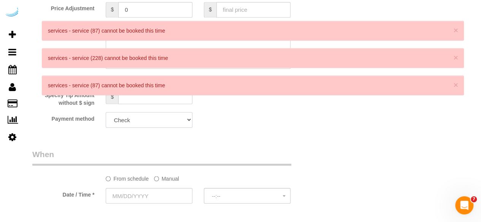
scroll to position [663, 0]
click at [162, 179] on label "Manual" at bounding box center [166, 176] width 25 height 10
click at [146, 191] on input "[DATE] 8:00AM" at bounding box center [174, 195] width 136 height 16
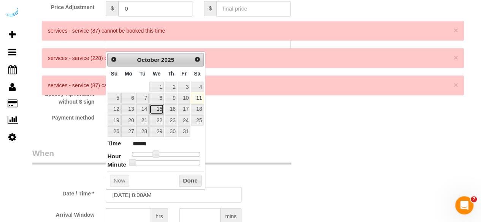
click at [161, 108] on link "15" at bounding box center [156, 109] width 14 height 10
type input "[DATE] 9:00AM"
type input "******"
click at [157, 152] on span at bounding box center [158, 153] width 7 height 7
click at [130, 211] on input "text" at bounding box center [128, 216] width 45 height 16
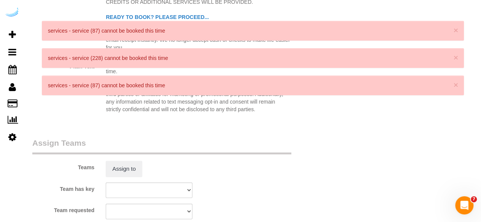
scroll to position [1025, 0]
type input "8"
click at [127, 168] on button "Assign to" at bounding box center [124, 169] width 36 height 16
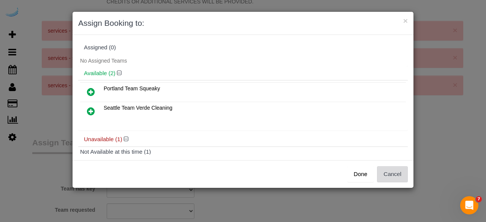
click at [391, 179] on button "Cancel" at bounding box center [392, 174] width 31 height 16
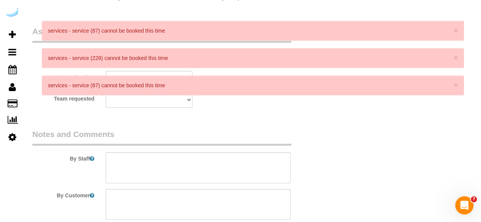
scroll to position [1137, 0]
click at [198, 158] on textarea at bounding box center [198, 166] width 185 height 31
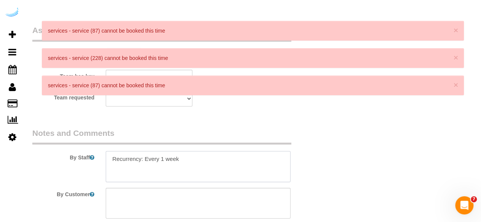
paste textarea "Permanent Notes:No notes from this customer.Today's Notes:No notes from this se…"
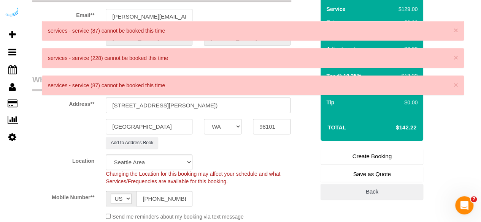
scroll to position [0, 0]
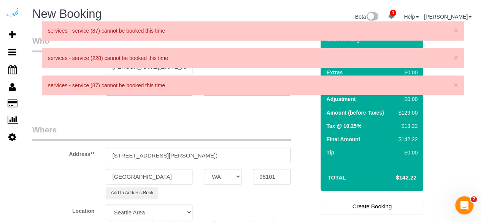
type textarea "Recurrency: Every 1 week Permanent Notes:No notes from this customer.Today's No…"
click at [372, 202] on link "Create Booking" at bounding box center [371, 207] width 103 height 16
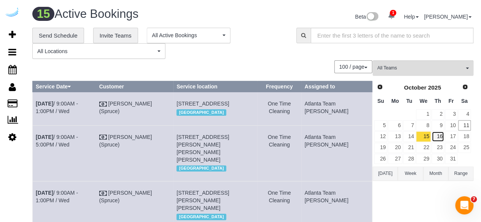
click at [434, 133] on link "16" at bounding box center [437, 136] width 13 height 10
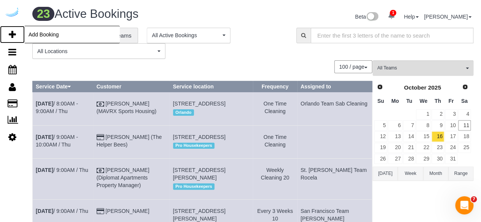
click at [13, 36] on icon at bounding box center [12, 34] width 7 height 9
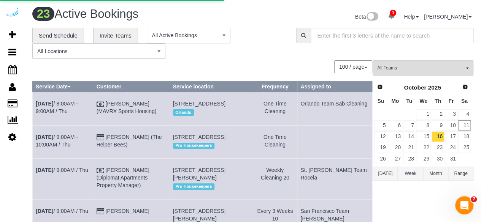
select select "number:9"
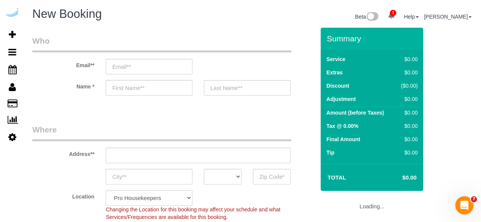
select select "object:50215"
select select "4"
click at [152, 71] on input "email" at bounding box center [149, 67] width 87 height 16
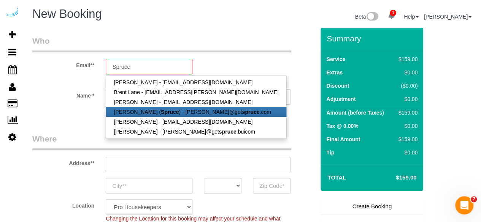
click at [150, 112] on link "[PERSON_NAME] ( Spruce ) - [PERSON_NAME]@get spruce .com" at bounding box center [196, 112] width 180 height 10
type input "[PERSON_NAME][EMAIL_ADDRESS][DOMAIN_NAME]"
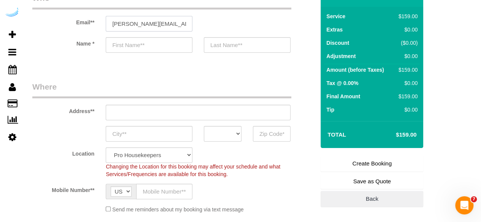
type input "[PERSON_NAME]"
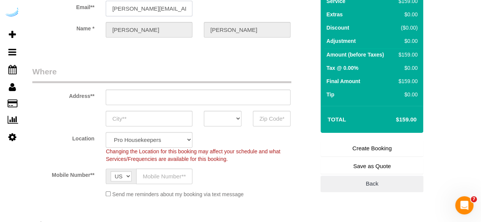
scroll to position [59, 0]
click at [185, 94] on input "text" at bounding box center [198, 97] width 185 height 16
type input "[STREET_ADDRESS][PERSON_NAME]"
type input "Austin"
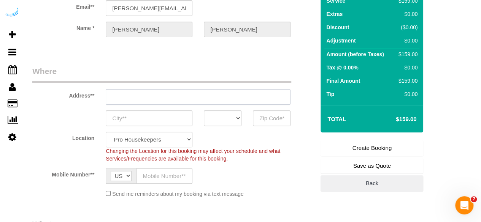
select select "[GEOGRAPHIC_DATA]"
type input "78704"
click at [217, 95] on input "[STREET_ADDRESS][PERSON_NAME]" at bounding box center [198, 97] width 185 height 16
paste input "2401 3rd Ave, Seattle, WA 98121"
type input "2401 3rd Ave, Seattle, WA 98121"
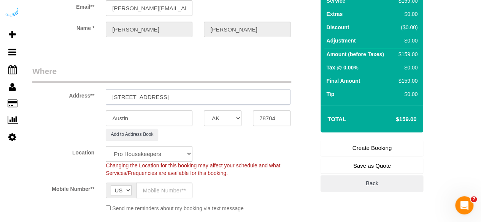
select select "9"
drag, startPoint x: 180, startPoint y: 101, endPoint x: 219, endPoint y: 98, distance: 38.5
click at [219, 98] on input "2401 3rd Ave, Seattle, WA 98121" at bounding box center [198, 97] width 185 height 16
type input "2401 3rd Ave, Seattle, WA 98121"
click at [264, 116] on input "78704" at bounding box center [272, 119] width 38 height 16
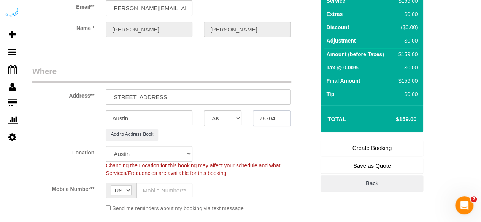
paste input "98121"
type input "98121wa"
select select "object:50388"
type input "98121"
click at [223, 119] on select "AK AL AR AZ CA CO CT DC DE [GEOGRAPHIC_DATA] [GEOGRAPHIC_DATA] HI IA ID IL IN K…" at bounding box center [223, 119] width 38 height 16
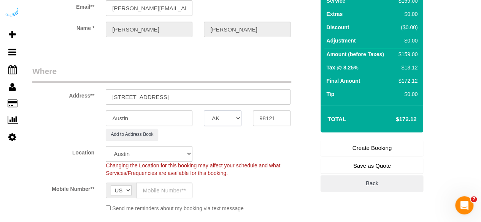
select select "4"
select select "WA"
click at [182, 118] on input "Austin" at bounding box center [149, 119] width 87 height 16
select select "object:50430"
type input "Seatt"
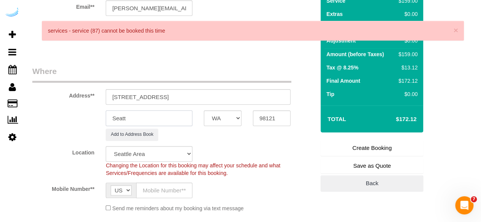
select select "228"
type input "[GEOGRAPHIC_DATA]"
drag, startPoint x: 148, startPoint y: 100, endPoint x: 400, endPoint y: 92, distance: 252.0
paste input "Alexander Brown"
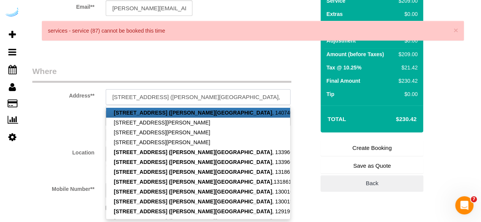
paste input "1453059"
type input "2401 3rd Ave, Building 0810, Unit 0810 (Alexander Brown, O2, 1453059)"
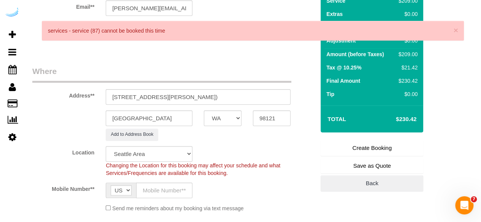
scroll to position [0, 0]
click at [300, 154] on div "Location Pro Housekeepers Atlanta Austin Boston Chicago Cincinnati Clearwater D…" at bounding box center [174, 161] width 294 height 31
click at [164, 188] on input "text" at bounding box center [164, 191] width 56 height 16
type input "[PHONE_NUMBER]"
type input "[PERSON_NAME]"
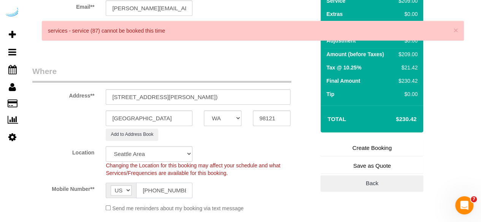
type input "[PHONE_NUMBER]"
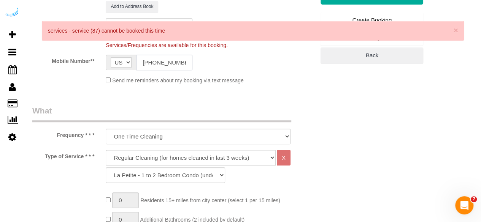
scroll to position [187, 0]
click at [166, 159] on select "Deep Cleaning (for homes that have not been cleaned in 3+ weeks) Spruce Regular…" at bounding box center [191, 158] width 170 height 16
select select "282"
click at [106, 150] on select "Deep Cleaning (for homes that have not been cleaned in 3+ weeks) Spruce Regular…" at bounding box center [191, 158] width 170 height 16
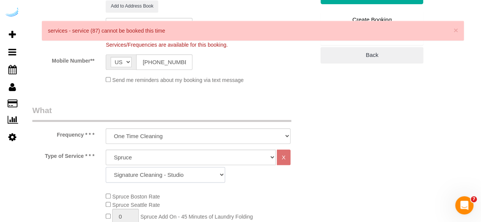
click at [203, 176] on select "Signature Cleaning - Studio Signature Cleaning - 1 Bed 1 Bath Signature Cleanin…" at bounding box center [165, 175] width 119 height 16
select select "304"
click at [106, 167] on select "Signature Cleaning - Studio Signature Cleaning - 1 Bed 1 Bath Signature Cleanin…" at bounding box center [165, 175] width 119 height 16
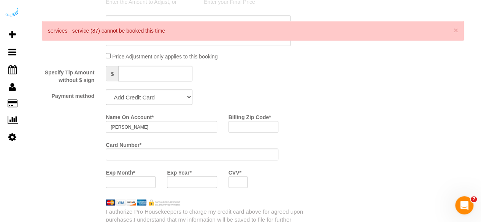
scroll to position [665, 0]
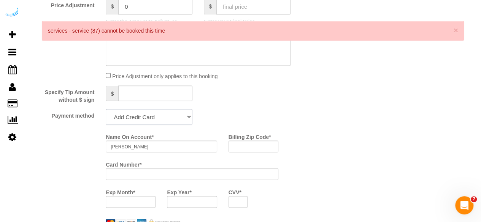
click at [176, 118] on select "Add Credit Card Cash Check Paypal" at bounding box center [149, 117] width 87 height 16
select select "string:check"
click at [106, 109] on select "Add Credit Card Cash Check Paypal" at bounding box center [149, 117] width 87 height 16
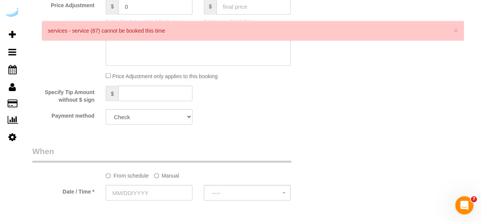
click at [164, 179] on label "Manual" at bounding box center [166, 174] width 25 height 10
click at [150, 190] on input "text" at bounding box center [174, 193] width 136 height 16
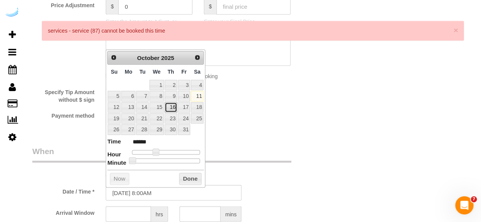
click at [174, 102] on link "16" at bounding box center [170, 107] width 13 height 10
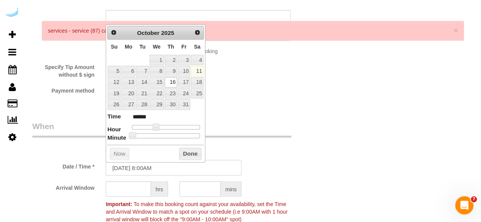
scroll to position [691, 0]
type input "[DATE] 9:00AM"
type input "******"
type input "10/16/2025 10:00AM"
type input "*******"
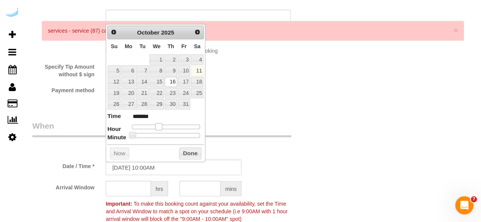
type input "10/16/2025 11:00AM"
type input "*******"
type input "10/16/2025 12:00PM"
type input "*******"
type input "10/16/2025 1:00PM"
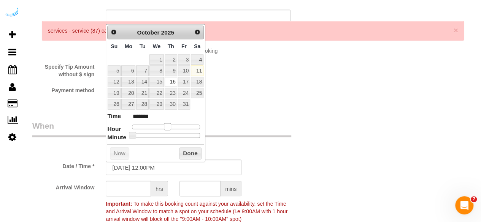
type input "******"
drag, startPoint x: 154, startPoint y: 127, endPoint x: 169, endPoint y: 127, distance: 14.4
click at [169, 127] on span at bounding box center [170, 126] width 7 height 7
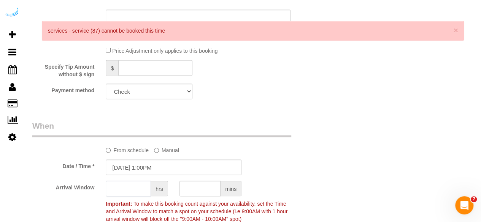
click at [130, 190] on input "text" at bounding box center [128, 189] width 45 height 16
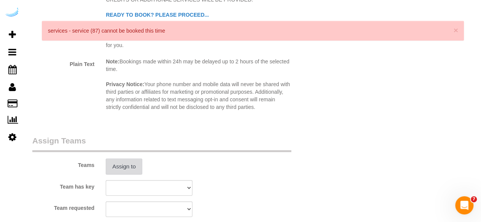
scroll to position [1027, 0]
type input "4"
click at [131, 162] on button "Assign to" at bounding box center [124, 166] width 36 height 16
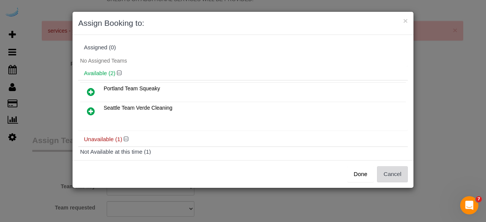
click at [399, 174] on button "Cancel" at bounding box center [392, 174] width 31 height 16
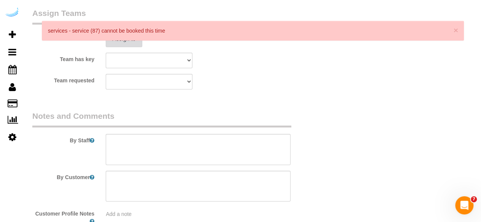
scroll to position [1155, 0]
click at [247, 149] on textarea at bounding box center [198, 148] width 185 height 31
type textarea "r"
paste textarea "Permanent Notes:No notes from this customer.Today's Notes:Most important is def…"
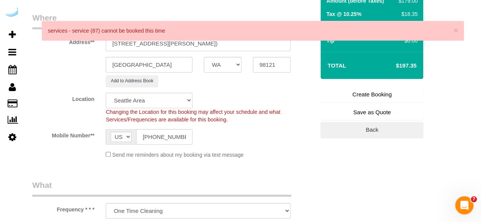
scroll to position [111, 0]
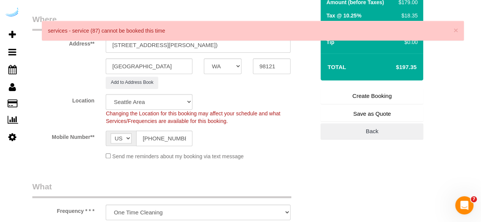
type textarea "Recurrency: Every 2 weeks Permanent Notes:No notes from this customer.Today's N…"
click at [373, 93] on link "Create Booking" at bounding box center [371, 96] width 103 height 16
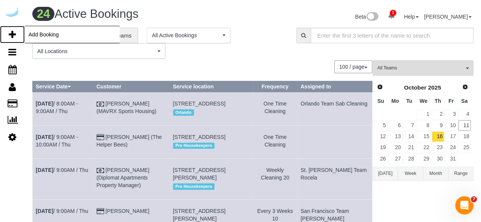
click at [11, 31] on icon at bounding box center [12, 34] width 7 height 9
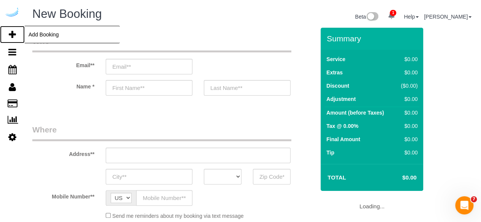
select select "number:9"
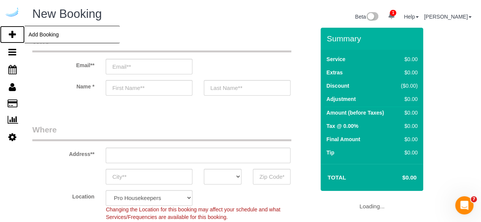
select select "object:51704"
select select "4"
select select "object:52296"
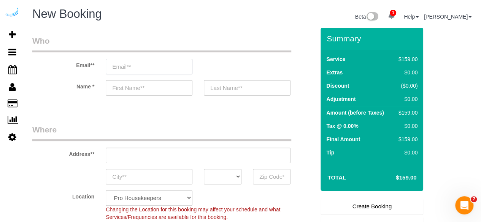
click at [179, 70] on input "email" at bounding box center [149, 67] width 87 height 16
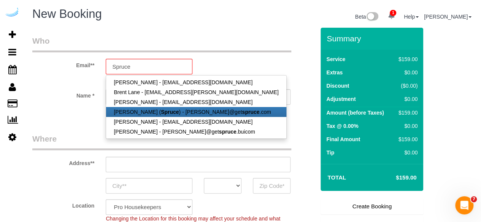
click at [161, 110] on strong "Spruce" at bounding box center [170, 112] width 18 height 6
type input "[PERSON_NAME][EMAIL_ADDRESS][DOMAIN_NAME]"
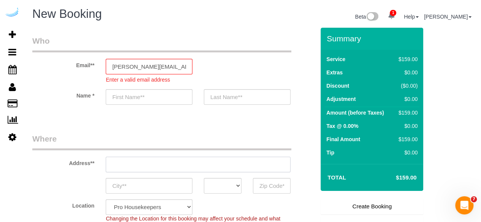
type input "[PERSON_NAME]"
click at [178, 154] on div "Address**" at bounding box center [174, 152] width 294 height 39
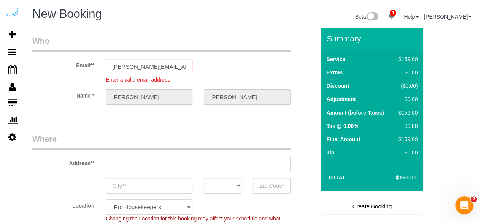
type input "[STREET_ADDRESS][PERSON_NAME]"
type input "Austin"
select select "[GEOGRAPHIC_DATA]"
type input "78704"
click at [177, 161] on input "[STREET_ADDRESS][PERSON_NAME]" at bounding box center [198, 165] width 185 height 16
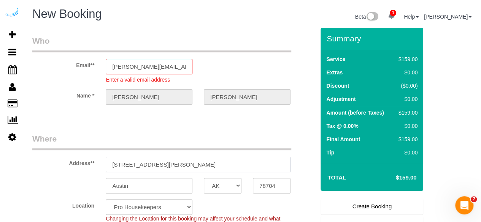
paste input "[STREET_ADDRESS]"
type input "[STREET_ADDRESS]"
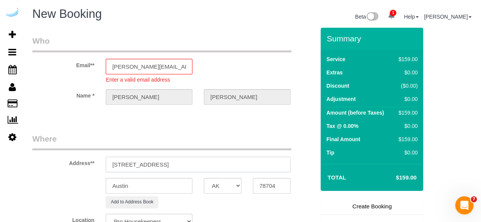
select select "9"
select select "object:52342"
drag, startPoint x: 185, startPoint y: 167, endPoint x: 241, endPoint y: 162, distance: 56.5
click at [241, 162] on input "[STREET_ADDRESS]" at bounding box center [198, 165] width 185 height 16
type input "[STREET_ADDRESS]"
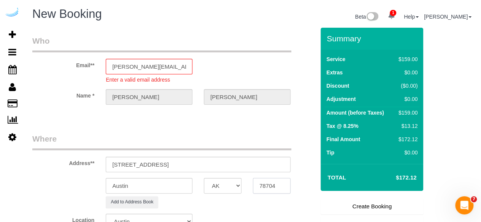
click at [270, 183] on input "78704" at bounding box center [272, 186] width 38 height 16
paste input "98103"
type input "98103"
click at [222, 185] on select "AK AL AR AZ CA CO CT DC DE [GEOGRAPHIC_DATA] [GEOGRAPHIC_DATA] HI IA ID IL IN K…" at bounding box center [223, 186] width 38 height 16
select select "4"
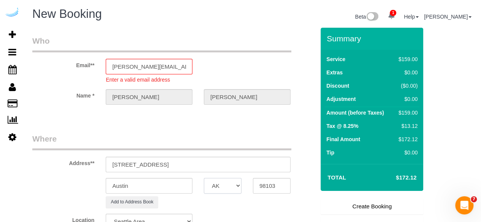
select select "WA"
click at [172, 183] on input "Austin" at bounding box center [149, 186] width 87 height 16
type input "Se"
select select "object:52384"
select select "228"
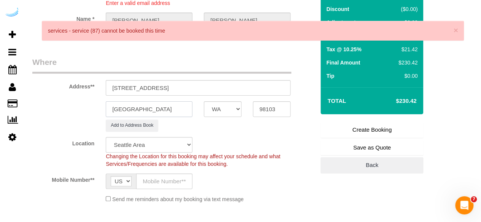
scroll to position [89, 0]
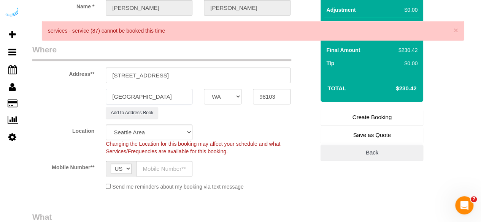
type input "[GEOGRAPHIC_DATA]"
drag, startPoint x: 154, startPoint y: 75, endPoint x: 314, endPoint y: 85, distance: 159.9
click at [314, 85] on sui-booking-address "Address** 1850 N 34th St, Seattle, WA 98103 Seattle AK AL AR AZ CA CO CT DC DE …" at bounding box center [173, 81] width 282 height 75
paste input "Vivek Sriramineni"
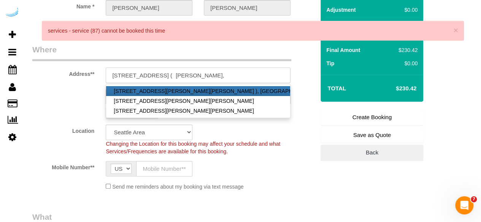
paste input "[PERSON_NAME]"
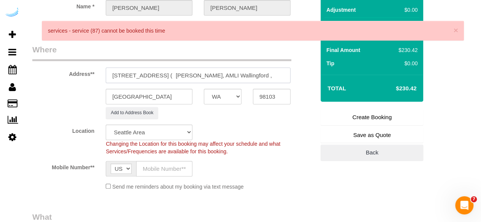
paste input "1461651"
type input "1850 N 34th St, Unit 346 ( Vivek Sriramineni, AMLI Wallingford , 1461651)"
click at [166, 169] on input "text" at bounding box center [164, 169] width 56 height 16
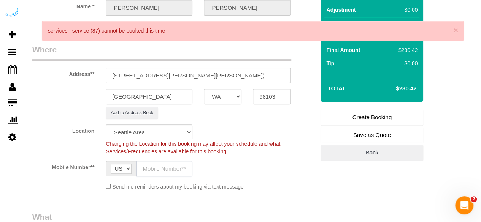
type input "[PHONE_NUMBER]"
type input "[PERSON_NAME]"
type input "[PHONE_NUMBER]"
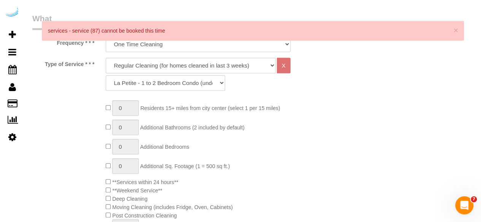
scroll to position [288, 0]
click at [194, 60] on select "Deep Cleaning (for homes that have not been cleaned in 3+ weeks) Spruce Regular…" at bounding box center [191, 66] width 170 height 16
select select "282"
click at [106, 58] on select "Deep Cleaning (for homes that have not been cleaned in 3+ weeks) Spruce Regular…" at bounding box center [191, 66] width 170 height 16
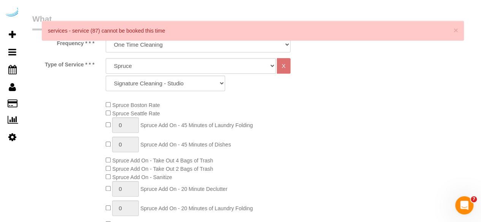
click at [191, 91] on div "Deep Cleaning (for homes that have not been cleaned in 3+ weeks) Spruce Regular…" at bounding box center [198, 76] width 196 height 37
click at [194, 87] on select "Signature Cleaning - Studio Signature Cleaning - 1 Bed 1 Bath Signature Cleanin…" at bounding box center [165, 84] width 119 height 16
select select "351"
click at [106, 76] on select "Signature Cleaning - Studio Signature Cleaning - 1 Bed 1 Bath Signature Cleanin…" at bounding box center [165, 84] width 119 height 16
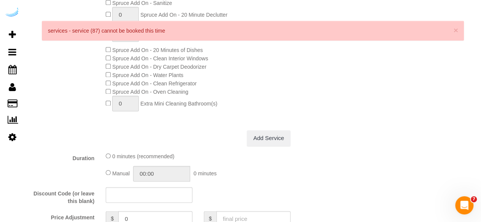
scroll to position [465, 0]
type input "1"
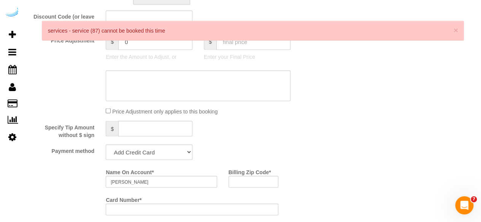
scroll to position [643, 0]
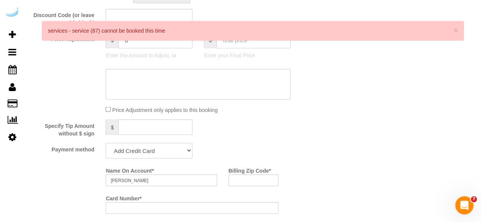
click at [158, 146] on select "Add Credit Card Cash Check Paypal" at bounding box center [149, 151] width 87 height 16
select select "string:check"
click at [106, 143] on select "Add Credit Card Cash Check Paypal" at bounding box center [149, 151] width 87 height 16
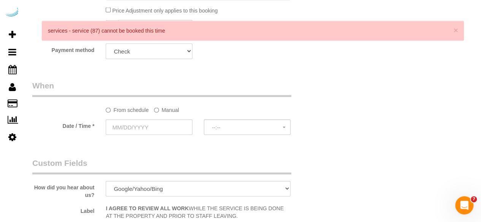
scroll to position [743, 0]
click at [171, 112] on label "Manual" at bounding box center [166, 108] width 25 height 10
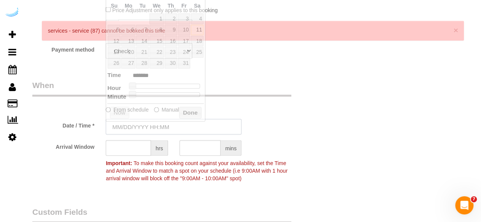
click at [158, 127] on input "text" at bounding box center [174, 127] width 136 height 16
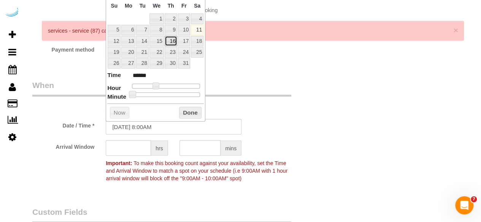
click at [176, 39] on link "16" at bounding box center [170, 41] width 13 height 10
type input "[DATE] 9:00AM"
type input "******"
type input "10/16/2025 10:00AM"
type input "*******"
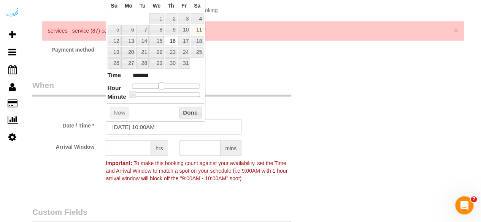
drag, startPoint x: 156, startPoint y: 84, endPoint x: 163, endPoint y: 85, distance: 7.0
click at [163, 85] on span at bounding box center [161, 86] width 7 height 7
click at [121, 150] on input "text" at bounding box center [128, 149] width 45 height 16
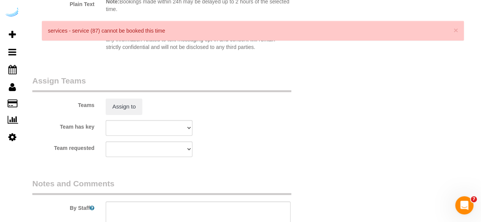
scroll to position [1099, 0]
type input "7"
click at [160, 214] on textarea at bounding box center [198, 216] width 185 height 31
click at [208, 205] on textarea at bounding box center [198, 216] width 185 height 31
paste textarea "Permanent Notes:No notes from this customer.Today's Notes:No notes from this se…"
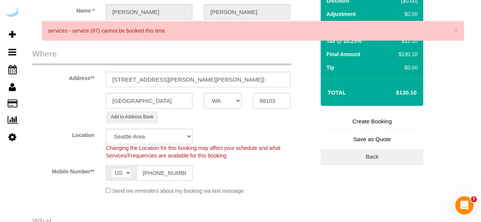
scroll to position [85, 0]
type textarea "Recurrency: Every 5 weeks Permanent Notes:No notes from this customer.Today's N…"
click at [364, 122] on link "Create Booking" at bounding box center [371, 122] width 103 height 16
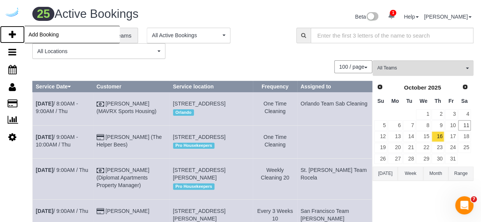
click at [9, 34] on icon at bounding box center [12, 34] width 7 height 9
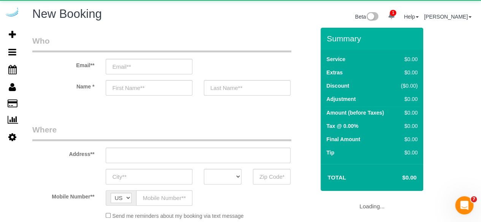
select select "number:9"
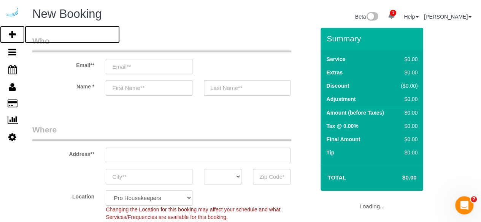
select select "object:54146"
select select "4"
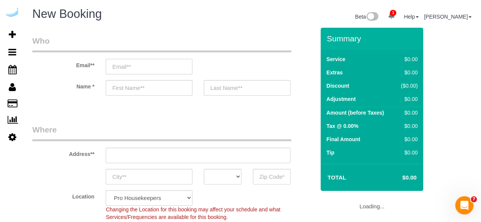
click at [171, 68] on input "email" at bounding box center [149, 67] width 87 height 16
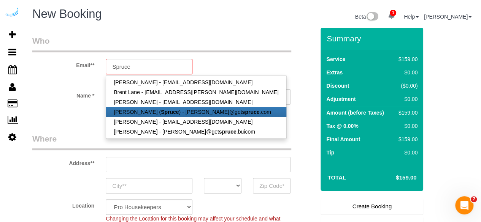
click at [155, 116] on link "[PERSON_NAME] ( Spruce ) - [PERSON_NAME]@get spruce .com" at bounding box center [196, 112] width 180 height 10
type input "[PERSON_NAME][EMAIL_ADDRESS][DOMAIN_NAME]"
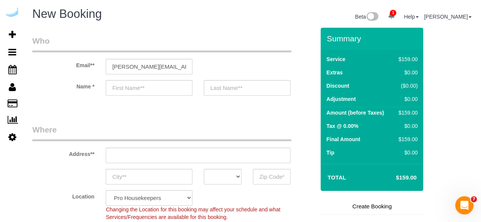
type input "[PERSON_NAME]"
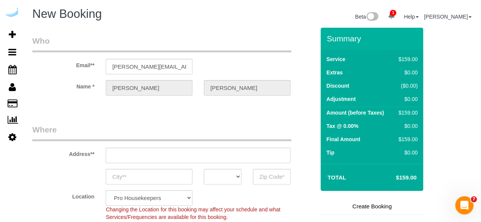
type input "[STREET_ADDRESS][PERSON_NAME]"
type input "Austin"
select select "[GEOGRAPHIC_DATA]"
type input "78704"
select select "9"
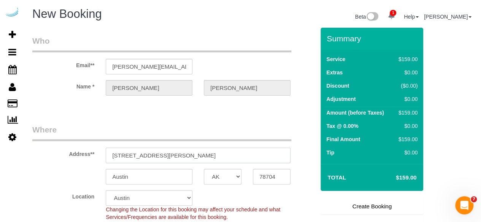
click at [170, 153] on input "[STREET_ADDRESS][PERSON_NAME]" at bounding box center [198, 156] width 185 height 16
paste input "888 Western Ave, Seattle, WA 98104"
type input "888 Western Ave, Seattle, WA 98104"
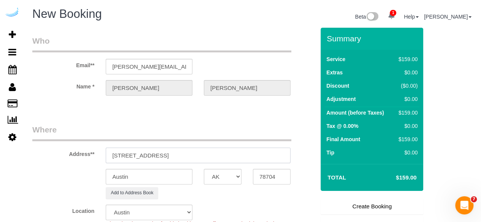
select select "object:54190"
drag, startPoint x: 191, startPoint y: 154, endPoint x: 248, endPoint y: 164, distance: 57.9
click at [248, 164] on sui-booking-address "Address** 888 Western Ave, Seattle, WA 98104 Austin AK AL AR AZ CA CO CT DC DE …" at bounding box center [173, 161] width 282 height 75
type input "888 Western Ave, Seattle, WA 98104"
click at [280, 179] on input "78704" at bounding box center [272, 177] width 38 height 16
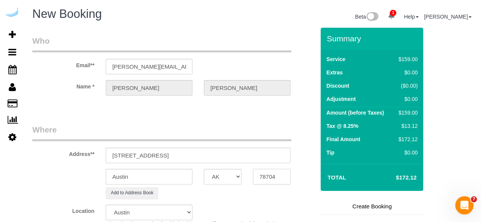
paste input "981"
type input "98104"
click at [210, 180] on select "AK AL AR AZ CA CO CT DC DE [GEOGRAPHIC_DATA] [GEOGRAPHIC_DATA] HI IA ID IL IN K…" at bounding box center [223, 177] width 38 height 16
select select "4"
select select "WA"
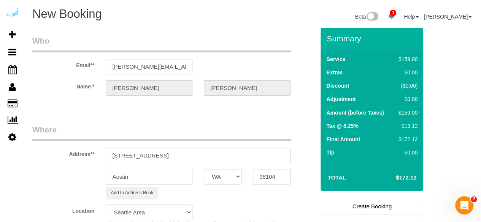
click at [179, 175] on input "Austin" at bounding box center [149, 177] width 87 height 16
select select "object:54232"
select select "228"
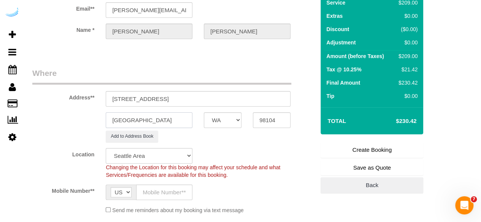
scroll to position [59, 0]
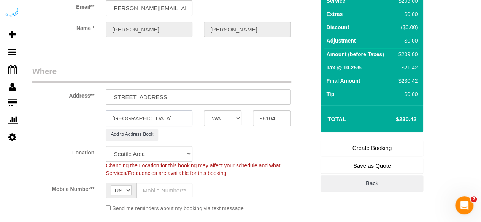
type input "[GEOGRAPHIC_DATA]"
drag, startPoint x: 158, startPoint y: 94, endPoint x: 362, endPoint y: 124, distance: 206.3
paste input "Samantha Scott"
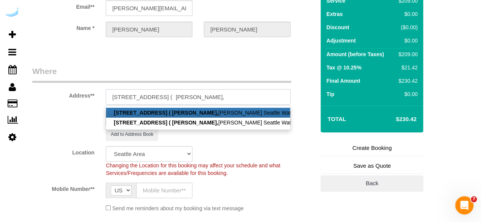
paste input "Griffis Seattle Waterfront"
paste input "1461785"
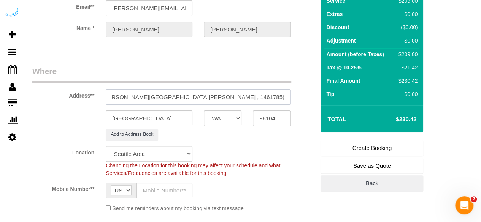
type input "888 Western Ave, Building 0709, Unit 0709 ( Samantha Scott, Griffis Seattle Wat…"
click at [182, 190] on input "text" at bounding box center [164, 191] width 56 height 16
type input "[PHONE_NUMBER]"
type input "[PERSON_NAME]"
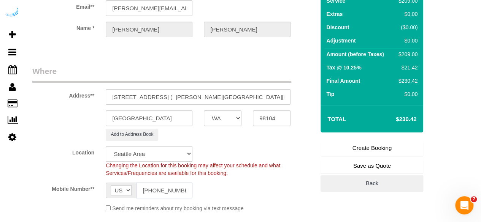
type input "[PHONE_NUMBER]"
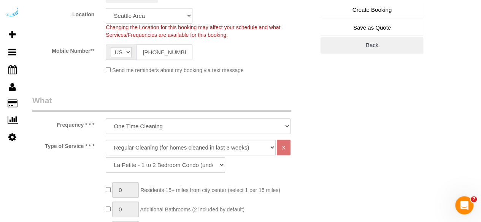
scroll to position [197, 0]
click at [182, 147] on select "Deep Cleaning (for homes that have not been cleaned in 3+ weeks) Spruce Regular…" at bounding box center [191, 147] width 170 height 16
select select "282"
click at [106, 139] on select "Deep Cleaning (for homes that have not been cleaned in 3+ weeks) Spruce Regular…" at bounding box center [191, 147] width 170 height 16
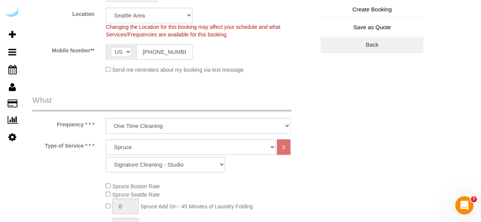
click at [128, 161] on select "Signature Cleaning - Studio Signature Cleaning - 1 Bed 1 Bath Signature Cleanin…" at bounding box center [165, 165] width 119 height 16
select select "352"
click at [106, 157] on select "Signature Cleaning - Studio Signature Cleaning - 1 Bed 1 Bath Signature Cleanin…" at bounding box center [165, 165] width 119 height 16
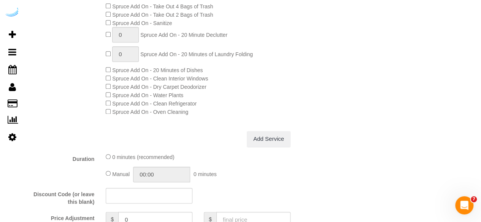
scroll to position [434, 0]
click at [264, 142] on link "Add Service" at bounding box center [269, 140] width 44 height 16
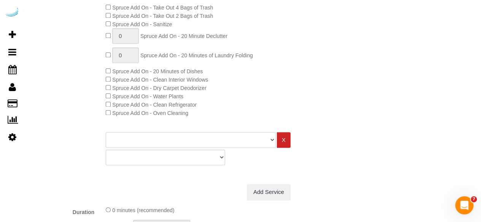
click at [209, 142] on select "Deep Cleaning (for homes that have not been cleaned in 3+ weeks) Spruce Regular…" at bounding box center [191, 140] width 170 height 16
select select "282"
click at [106, 132] on select "Deep Cleaning (for homes that have not been cleaned in 3+ weeks) Spruce Regular…" at bounding box center [191, 140] width 170 height 16
click at [169, 160] on select "Signature Cleaning - Studio Signature Cleaning - 1 Bed 1 Bath Signature Cleanin…" at bounding box center [165, 158] width 119 height 16
select select "351"
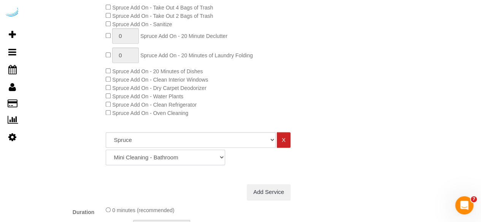
click at [106, 150] on select "Signature Cleaning - Studio Signature Cleaning - 1 Bed 1 Bath Signature Cleanin…" at bounding box center [165, 158] width 119 height 16
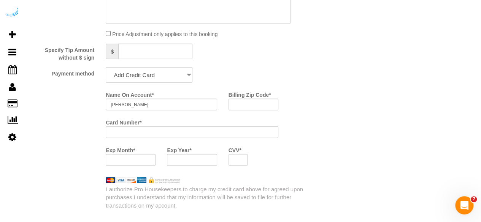
scroll to position [959, 0]
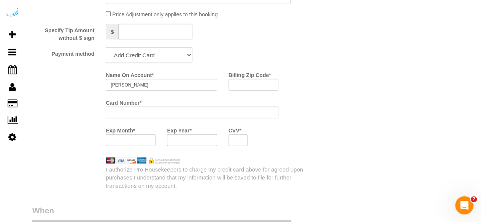
click at [170, 59] on select "Add Credit Card Cash Check Paypal" at bounding box center [149, 55] width 87 height 16
select select "string:check"
click at [106, 49] on select "Add Credit Card Cash Check Paypal" at bounding box center [149, 55] width 87 height 16
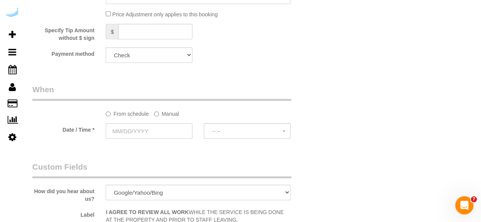
click at [162, 111] on label "Manual" at bounding box center [166, 113] width 25 height 10
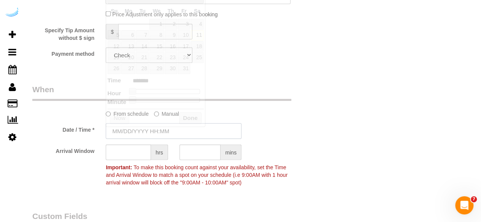
click at [153, 135] on input "text" at bounding box center [174, 131] width 136 height 16
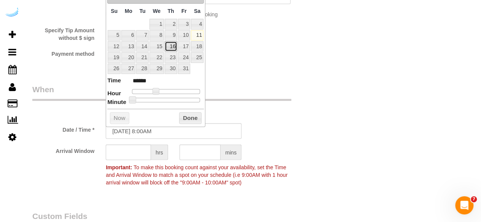
click at [172, 49] on link "16" at bounding box center [170, 46] width 13 height 10
type input "[DATE] 9:00AM"
type input "******"
click at [160, 89] on span at bounding box center [158, 91] width 7 height 7
click at [133, 150] on input "text" at bounding box center [128, 153] width 45 height 16
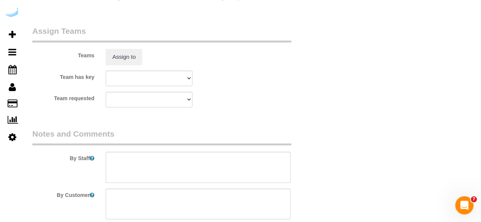
scroll to position [1368, 0]
type input "8"
click at [136, 176] on textarea at bounding box center [198, 168] width 185 height 31
paste textarea "Permanent Notes:No notes from this customer.Today's Notes:No notes from this se…"
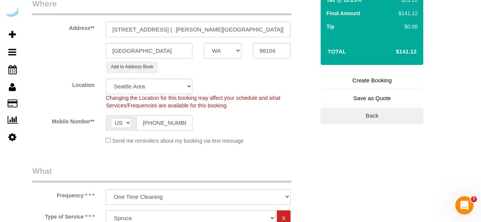
scroll to position [125, 0]
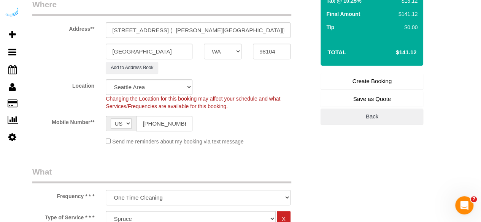
type textarea "Recurrency: Every 4 weeks Permanent Notes:No notes from this customer.Today's N…"
click at [375, 81] on link "Create Booking" at bounding box center [371, 81] width 103 height 16
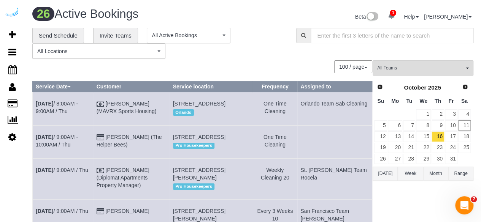
click at [448, 131] on td "17" at bounding box center [450, 136] width 13 height 11
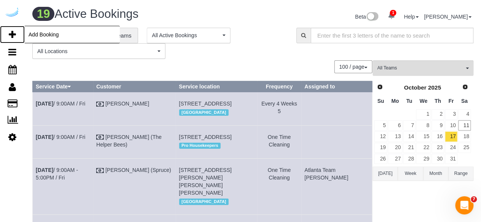
click at [16, 32] on link "Add Booking" at bounding box center [12, 34] width 25 height 17
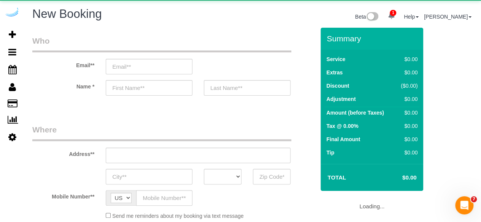
select select "object:55716"
select select "number:9"
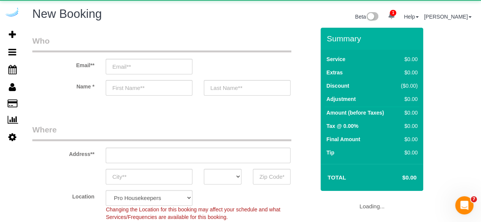
select select "object:56179"
select select "4"
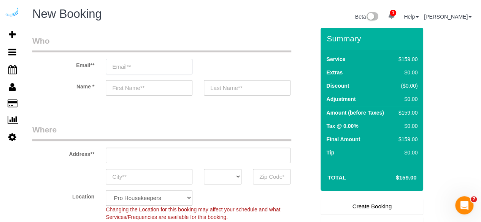
click at [163, 64] on input "email" at bounding box center [149, 67] width 87 height 16
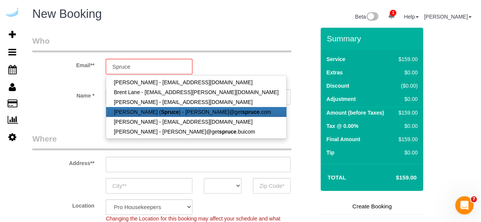
click at [161, 109] on strong "Spruce" at bounding box center [170, 112] width 18 height 6
type input "[PERSON_NAME][EMAIL_ADDRESS][DOMAIN_NAME]"
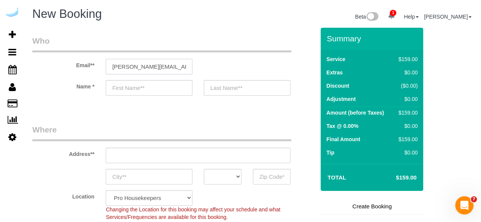
type input "[PERSON_NAME]"
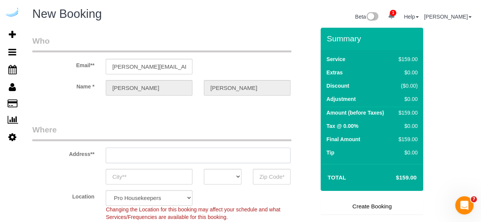
click at [214, 157] on input "text" at bounding box center [198, 156] width 185 height 16
type input "[STREET_ADDRESS][PERSON_NAME]"
type input "Austin"
select select "[GEOGRAPHIC_DATA]"
paste input "207 Park Ln, Kirkland, WA 98033"
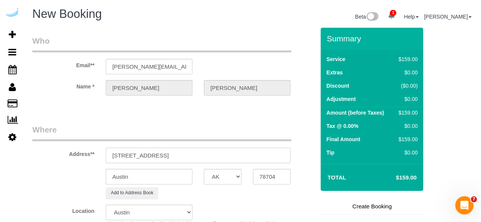
drag, startPoint x: 181, startPoint y: 154, endPoint x: 253, endPoint y: 152, distance: 72.6
click at [253, 152] on input "207 Park Ln, Kirkland, WA 98033" at bounding box center [198, 156] width 185 height 16
click at [270, 177] on input "78704" at bounding box center [272, 177] width 38 height 16
paste input "98033"
click at [209, 176] on select "AK AL AR AZ CA CO CT DC DE [GEOGRAPHIC_DATA] [GEOGRAPHIC_DATA] HI IA ID IL IN K…" at bounding box center [223, 177] width 38 height 16
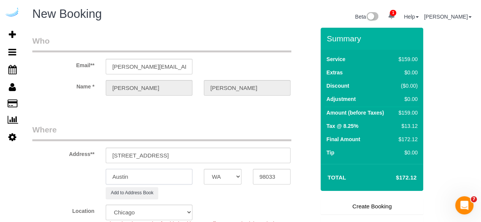
click at [181, 182] on input "Austin" at bounding box center [149, 177] width 87 height 16
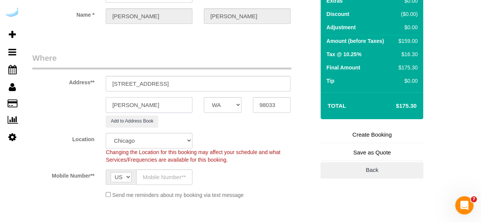
scroll to position [72, 0]
drag, startPoint x: 147, startPoint y: 82, endPoint x: 338, endPoint y: 100, distance: 192.7
paste input "Austin Davis"
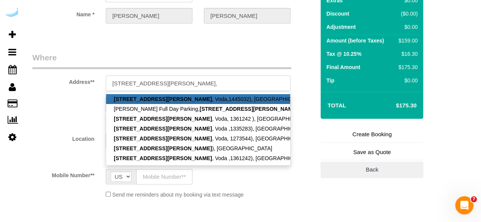
paste input "1458028"
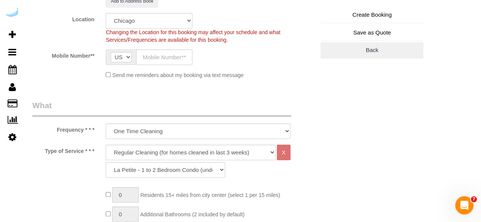
scroll to position [197, 0]
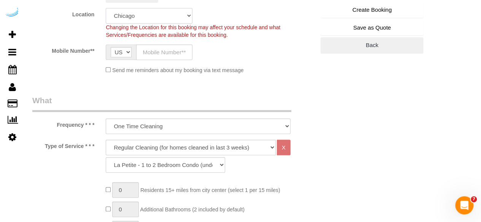
click at [179, 16] on select "Pro Housekeepers [GEOGRAPHIC_DATA] [GEOGRAPHIC_DATA] [GEOGRAPHIC_DATA] [GEOGRAP…" at bounding box center [149, 16] width 87 height 16
click at [106, 8] on select "Pro Housekeepers [GEOGRAPHIC_DATA] [GEOGRAPHIC_DATA] [GEOGRAPHIC_DATA] [GEOGRAP…" at bounding box center [149, 16] width 87 height 16
click at [172, 55] on input "text" at bounding box center [164, 52] width 56 height 16
click at [176, 144] on select "Deep Cleaning (for homes that have not been cleaned in 3+ weeks) Spruce Regular…" at bounding box center [191, 148] width 170 height 16
click at [106, 140] on select "Deep Cleaning (for homes that have not been cleaned in 3+ weeks) Spruce Regular…" at bounding box center [191, 148] width 170 height 16
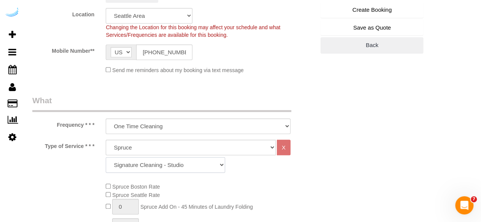
click at [207, 164] on select "Signature Cleaning - Studio Signature Cleaning - 1 Bed 1 Bath Signature Cleanin…" at bounding box center [165, 165] width 119 height 16
click at [106, 157] on select "Signature Cleaning - Studio Signature Cleaning - 1 Bed 1 Bath Signature Cleanin…" at bounding box center [165, 165] width 119 height 16
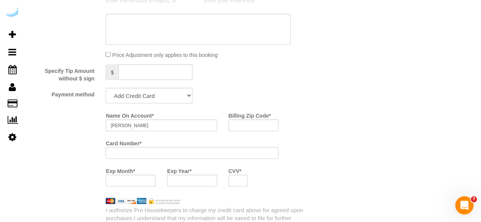
scroll to position [687, 0]
click at [170, 89] on select "Add Credit Card Cash Check Paypal" at bounding box center [149, 95] width 87 height 16
click at [106, 87] on select "Add Credit Card Cash Check Paypal" at bounding box center [149, 95] width 87 height 16
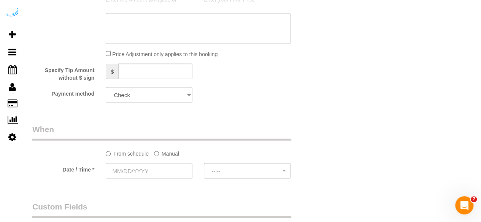
click at [169, 151] on label "Manual" at bounding box center [166, 152] width 25 height 10
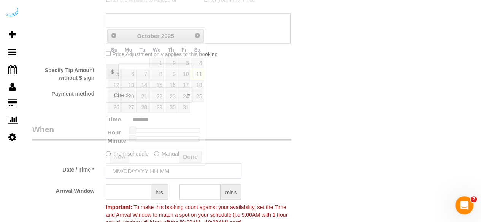
click at [154, 167] on input "text" at bounding box center [174, 171] width 136 height 16
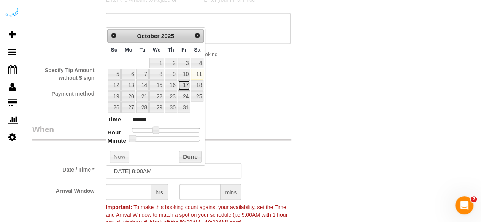
click at [184, 84] on link "17" at bounding box center [184, 85] width 12 height 10
drag, startPoint x: 156, startPoint y: 129, endPoint x: 171, endPoint y: 129, distance: 15.2
click at [171, 129] on span at bounding box center [170, 130] width 7 height 7
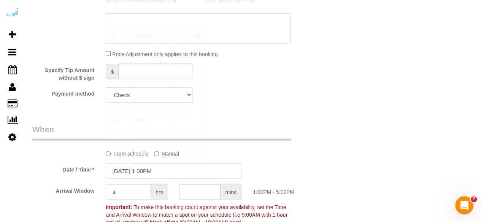
click at [131, 193] on input "4" at bounding box center [128, 192] width 45 height 16
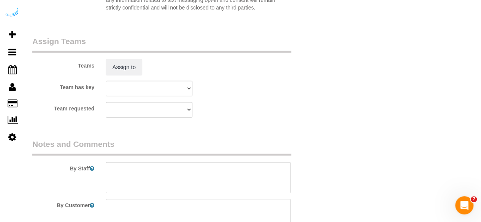
scroll to position [1128, 0]
click at [133, 182] on textarea at bounding box center [198, 176] width 185 height 31
paste textarea "Permanent Notes:please make sure the grout gets cleaned thoroughly in all futur…"
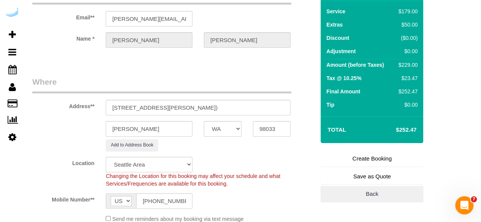
scroll to position [47, 0]
click at [394, 154] on link "Create Booking" at bounding box center [371, 159] width 103 height 16
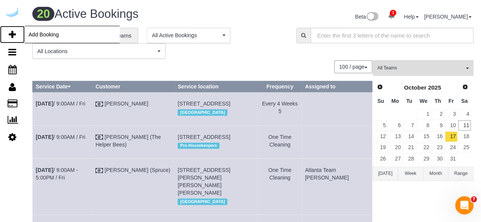
click at [14, 30] on icon at bounding box center [12, 34] width 7 height 9
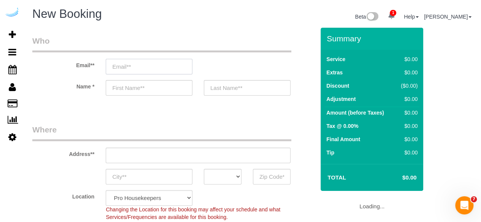
click at [174, 70] on input "email" at bounding box center [149, 67] width 87 height 16
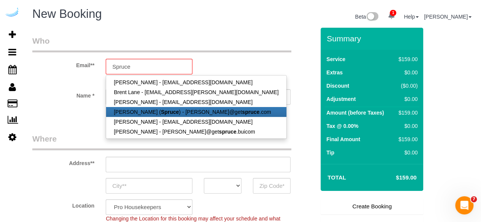
click at [154, 115] on link "[PERSON_NAME] ( Spruce ) - [PERSON_NAME]@get spruce .com" at bounding box center [196, 112] width 180 height 10
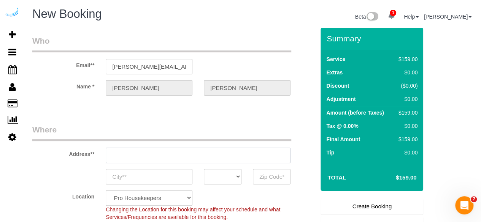
click at [199, 155] on input "text" at bounding box center [198, 156] width 185 height 16
click at [199, 155] on input "[STREET_ADDRESS][PERSON_NAME]" at bounding box center [198, 156] width 185 height 16
paste input "207 Park Ln, Kirkland, WA 98033"
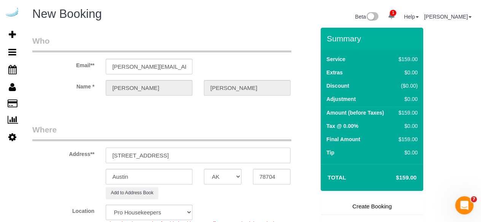
drag, startPoint x: 181, startPoint y: 154, endPoint x: 224, endPoint y: 151, distance: 43.0
click at [224, 151] on input "207 Park Ln, Kirkland, WA 98033" at bounding box center [198, 156] width 185 height 16
click at [270, 177] on input "78704" at bounding box center [272, 177] width 38 height 16
paste input "98033"
click at [218, 175] on select "AK AL AR AZ CA CO CT DC DE [GEOGRAPHIC_DATA] [GEOGRAPHIC_DATA] HI IA ID IL IN K…" at bounding box center [223, 177] width 38 height 16
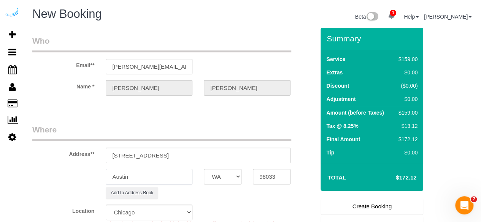
click at [178, 176] on input "Austin" at bounding box center [149, 177] width 87 height 16
drag, startPoint x: 148, startPoint y: 158, endPoint x: 341, endPoint y: 182, distance: 194.5
click at [341, 28] on form "Who Email** brandie@getspruce.com Name * Brandie Louck Where Address** 207 Park…" at bounding box center [252, 28] width 441 height 0
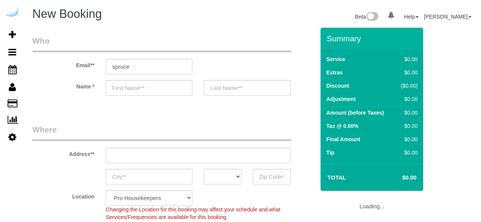
select select "number:9"
select select "object:1095"
select select "4"
click at [159, 61] on input "spruce" at bounding box center [149, 67] width 87 height 16
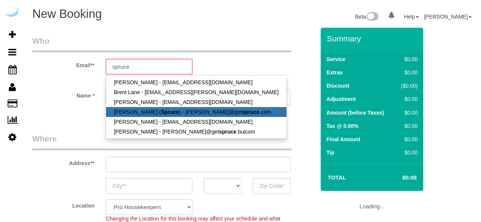
click at [148, 111] on link "[PERSON_NAME] ( Spruce ) - [PERSON_NAME]@get spruce .com" at bounding box center [196, 112] width 180 height 10
type input "[PERSON_NAME][EMAIL_ADDRESS][DOMAIN_NAME]"
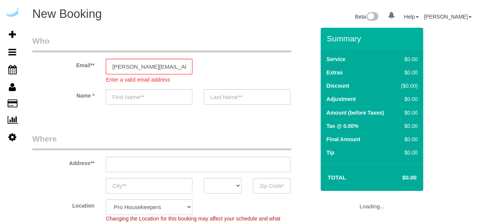
select select "object:1256"
type input "[PERSON_NAME]"
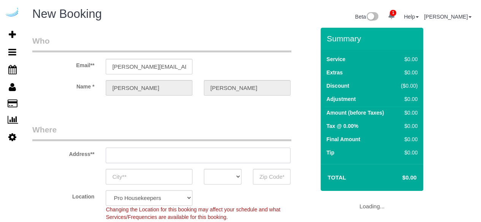
click at [154, 165] on sui-booking-address "Address** AK AL AR AZ CA CO CT DC DE FL GA HI IA ID IL IN KS KY LA MA MD ME MI …" at bounding box center [173, 154] width 282 height 60
click at [174, 155] on input "text" at bounding box center [198, 156] width 185 height 16
paste input "207 Park Ln, Kirkland, WA 98033"
type input "[STREET_ADDRESS][PERSON_NAME]"
type input "Austin"
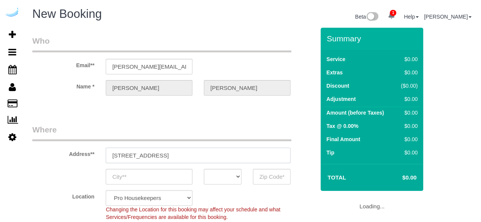
select select "[GEOGRAPHIC_DATA]"
type input "78704"
paste input "207 Park Ln, Kirkland, WA 98033"
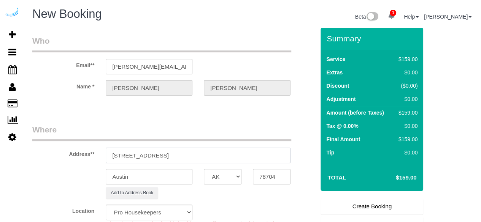
drag, startPoint x: 181, startPoint y: 154, endPoint x: 243, endPoint y: 160, distance: 62.6
click at [243, 160] on input "207 Park Ln, Kirkland, WA 98033" at bounding box center [198, 156] width 185 height 16
type input "207 Park Ln, Kirkland, WA 98033"
click at [268, 176] on input "78704" at bounding box center [272, 177] width 38 height 16
paste input "98033"
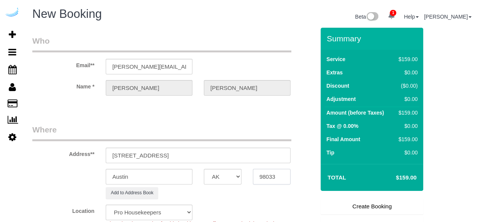
type input "98033"
click at [231, 172] on select "AK AL AR AZ CA CO CT DC DE [GEOGRAPHIC_DATA] [GEOGRAPHIC_DATA] HI IA ID IL IN K…" at bounding box center [223, 177] width 38 height 16
select select "WA"
click at [182, 176] on input "Austin" at bounding box center [149, 177] width 87 height 16
type input "Kir"
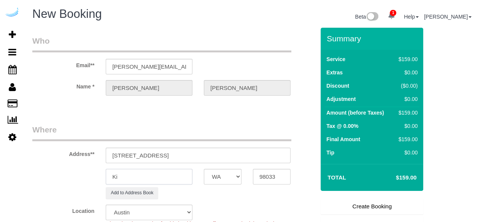
select select "9"
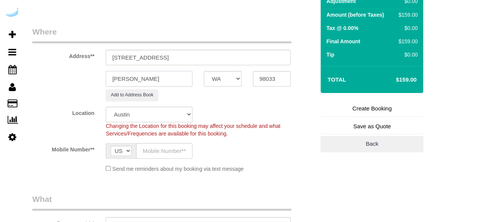
scroll to position [98, 0]
type input "Kirkland"
select select "11"
click at [162, 114] on select "Pro Housekeepers [GEOGRAPHIC_DATA] [GEOGRAPHIC_DATA] [GEOGRAPHIC_DATA] [GEOGRAP…" at bounding box center [149, 114] width 87 height 16
select select "object:1287"
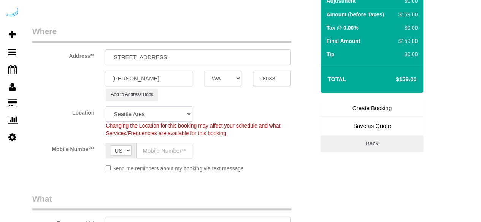
click at [106, 106] on select "Pro Housekeepers [GEOGRAPHIC_DATA] [GEOGRAPHIC_DATA] [GEOGRAPHIC_DATA] [GEOGRAP…" at bounding box center [149, 114] width 87 height 16
select select "11"
drag, startPoint x: 146, startPoint y: 56, endPoint x: 337, endPoint y: 71, distance: 192.1
select select "object:1353"
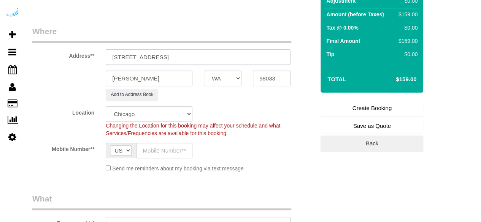
select select "87"
paste input "Joep Adam"
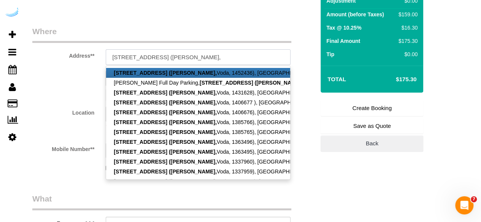
paste input "1452437"
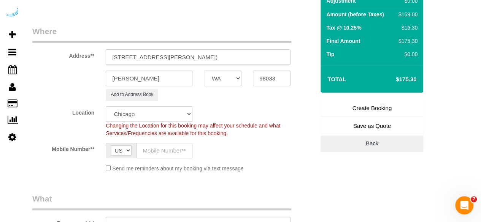
type input "207 Park Ln, Unit 501 (Joep Adam, Voda, 1452437)"
click at [167, 117] on select "Pro Housekeepers [GEOGRAPHIC_DATA] [GEOGRAPHIC_DATA] [GEOGRAPHIC_DATA] [GEOGRAP…" at bounding box center [149, 114] width 87 height 16
click at [106, 106] on select "Pro Housekeepers [GEOGRAPHIC_DATA] [GEOGRAPHIC_DATA] [GEOGRAPHIC_DATA] [GEOGRAP…" at bounding box center [149, 114] width 87 height 16
select select "11"
select select "object:1656"
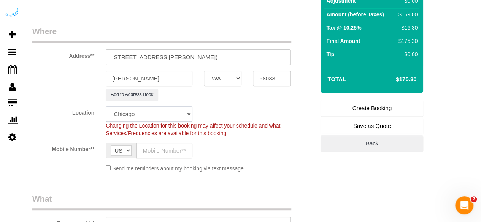
click at [172, 114] on select "Pro Housekeepers [GEOGRAPHIC_DATA] [GEOGRAPHIC_DATA] [GEOGRAPHIC_DATA] [GEOGRAP…" at bounding box center [149, 114] width 87 height 16
select select "87"
select select "4"
click at [106, 106] on select "Pro Housekeepers [GEOGRAPHIC_DATA] [GEOGRAPHIC_DATA] [GEOGRAPHIC_DATA] [GEOGRAP…" at bounding box center [149, 114] width 87 height 16
select select "object:1898"
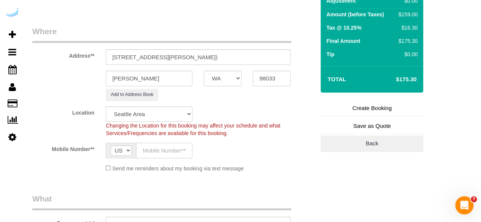
click at [169, 153] on input "text" at bounding box center [164, 151] width 56 height 16
select select "228"
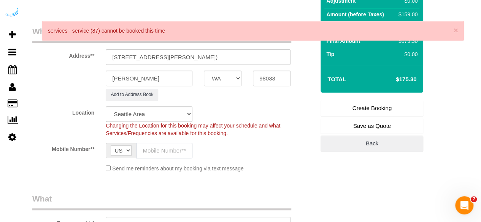
type input "[PHONE_NUMBER]"
type input "[PERSON_NAME]"
type input "[PHONE_NUMBER]"
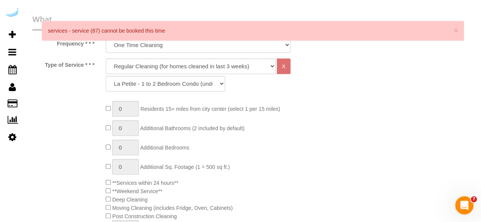
scroll to position [281, 0]
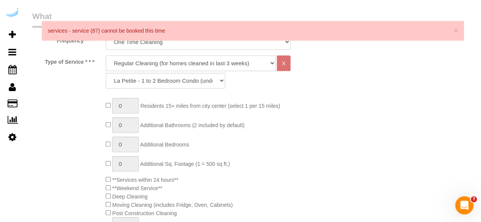
click at [188, 65] on select "Deep Cleaning (for homes that have not been cleaned in 3+ weeks) Spruce Regular…" at bounding box center [191, 63] width 170 height 16
select select "282"
click at [106, 55] on select "Deep Cleaning (for homes that have not been cleaned in 3+ weeks) Spruce Regular…" at bounding box center [191, 63] width 170 height 16
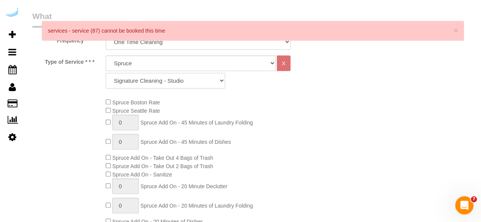
click at [194, 87] on select "Signature Cleaning - Studio Signature Cleaning - 1 Bed 1 Bath Signature Cleanin…" at bounding box center [165, 81] width 119 height 16
select select "309"
click at [106, 73] on select "Signature Cleaning - Studio Signature Cleaning - 1 Bed 1 Bath Signature Cleanin…" at bounding box center [165, 81] width 119 height 16
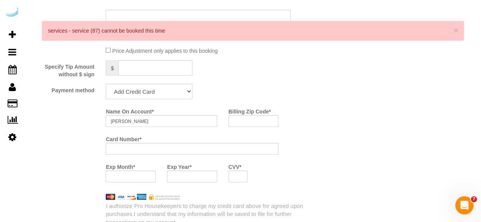
scroll to position [692, 0]
click at [168, 95] on select "Add Credit Card Cash Check Paypal" at bounding box center [149, 90] width 87 height 16
select select "string:check"
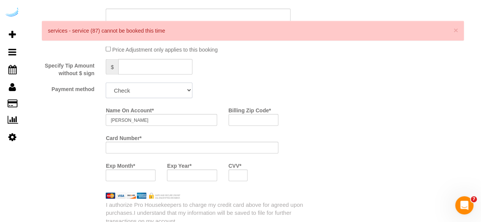
click at [106, 83] on select "Add Credit Card Cash Check Paypal" at bounding box center [149, 90] width 87 height 16
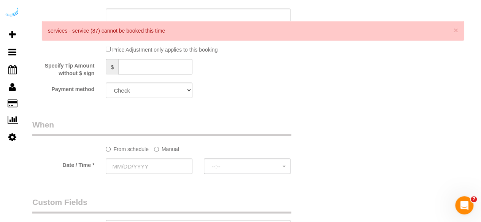
click at [160, 148] on label "Manual" at bounding box center [166, 147] width 25 height 10
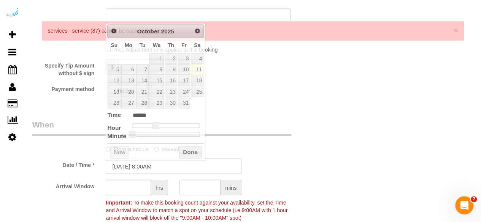
click at [150, 165] on input "[DATE] 8:00AM" at bounding box center [174, 166] width 136 height 16
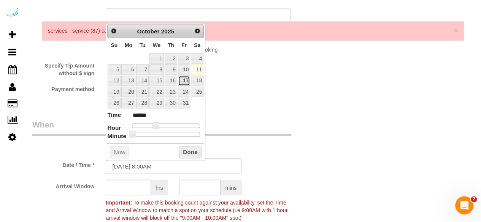
click at [186, 79] on link "17" at bounding box center [184, 81] width 12 height 10
type input "10/17/2025 9:00AM"
type input "******"
click at [158, 125] on span at bounding box center [158, 125] width 7 height 7
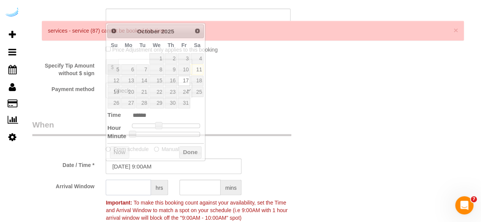
click at [125, 186] on input "text" at bounding box center [128, 188] width 45 height 16
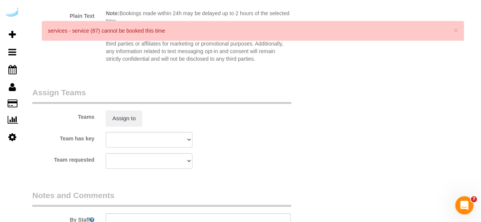
scroll to position [1079, 0]
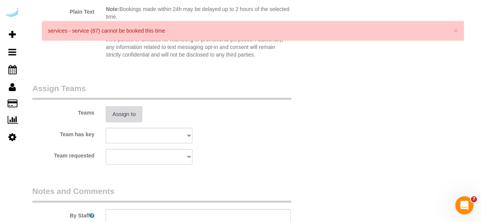
type input "4"
click at [125, 115] on button "Assign to" at bounding box center [124, 114] width 36 height 16
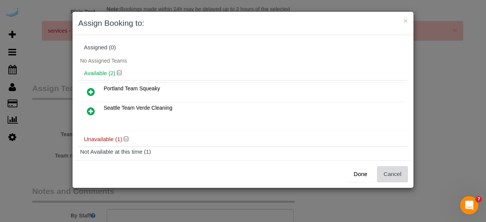
click at [394, 169] on button "Cancel" at bounding box center [392, 174] width 31 height 16
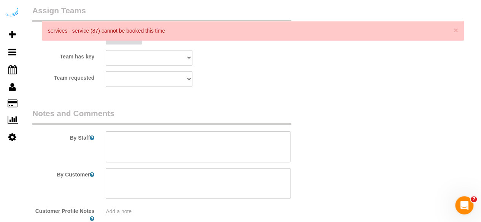
scroll to position [1162, 0]
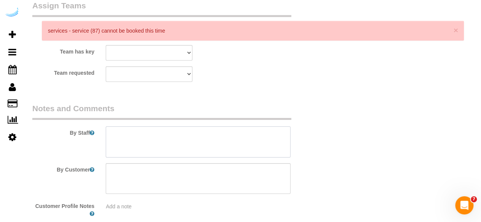
click at [262, 142] on textarea at bounding box center [198, 142] width 185 height 31
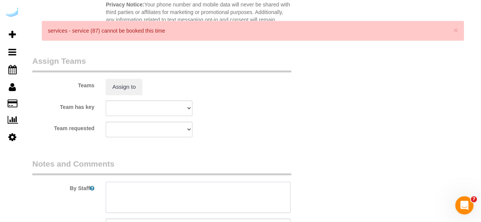
scroll to position [1109, 0]
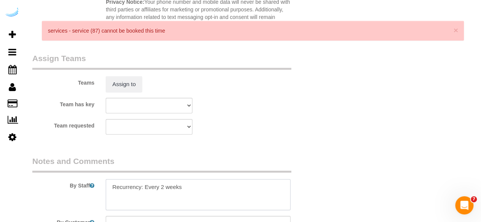
paste textarea "Permanent Notes:Unit 501Today's Notes:No notes from this service. Entry Method:…"
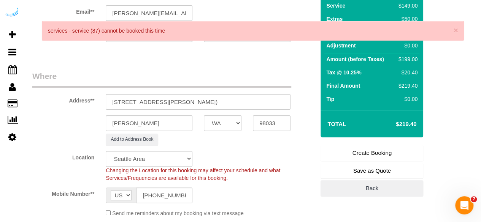
scroll to position [0, 0]
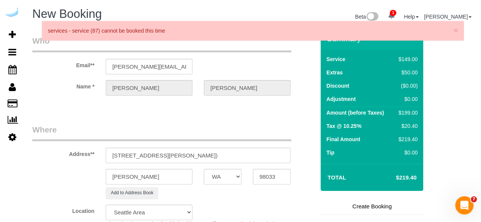
type textarea "Recurrency: Every 2 weeks Permanent Notes:Unit 501Today's Notes:No notes from t…"
click at [358, 212] on link "Create Booking" at bounding box center [371, 207] width 103 height 16
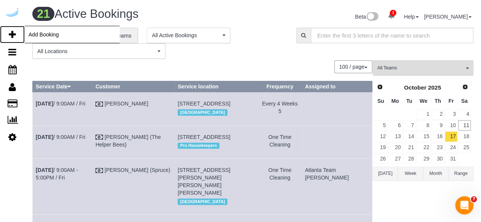
click at [12, 33] on icon at bounding box center [12, 34] width 7 height 9
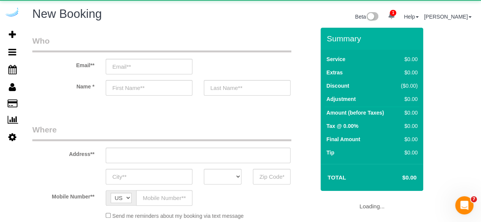
select select "number:9"
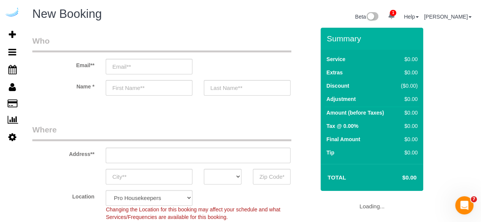
select select "object:3590"
select select "4"
click at [152, 70] on input "email" at bounding box center [149, 67] width 87 height 16
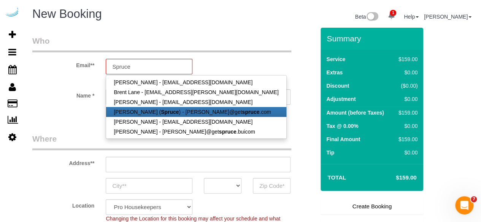
click at [148, 112] on link "[PERSON_NAME] ( Spruce ) - [PERSON_NAME]@get spruce .com" at bounding box center [196, 112] width 180 height 10
type input "[PERSON_NAME][EMAIL_ADDRESS][DOMAIN_NAME]"
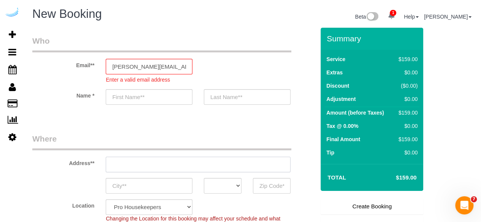
type input "[PERSON_NAME]"
click at [174, 160] on input "text" at bounding box center [198, 165] width 185 height 16
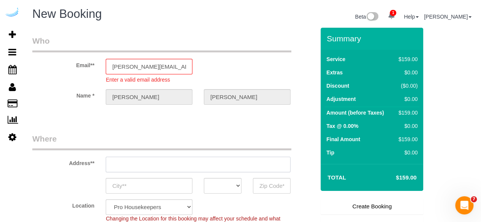
click at [174, 160] on input "text" at bounding box center [198, 165] width 185 height 16
paste input "1823 Minor Ave, Seattle, WA 98101"
type input "[STREET_ADDRESS][PERSON_NAME]"
type input "Austin"
select select "[GEOGRAPHIC_DATA]"
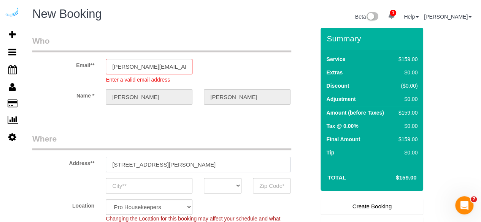
type input "78704"
click at [174, 160] on input "[STREET_ADDRESS][PERSON_NAME]" at bounding box center [198, 165] width 185 height 16
paste input "1823 Minor Ave, Seattle, WA 98101"
type input "1823 Minor Ave, Seattle, WA 98101"
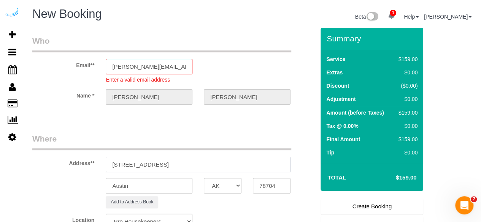
select select "9"
drag, startPoint x: 187, startPoint y: 164, endPoint x: 273, endPoint y: 170, distance: 86.9
click at [273, 170] on input "1823 Minor Ave, Seattle, WA 98101" at bounding box center [198, 165] width 185 height 16
type input "1823 Minor Ave, Seattle, WA 98101"
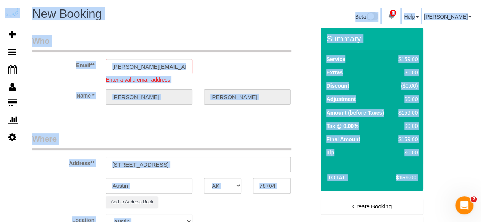
click at [275, 177] on sui-booking-address "Address** 1823 Minor Ave, Seattle, WA 98101 Austin AK AL AR AZ CA CO CT DC DE F…" at bounding box center [173, 170] width 282 height 75
select select "object:3765"
click at [275, 184] on input "78704" at bounding box center [272, 186] width 38 height 16
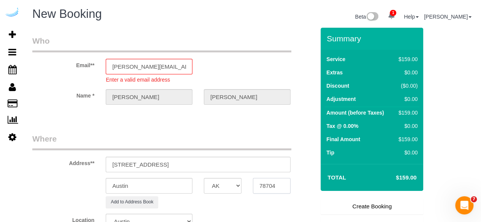
click at [275, 184] on input "78704" at bounding box center [272, 186] width 38 height 16
paste input "98101"
type input "98101"
click at [224, 183] on select "AK AL AR AZ CA CO CT DC DE [GEOGRAPHIC_DATA] [GEOGRAPHIC_DATA] HI IA ID IL IN K…" at bounding box center [223, 186] width 38 height 16
select select "11"
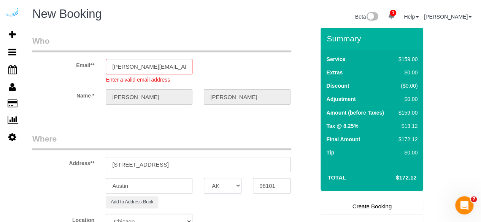
select select "WA"
click at [179, 188] on input "Austin" at bounding box center [149, 186] width 87 height 16
type input "S"
select select "object:3807"
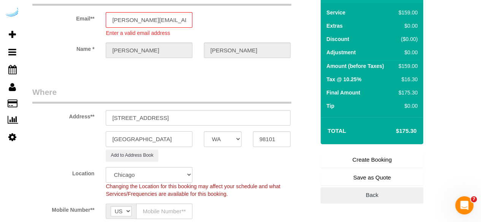
scroll to position [51, 0]
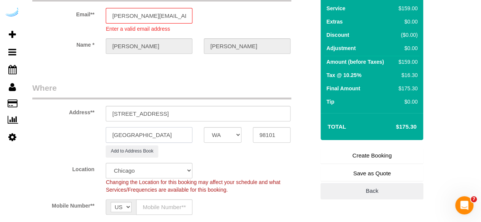
type input "[GEOGRAPHIC_DATA]"
drag, startPoint x: 157, startPoint y: 112, endPoint x: 317, endPoint y: 125, distance: 160.8
paste input "Kyle Lopez"
click at [277, 120] on input "1823 Minor Ave, Building 903, Unit 903 ( Kyle Lopez, Kinects" at bounding box center [198, 114] width 185 height 16
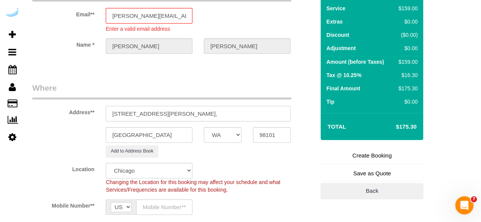
paste input "1453395"
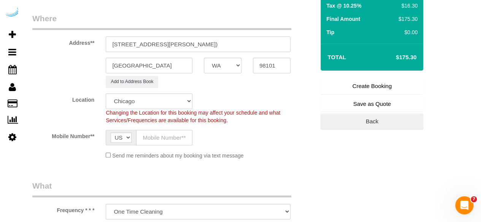
scroll to position [121, 0]
type input "1823 Minor Ave, Building 903, Unit 903 ( Kyle Lopez, Kinects, 1453395)"
click at [168, 106] on select "Pro Housekeepers [GEOGRAPHIC_DATA] [GEOGRAPHIC_DATA] [GEOGRAPHIC_DATA] [GEOGRAP…" at bounding box center [149, 101] width 87 height 16
select select "4"
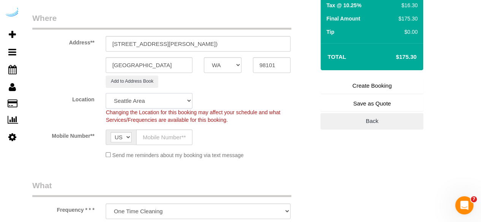
click at [106, 93] on select "Pro Housekeepers [GEOGRAPHIC_DATA] [GEOGRAPHIC_DATA] [GEOGRAPHIC_DATA] [GEOGRAP…" at bounding box center [149, 101] width 87 height 16
select select "object:3831"
select select "11"
select select "228"
click at [164, 142] on input "text" at bounding box center [164, 138] width 56 height 16
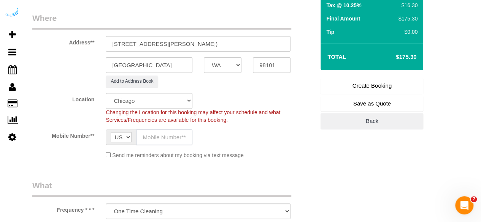
select select "object:3948"
type input "[PHONE_NUMBER]"
type input "[PERSON_NAME]"
select select "87"
type input "[PHONE_NUMBER]"
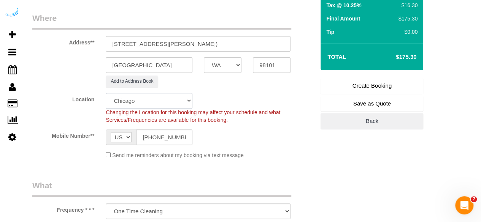
click at [172, 100] on select "Pro Housekeepers [GEOGRAPHIC_DATA] [GEOGRAPHIC_DATA] [GEOGRAPHIC_DATA] [GEOGRAP…" at bounding box center [149, 101] width 87 height 16
select select "4"
click at [106, 93] on select "Pro Housekeepers [GEOGRAPHIC_DATA] [GEOGRAPHIC_DATA] [GEOGRAPHIC_DATA] [GEOGRAP…" at bounding box center [149, 101] width 87 height 16
select select "object:4089"
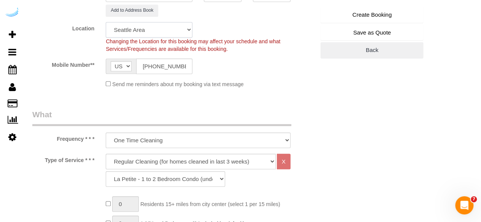
scroll to position [193, 0]
select select "228"
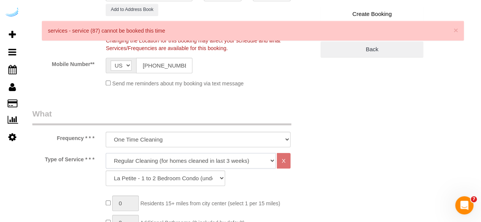
click at [170, 156] on select "Deep Cleaning (for homes that have not been cleaned in 3+ weeks) Spruce Regular…" at bounding box center [191, 161] width 170 height 16
select select "282"
click at [106, 153] on select "Deep Cleaning (for homes that have not been cleaned in 3+ weeks) Spruce Regular…" at bounding box center [191, 161] width 170 height 16
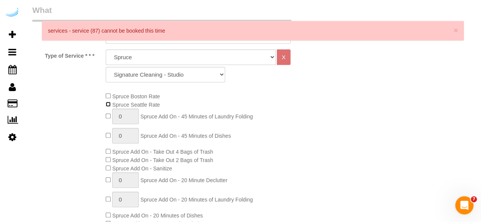
scroll to position [303, 0]
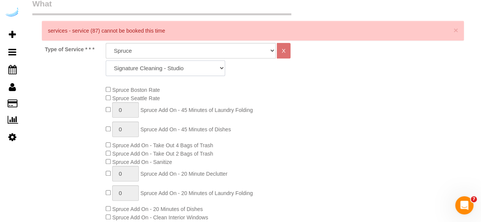
click at [196, 75] on select "Signature Cleaning - Studio Signature Cleaning - 1 Bed 1 Bath Signature Cleanin…" at bounding box center [165, 68] width 119 height 16
select select "304"
click at [106, 60] on select "Signature Cleaning - Studio Signature Cleaning - 1 Bed 1 Bath Signature Cleanin…" at bounding box center [165, 68] width 119 height 16
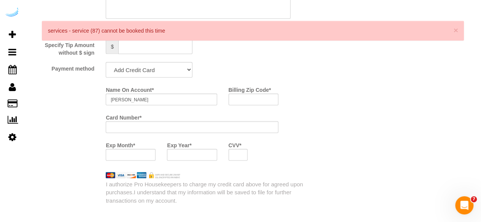
scroll to position [723, 0]
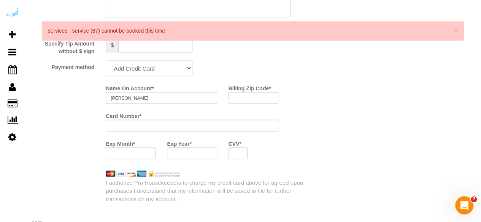
click at [174, 66] on select "Add Credit Card Cash Check Paypal" at bounding box center [149, 69] width 87 height 16
select select "string:check"
click at [106, 62] on select "Add Credit Card Cash Check Paypal" at bounding box center [149, 69] width 87 height 16
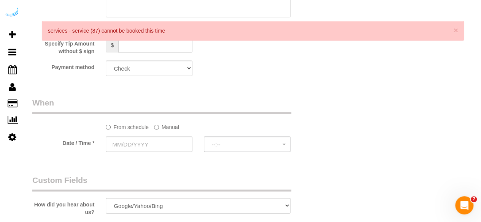
click at [159, 125] on label "Manual" at bounding box center [166, 126] width 25 height 10
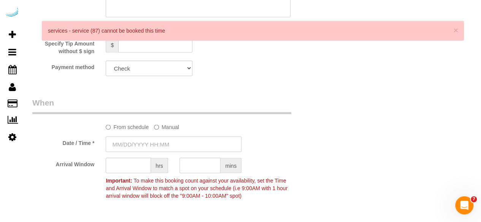
click at [150, 142] on input "text" at bounding box center [174, 145] width 136 height 16
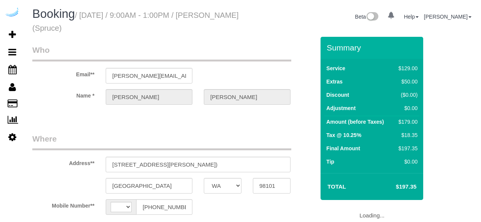
select select "WA"
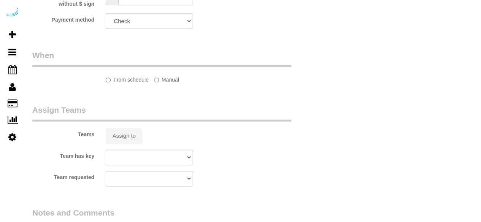
scroll to position [509, 0]
click at [133, 127] on div "Teams Assign to" at bounding box center [174, 124] width 294 height 40
click at [131, 130] on div "Assign to" at bounding box center [149, 136] width 98 height 16
select select "string:US"
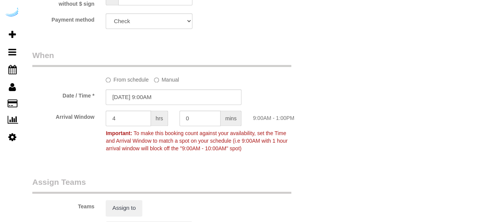
select select "number:9"
select select "object:689"
select select "282"
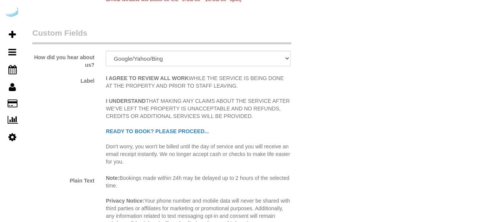
select select "object:773"
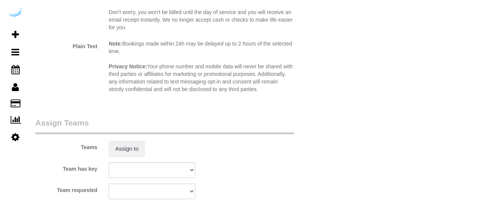
scroll to position [1044, 0]
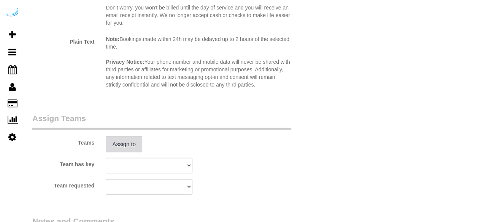
click at [123, 144] on button "Assign to" at bounding box center [124, 144] width 36 height 16
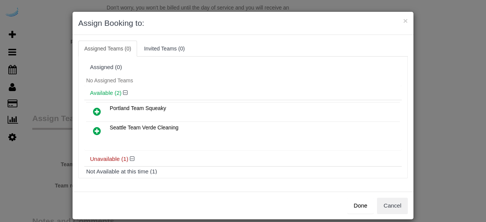
scroll to position [34, 0]
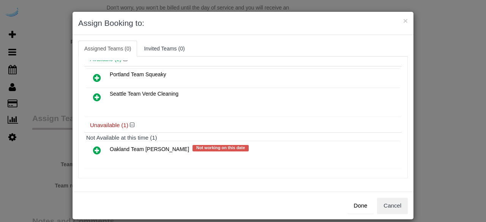
click at [95, 148] on icon at bounding box center [97, 150] width 8 height 9
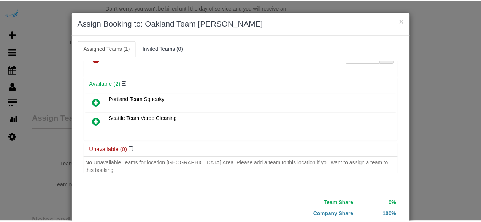
scroll to position [48, 0]
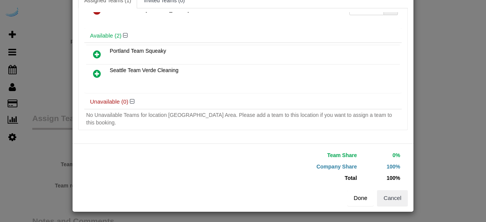
click at [358, 193] on button "Done" at bounding box center [361, 198] width 27 height 16
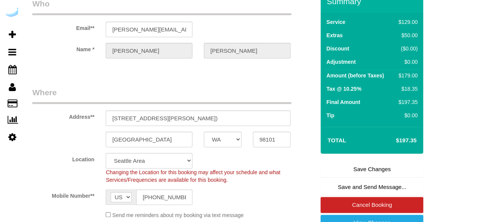
scroll to position [62, 0]
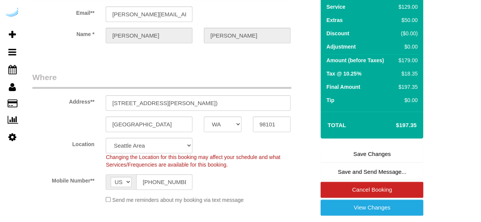
click at [356, 154] on link "Save Changes" at bounding box center [371, 154] width 103 height 16
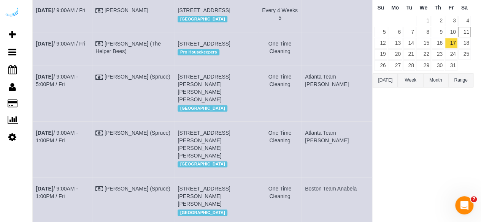
scroll to position [98, 0]
